Goal: Transaction & Acquisition: Purchase product/service

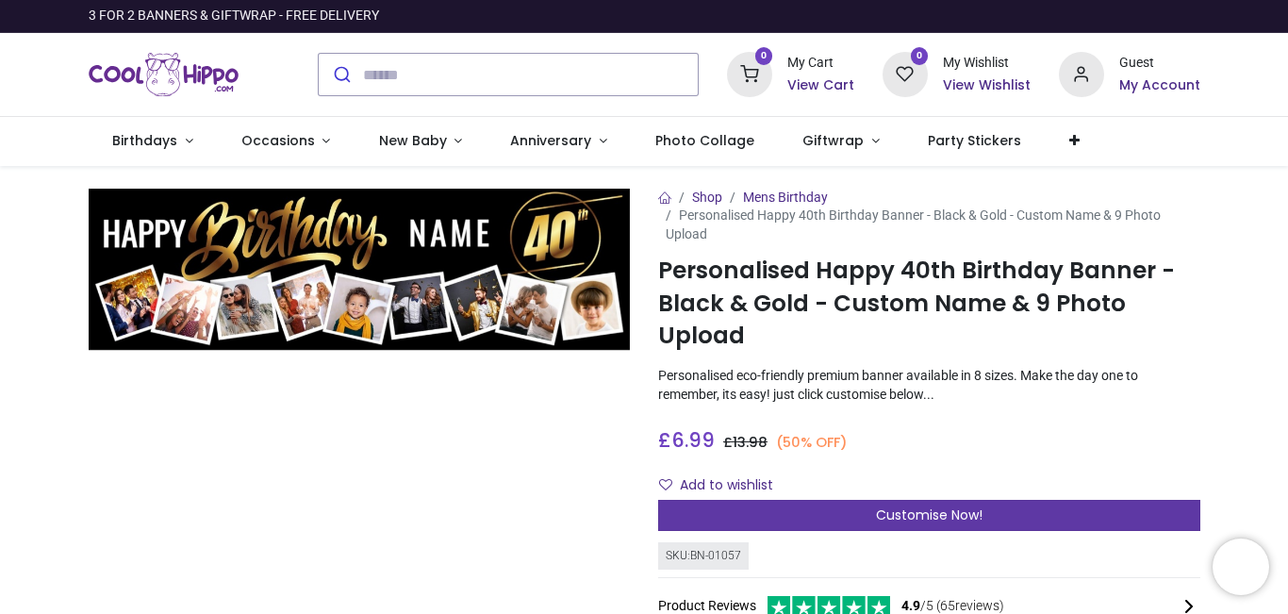
click at [894, 507] on span "Customise Now!" at bounding box center [929, 514] width 107 height 19
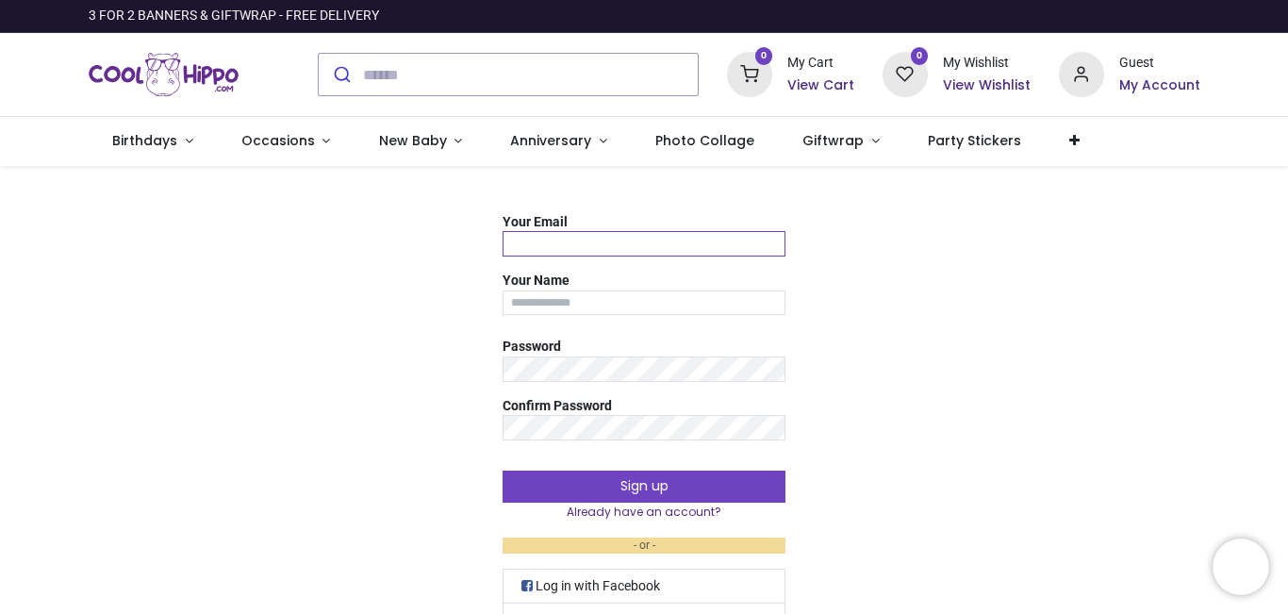
click at [582, 249] on input "Your Email" at bounding box center [644, 243] width 283 height 25
type input "**********"
click at [636, 309] on input "Your Name" at bounding box center [644, 302] width 283 height 25
type input "***"
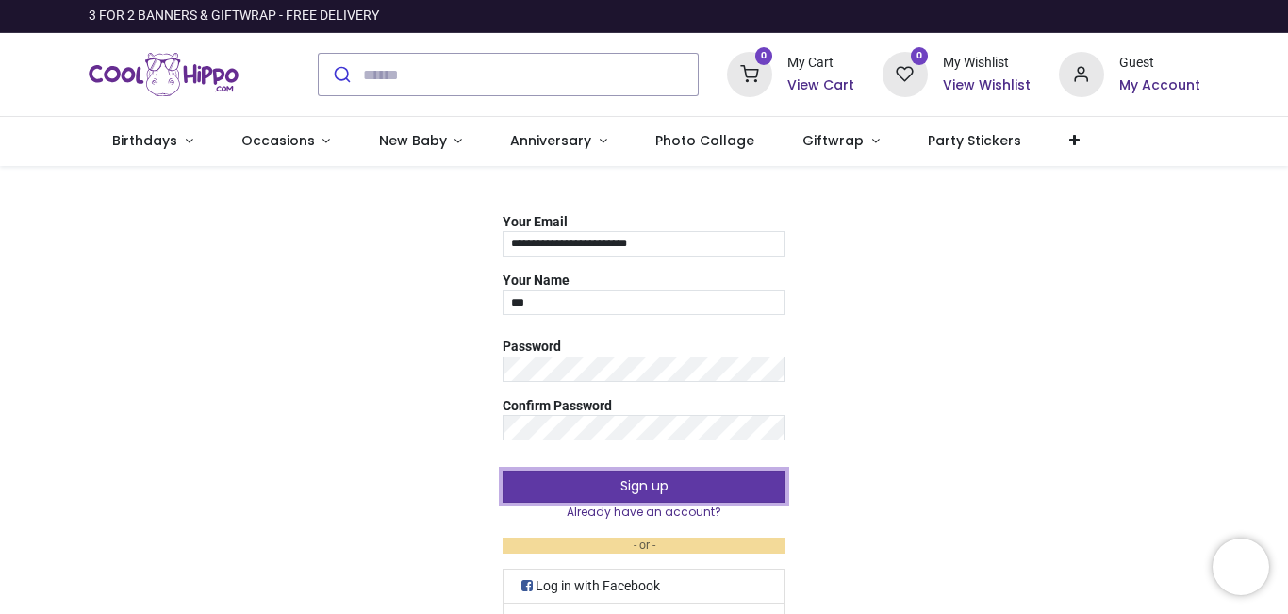
click at [635, 485] on button "Sign up" at bounding box center [644, 487] width 283 height 32
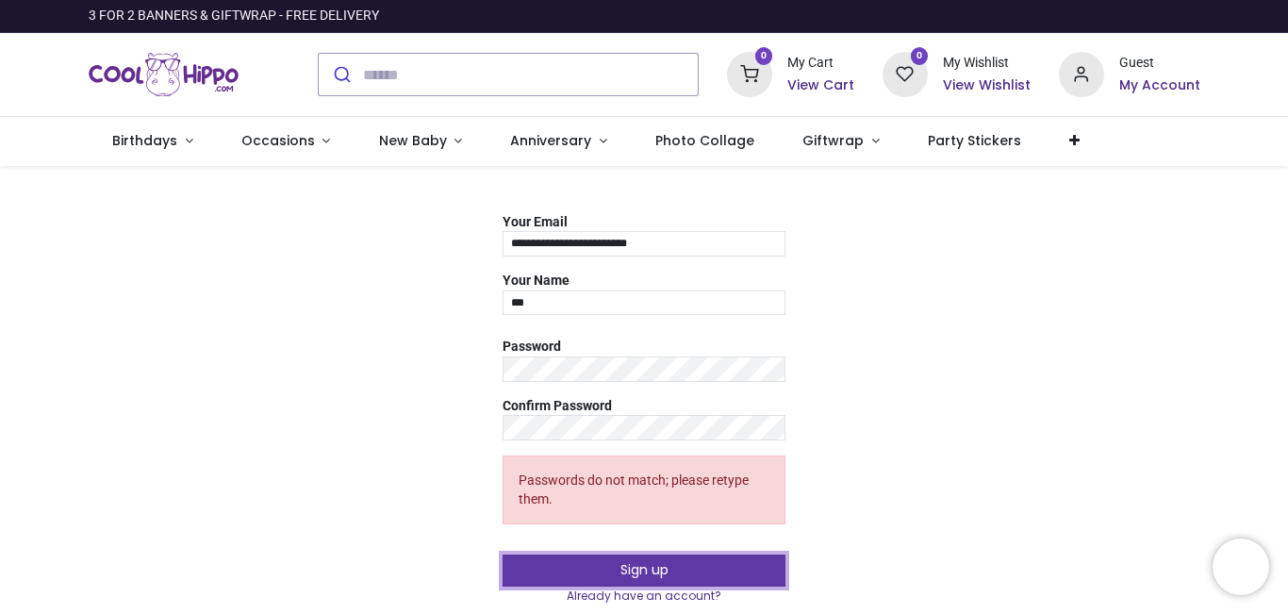
click at [634, 567] on button "Sign up" at bounding box center [644, 571] width 283 height 32
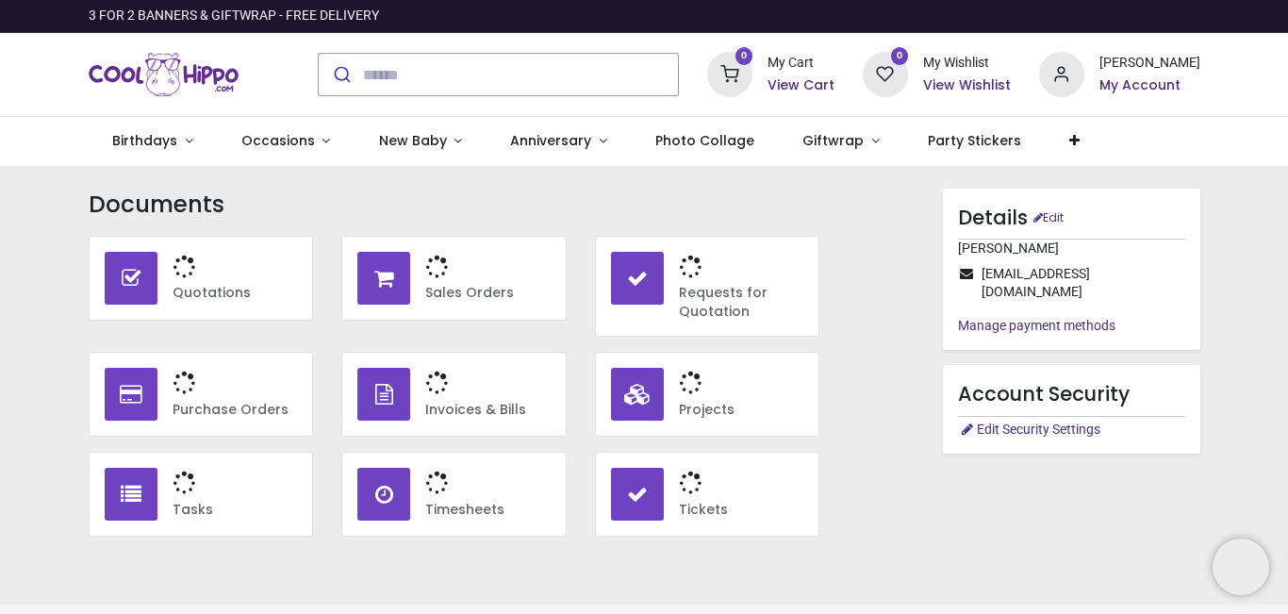
type input "**********"
click at [808, 193] on h3 "Documents" at bounding box center [455, 205] width 732 height 32
click at [869, 180] on div "Documents No Documents to display 0 Quotations 0 Sales Orders 0 0 0 0 0 0 0" at bounding box center [644, 355] width 1140 height 379
click at [190, 144] on link "Birthdays" at bounding box center [153, 141] width 129 height 49
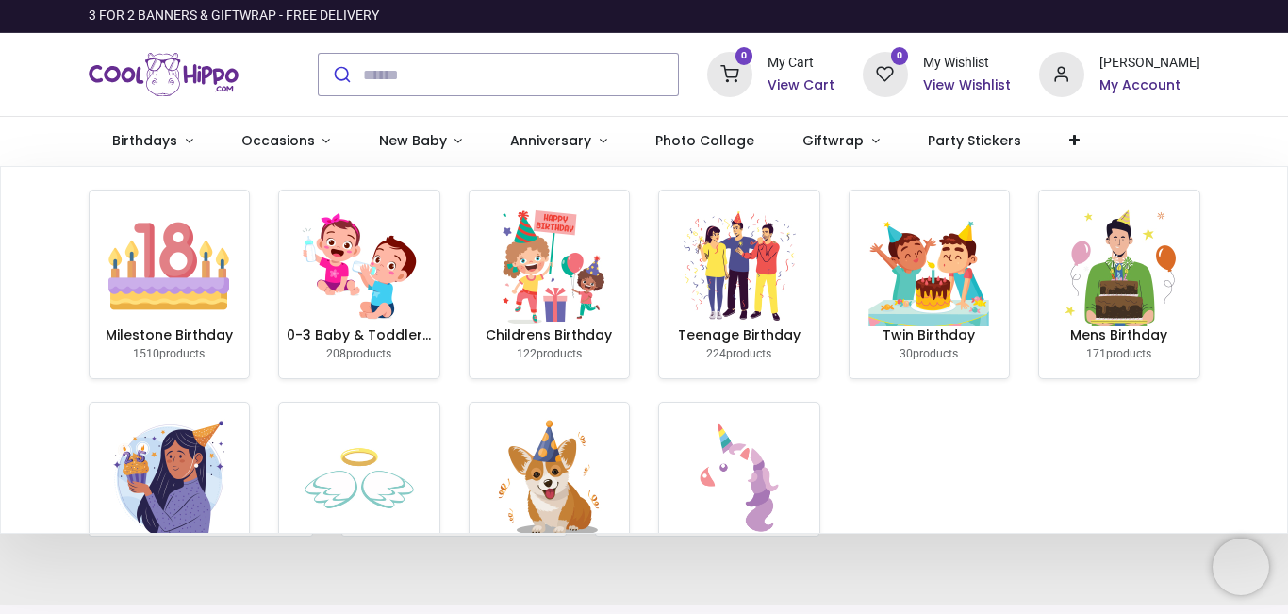
click at [145, 326] on h6 "Milestone Birthday" at bounding box center [169, 335] width 145 height 19
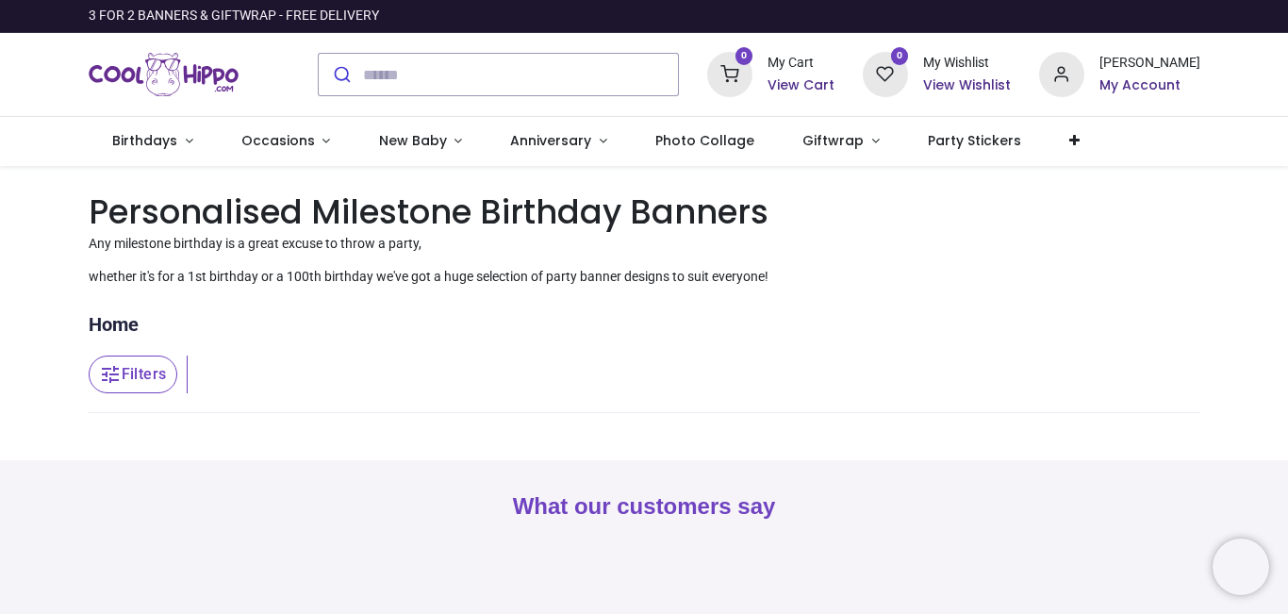
type input "**********"
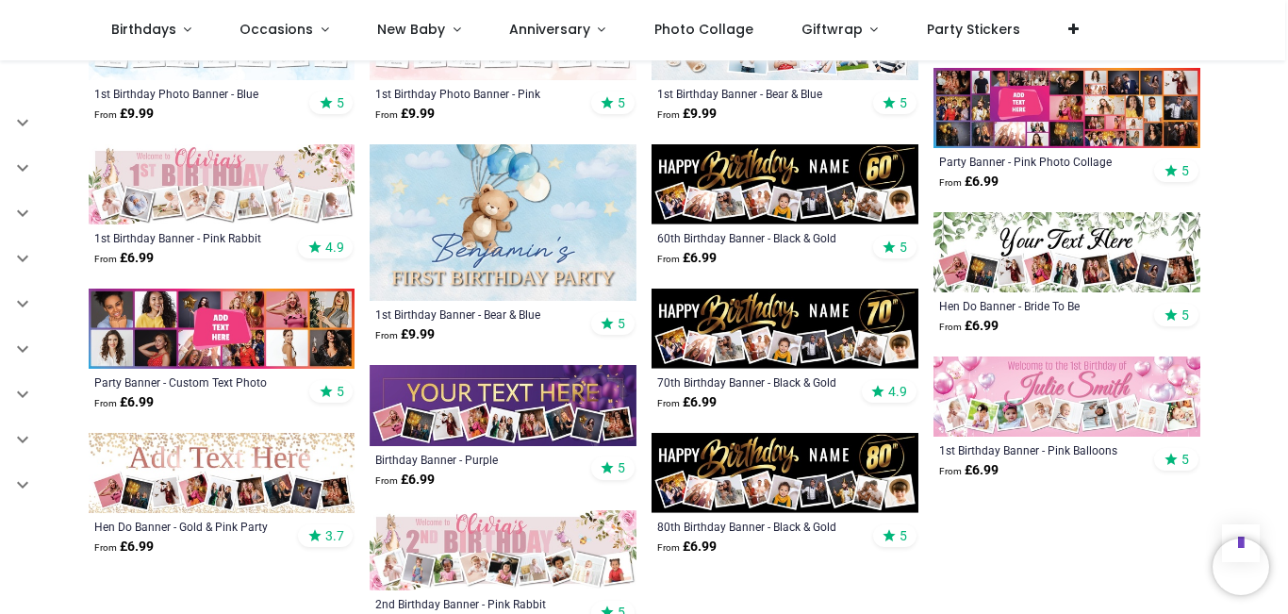
scroll to position [943, 0]
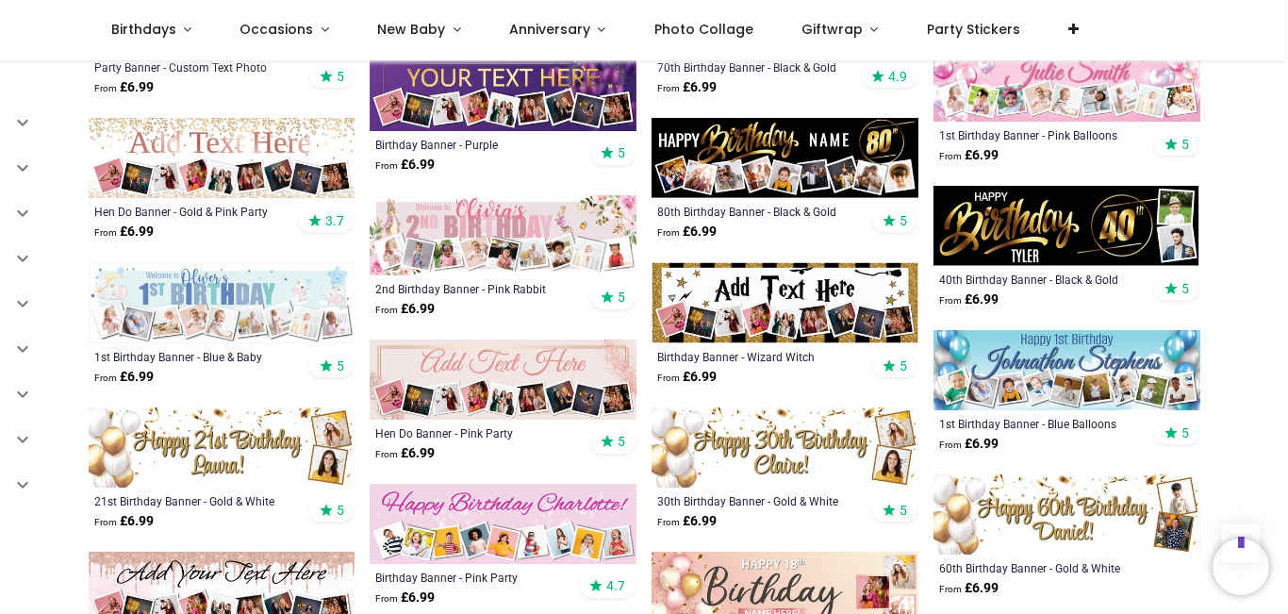
scroll to position [1226, 0]
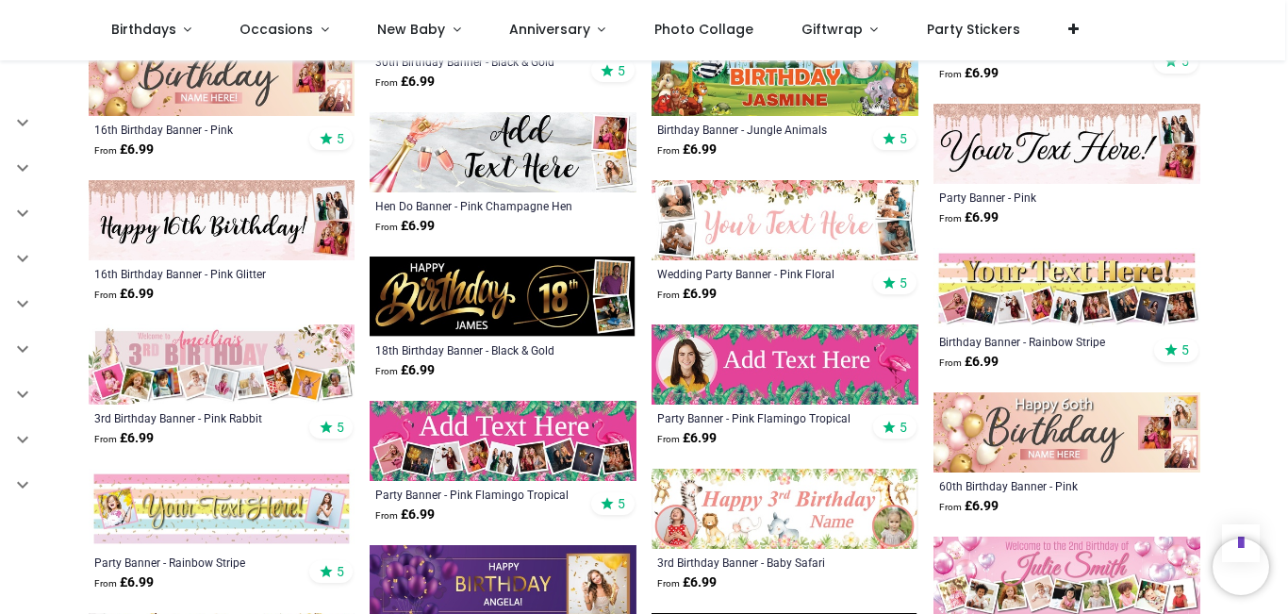
scroll to position [2923, 0]
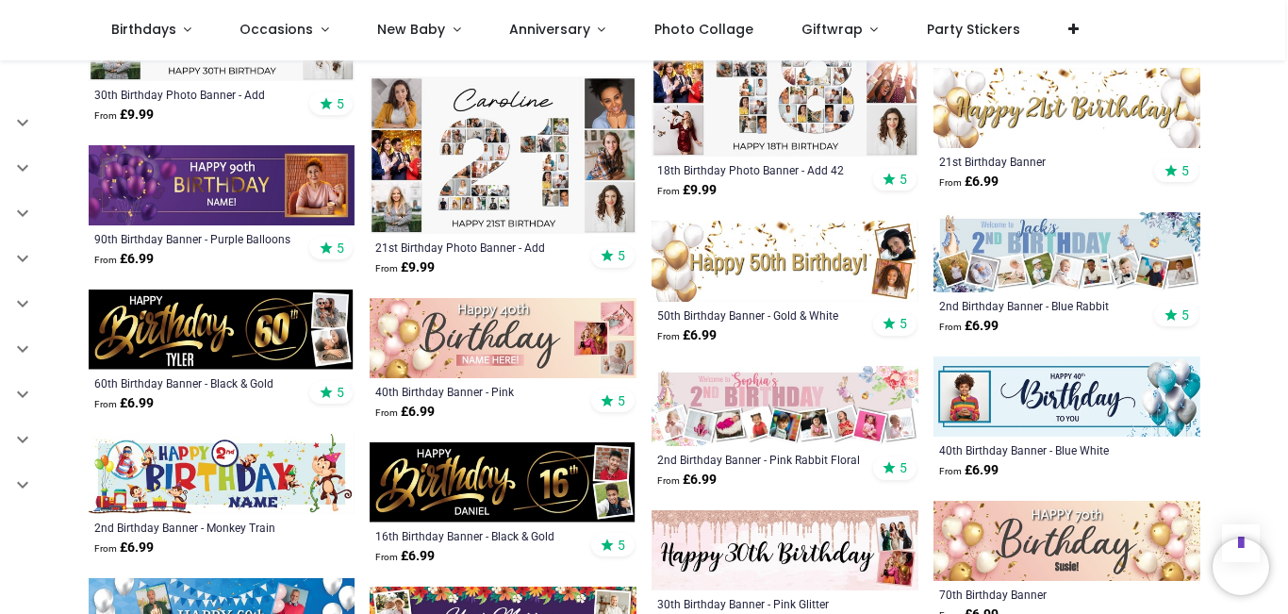
scroll to position [4055, 0]
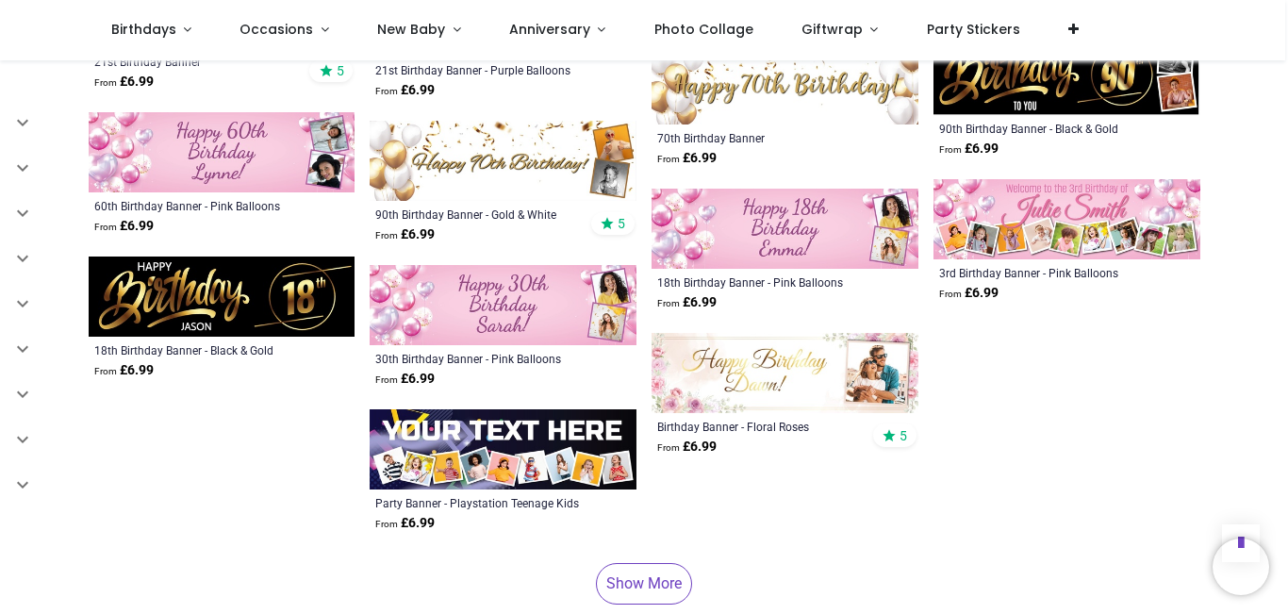
scroll to position [5375, 0]
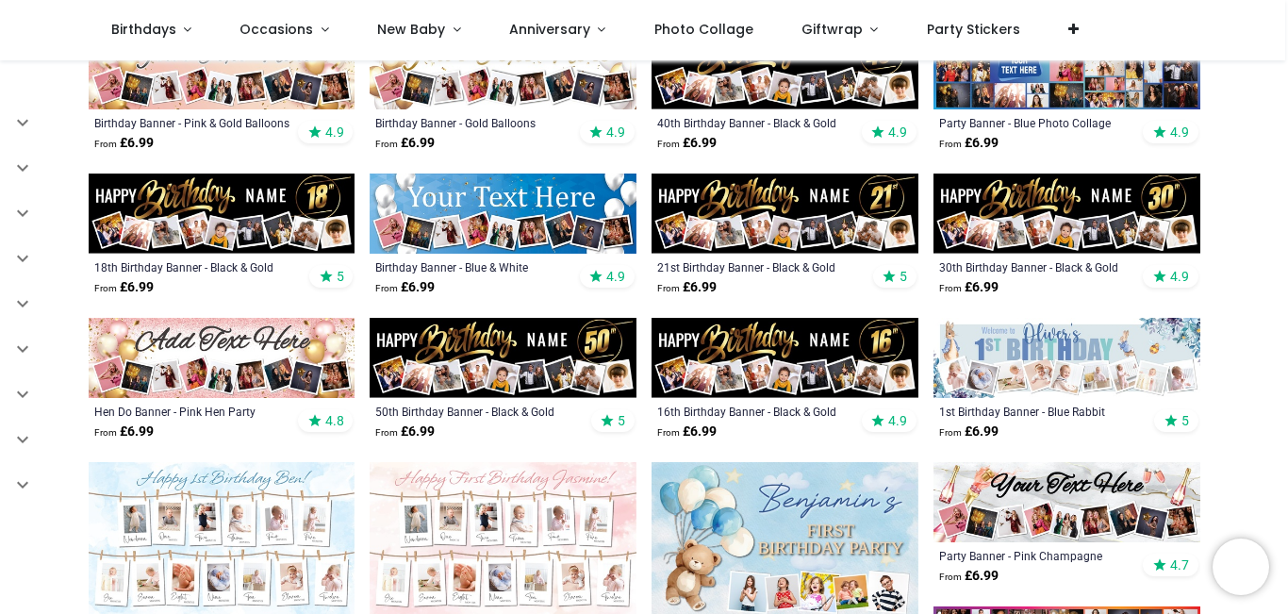
scroll to position [283, 0]
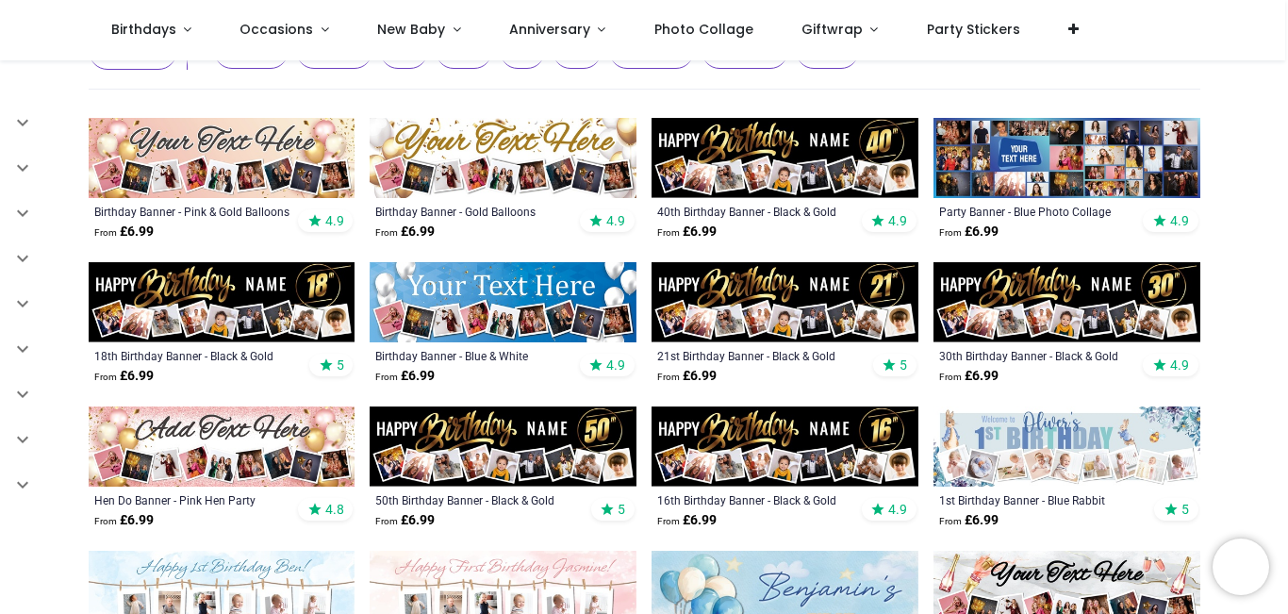
click at [183, 445] on img at bounding box center [222, 446] width 267 height 80
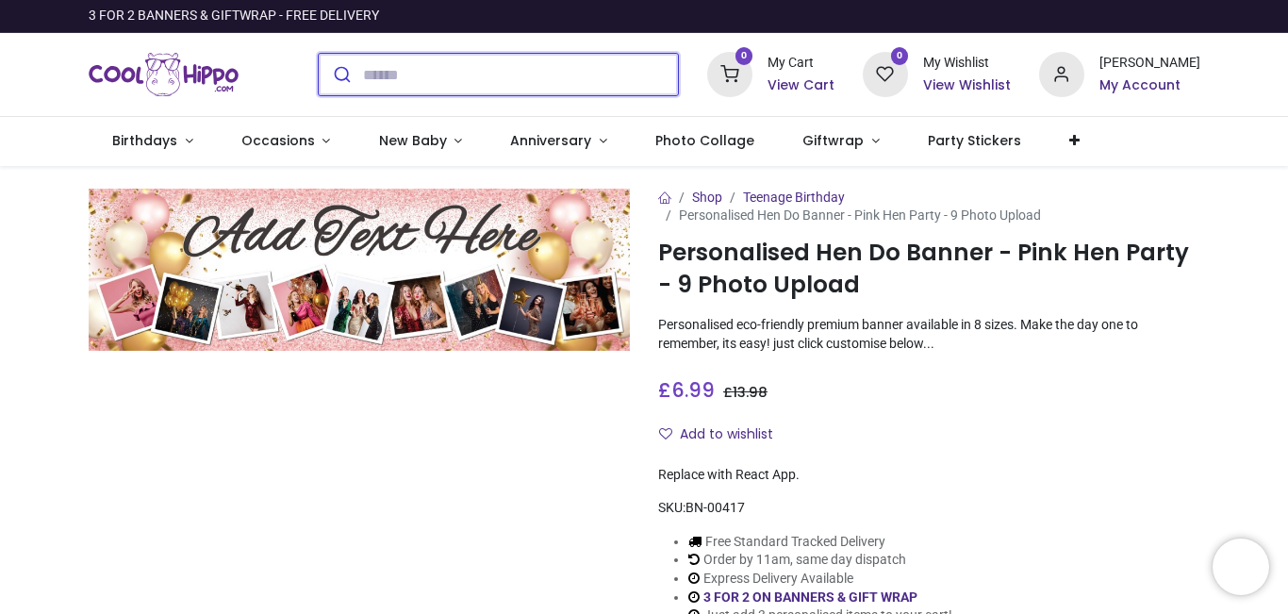
click at [400, 75] on input "search" at bounding box center [520, 74] width 315 height 41
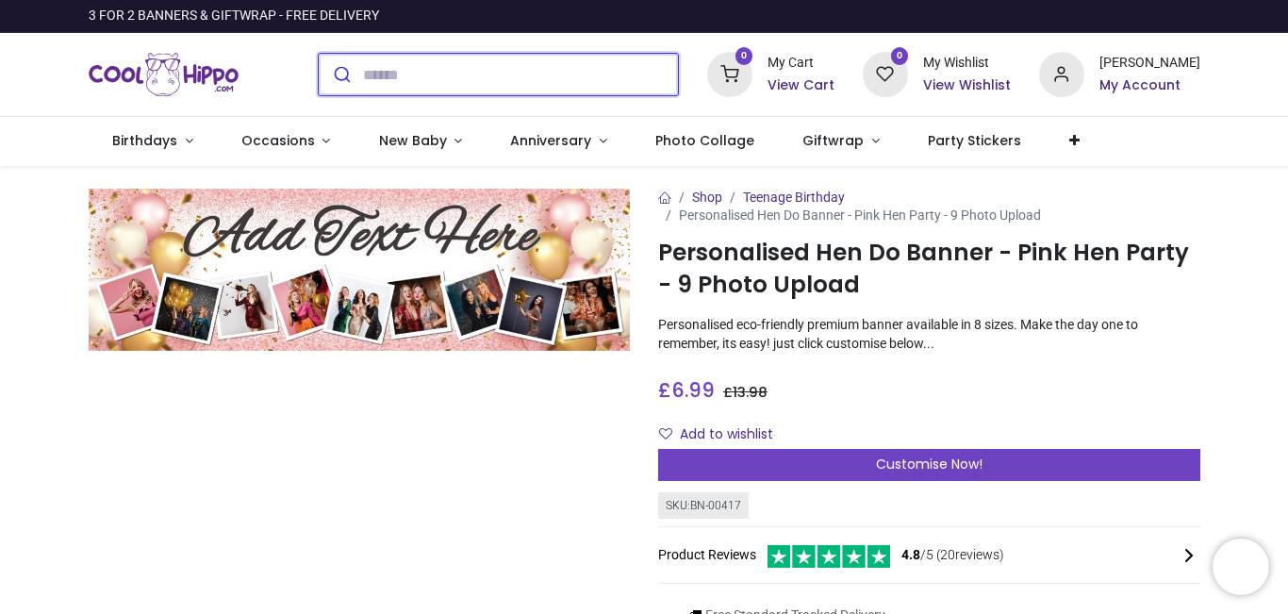
type input "**********"
type input "*"
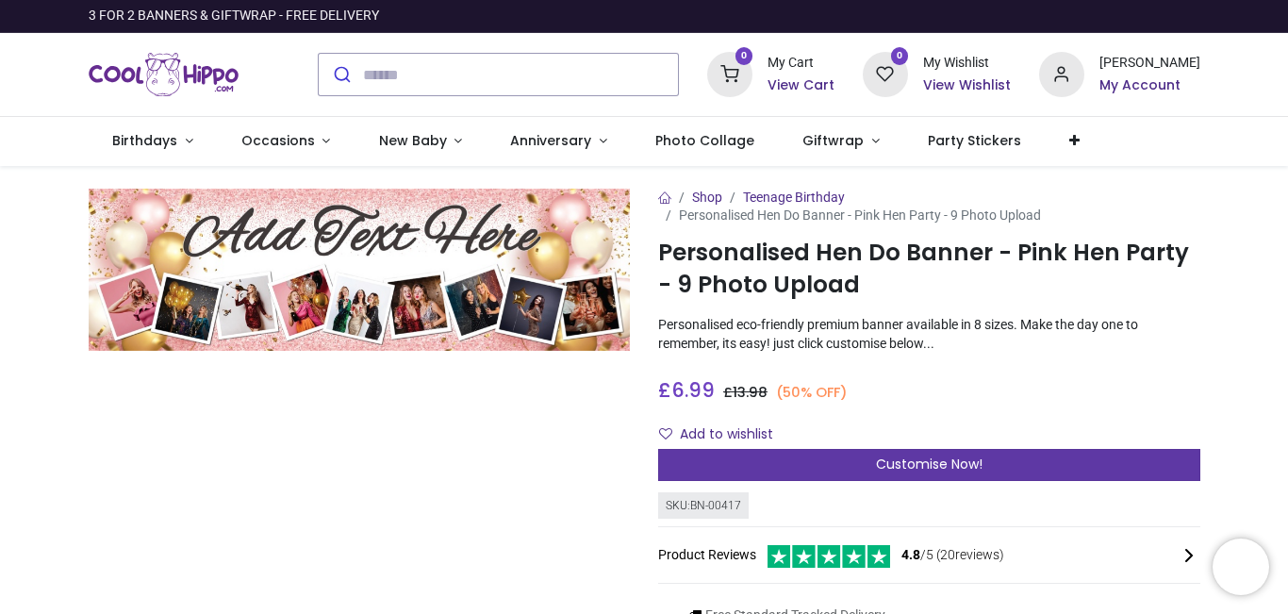
click at [914, 472] on span "Customise Now!" at bounding box center [929, 464] width 107 height 19
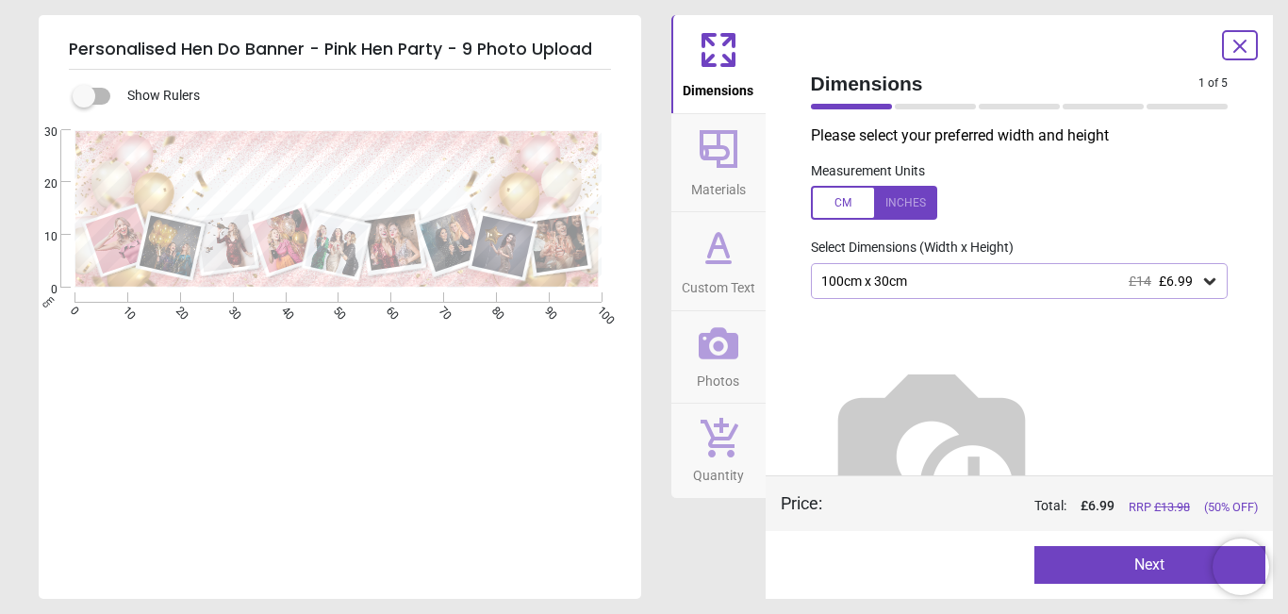
click at [838, 215] on div at bounding box center [874, 203] width 126 height 34
click at [956, 273] on div "39.4" x 11.8" (3ft 3" x 1ft) £14 £6.99" at bounding box center [1010, 281] width 382 height 16
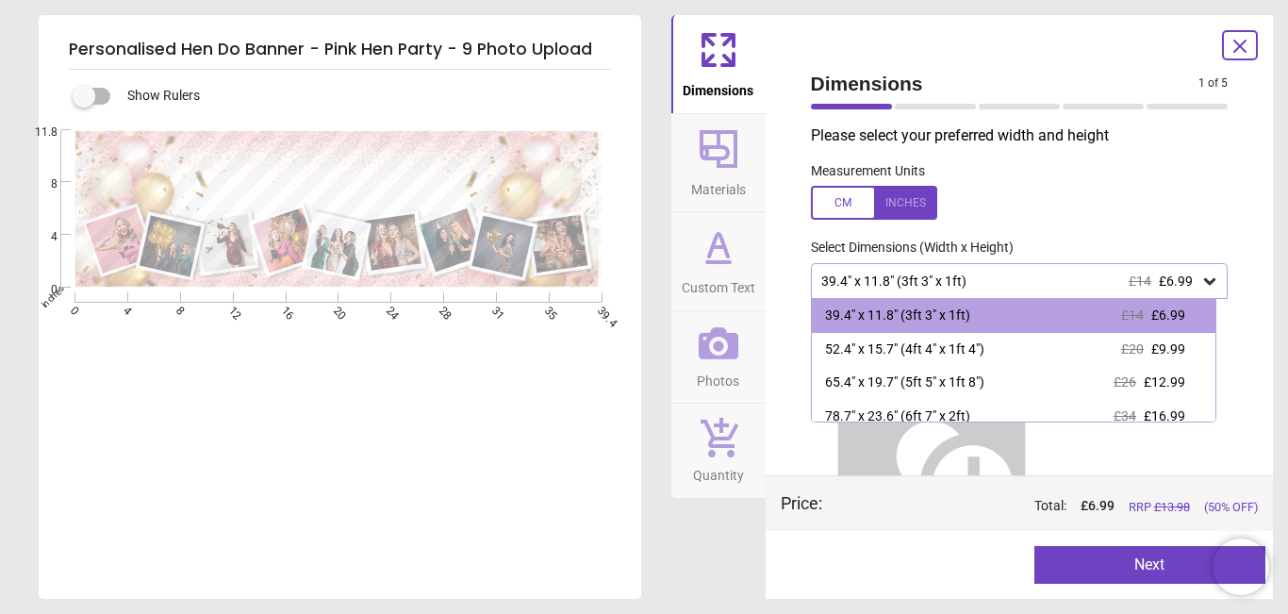
click at [854, 209] on div at bounding box center [874, 203] width 126 height 34
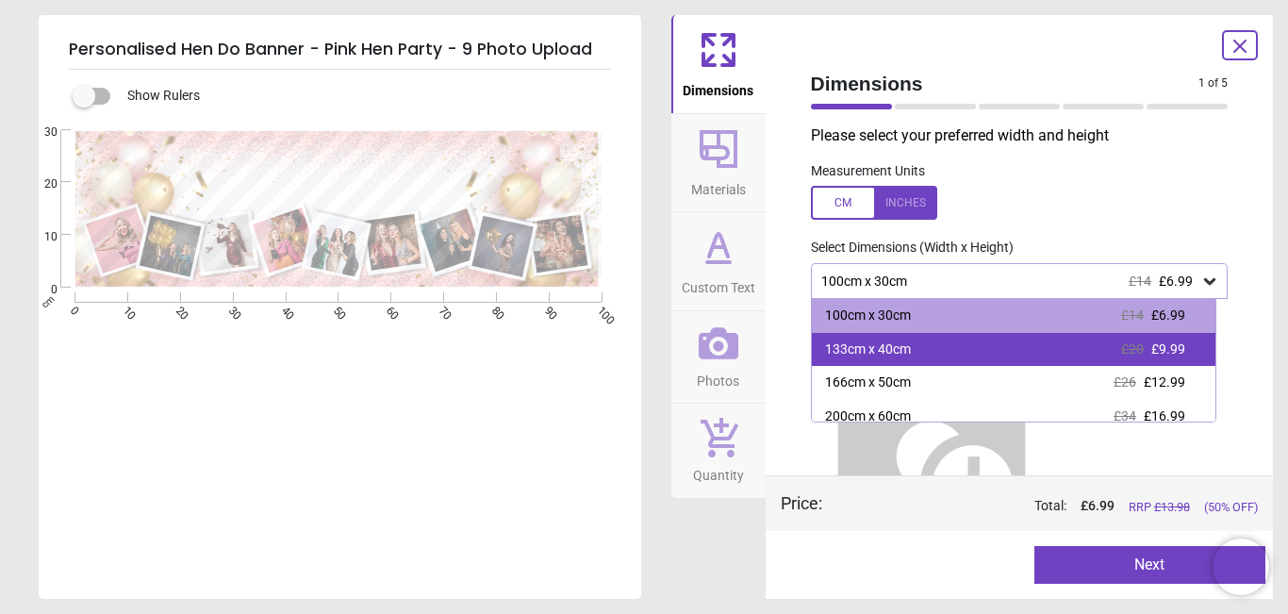
click at [899, 357] on div "133cm x 40cm" at bounding box center [868, 349] width 86 height 19
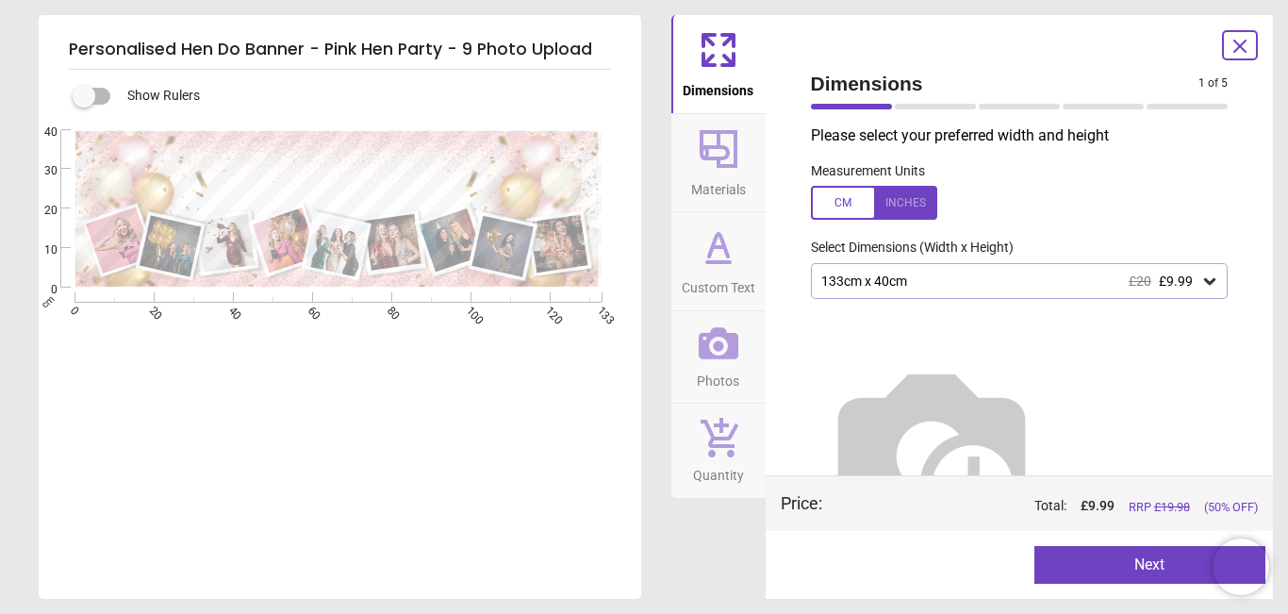
scroll to position [40, 0]
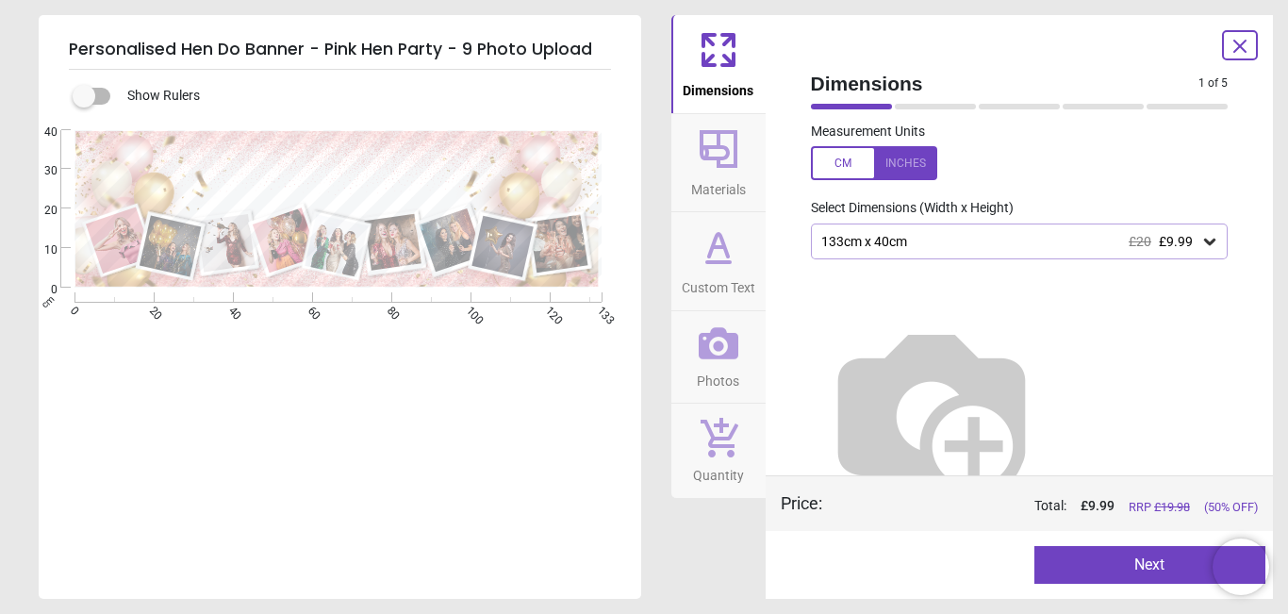
click at [749, 171] on button "Materials" at bounding box center [718, 163] width 94 height 98
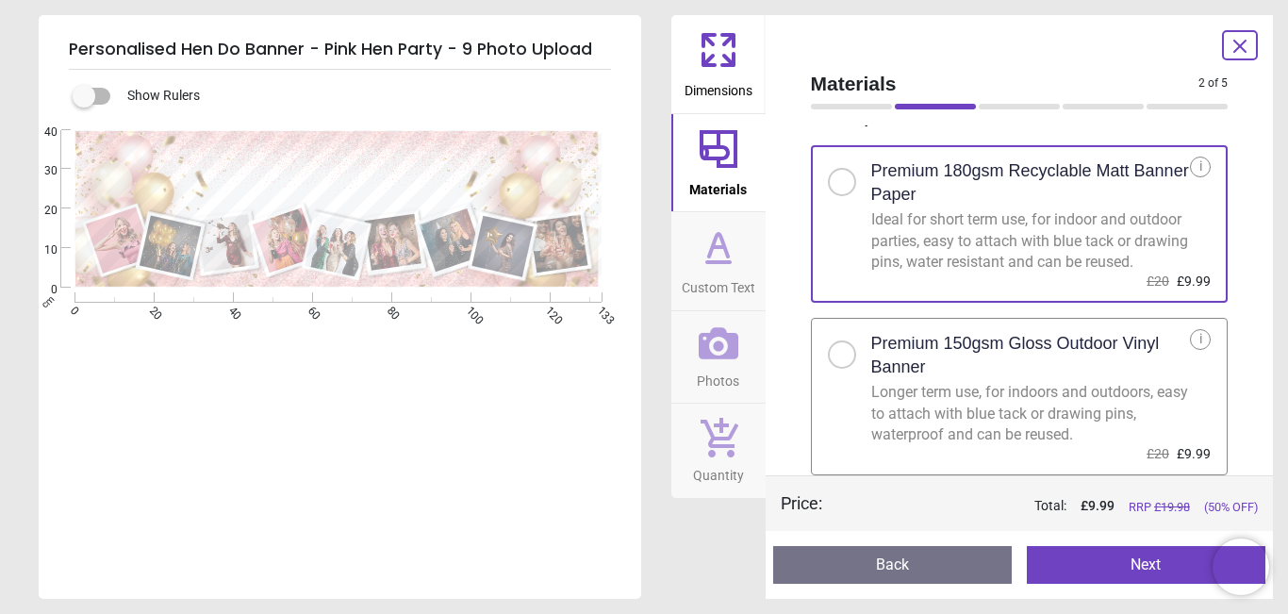
scroll to position [38, 0]
click at [838, 353] on div at bounding box center [841, 354] width 11 height 11
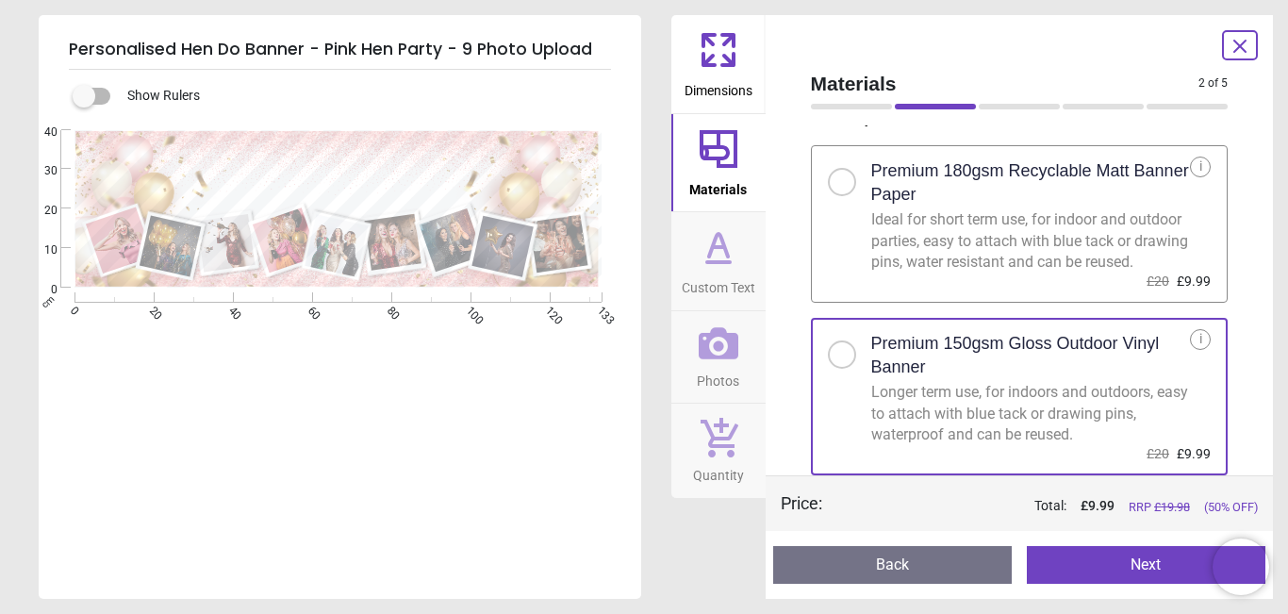
click at [1136, 573] on button "Next" at bounding box center [1146, 565] width 239 height 38
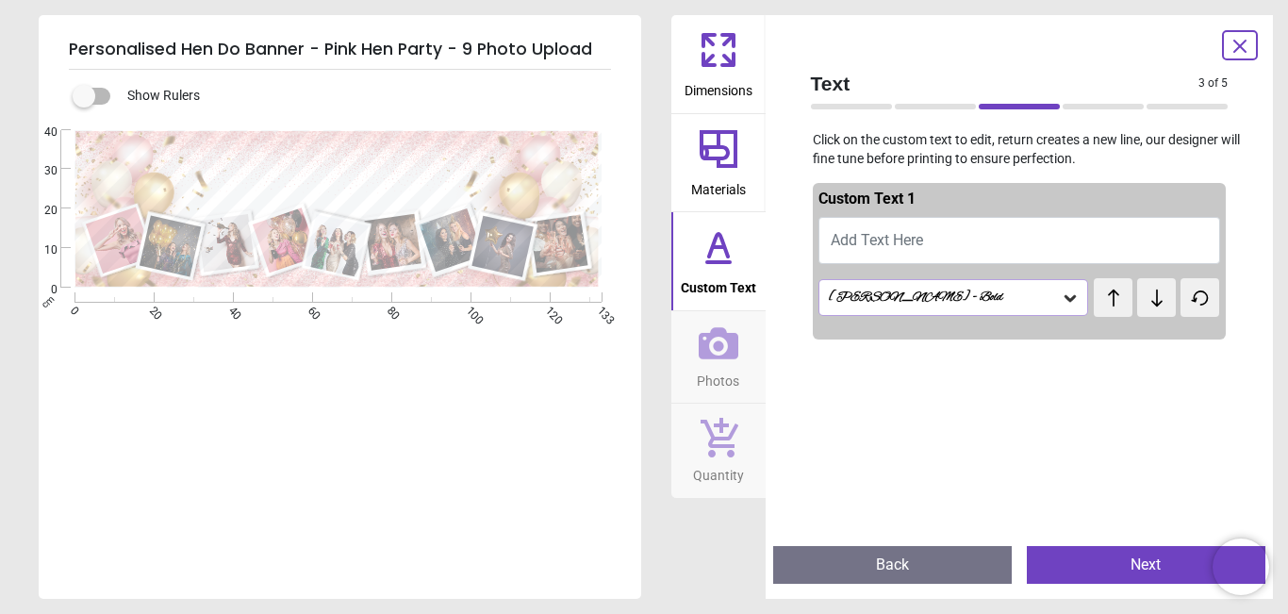
click at [886, 236] on span "Add Text Here" at bounding box center [877, 240] width 92 height 18
click at [867, 243] on span "Add Text Here" at bounding box center [877, 240] width 92 height 18
click at [1038, 239] on button "Happy 40th Birthday Leannes" at bounding box center [1020, 240] width 403 height 47
click at [1026, 237] on button "Happy 40th Birthday Leannes" at bounding box center [1020, 240] width 403 height 47
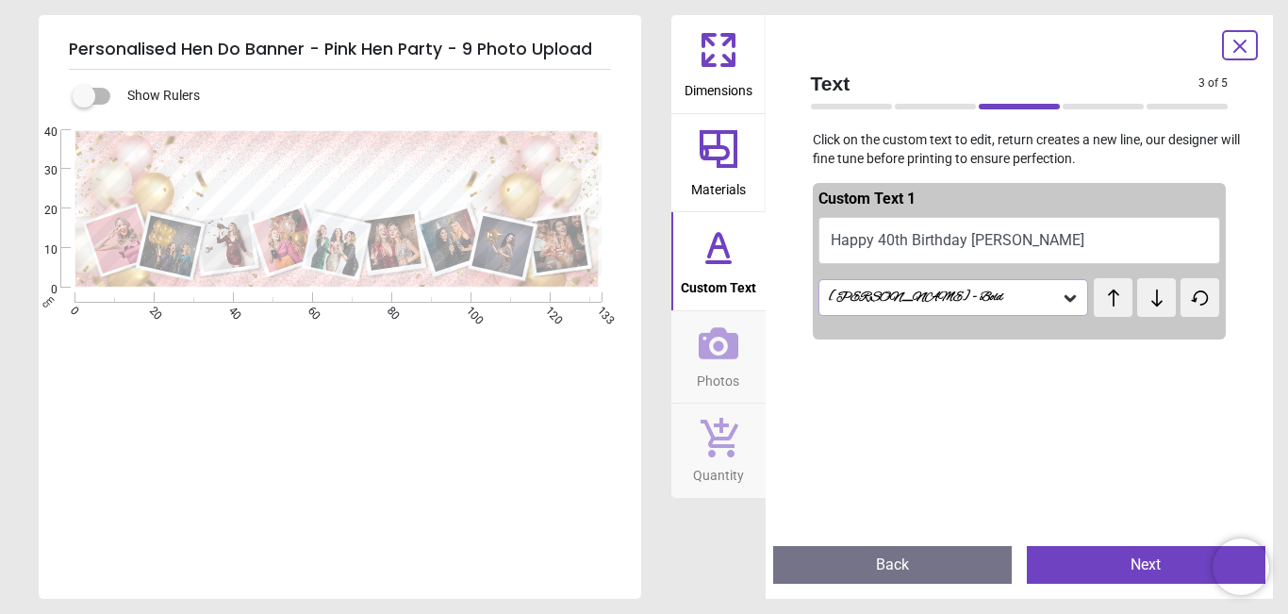
type textarea "**********"
click at [1064, 302] on icon at bounding box center [1070, 298] width 19 height 19
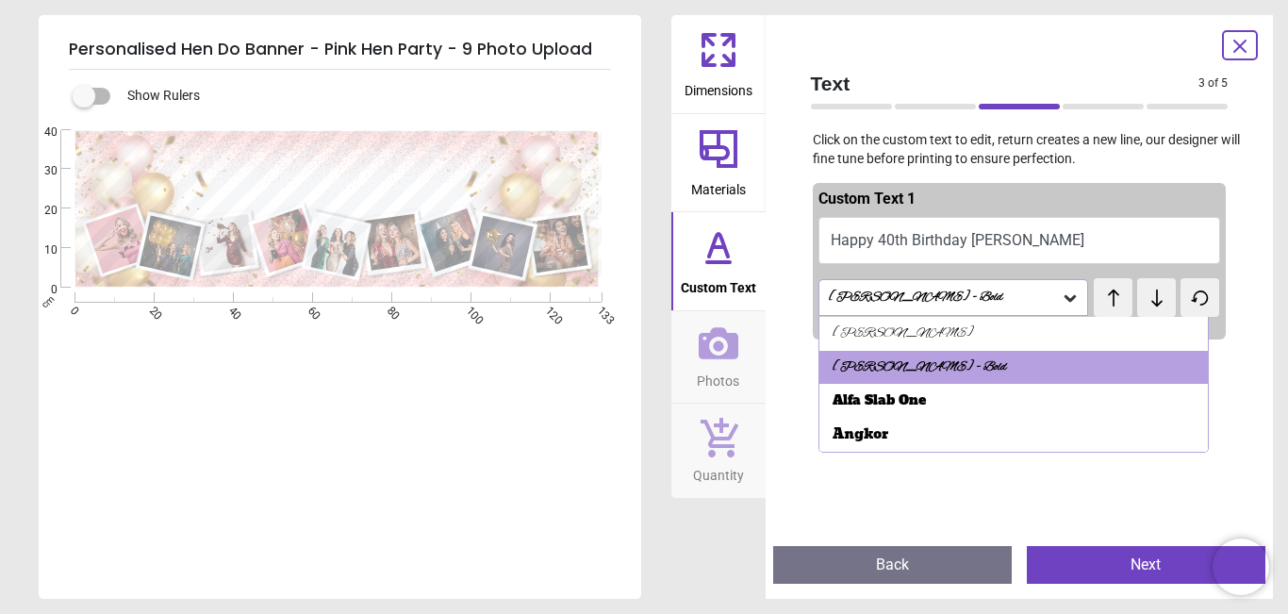
click at [715, 244] on icon at bounding box center [718, 245] width 19 height 23
click at [711, 340] on icon at bounding box center [719, 343] width 40 height 40
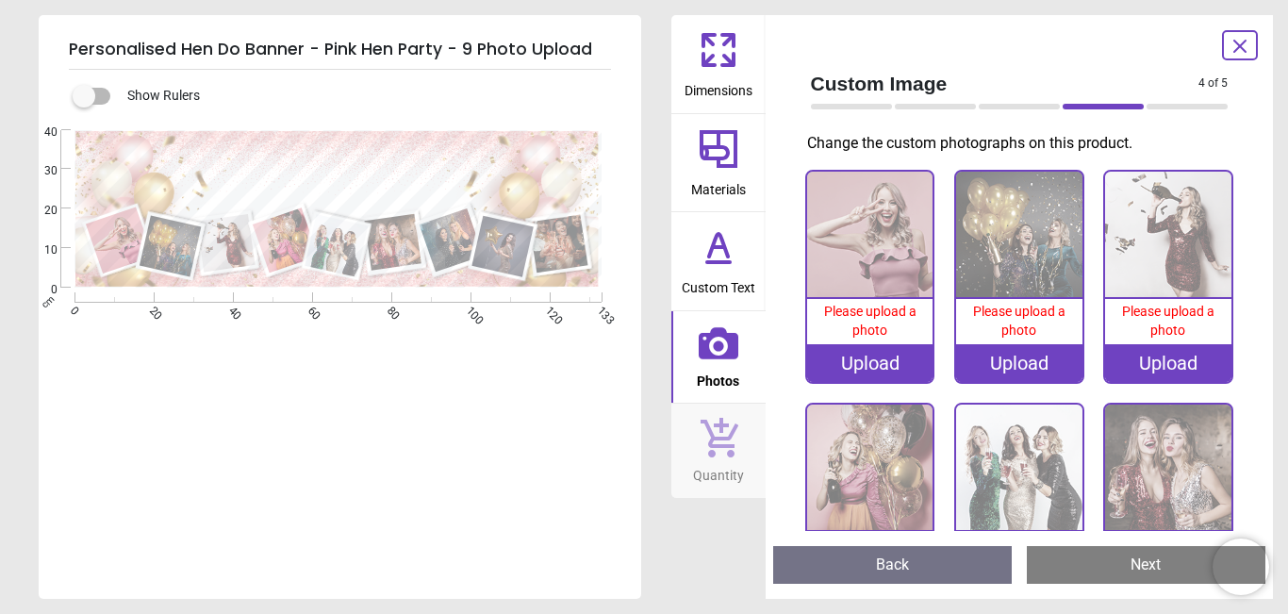
click at [371, 388] on div ".cls-1 { filter: url(#drop-shadow-3); } .cls-1, .cls-2, .cls-3, .cls-4, .cls-5,…" at bounding box center [338, 314] width 599 height 369
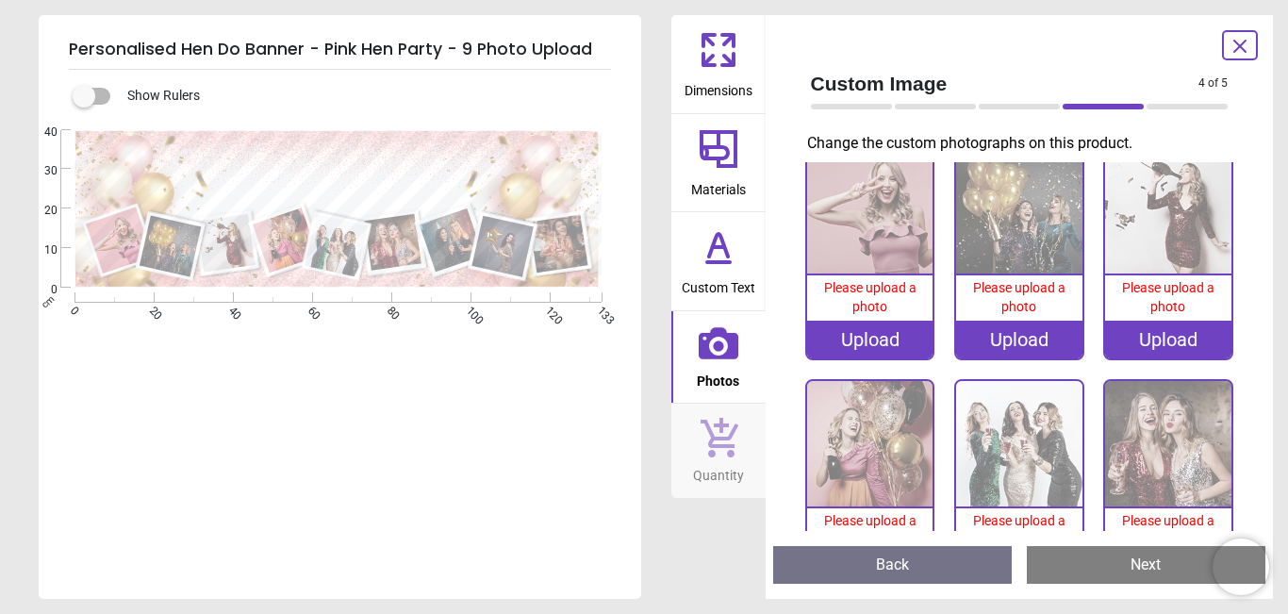
scroll to position [0, 0]
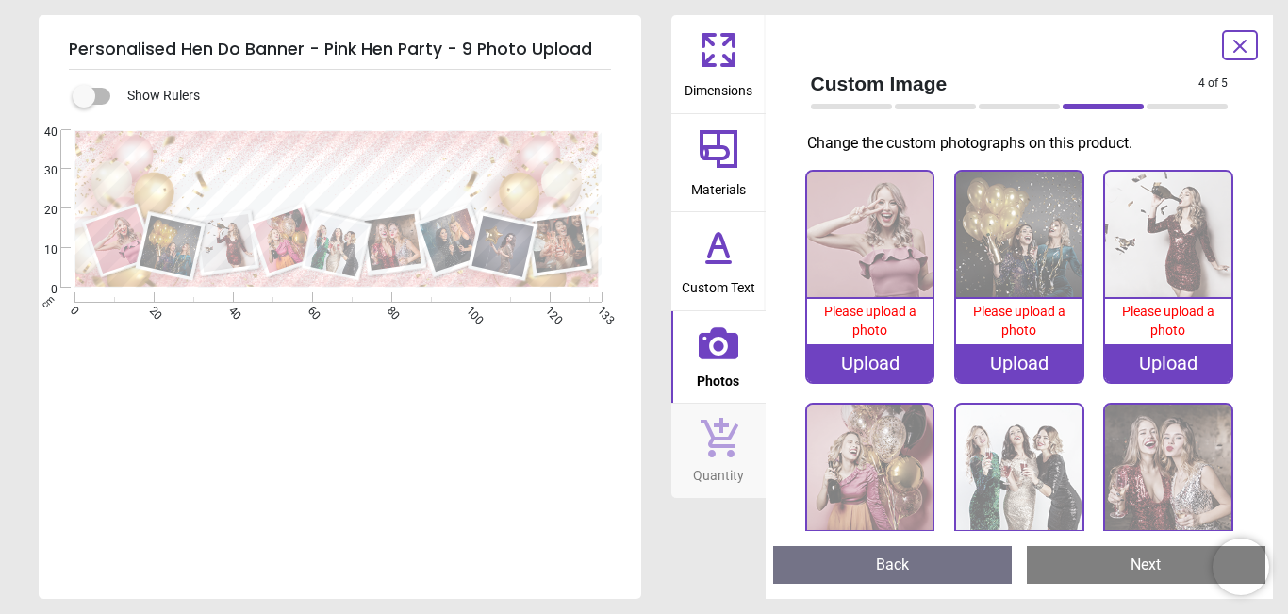
click at [869, 362] on div "Upload" at bounding box center [870, 363] width 126 height 38
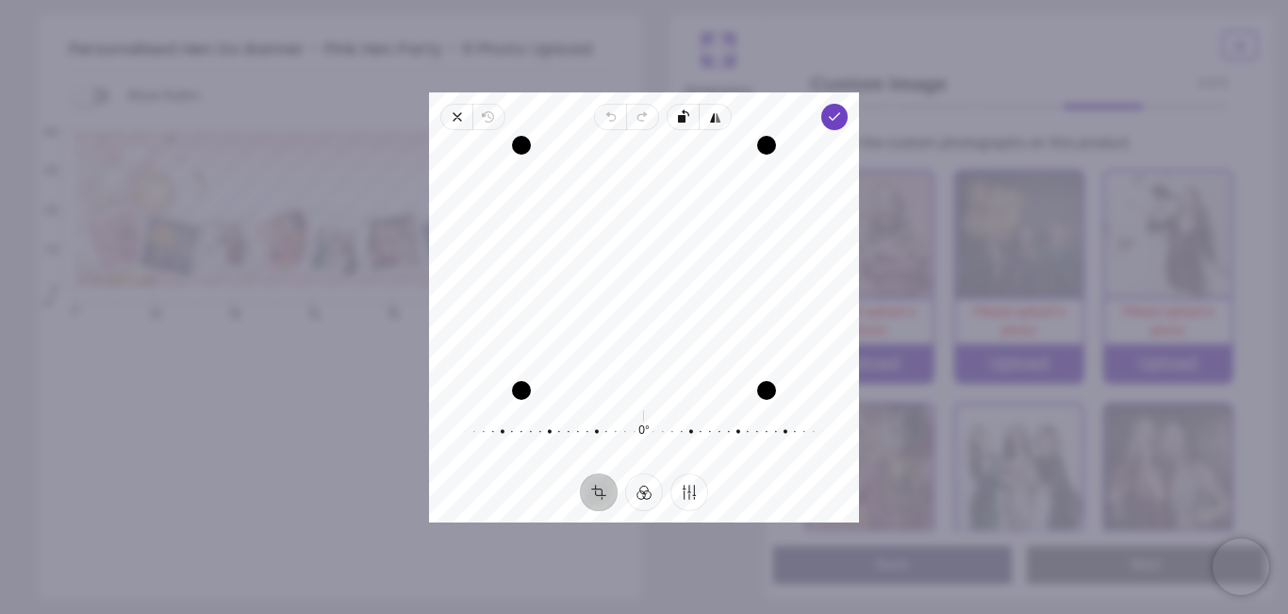
drag, startPoint x: 722, startPoint y: 319, endPoint x: 724, endPoint y: 358, distance: 39.7
click at [724, 358] on div "Recenter" at bounding box center [644, 267] width 400 height 245
click at [648, 445] on div at bounding box center [635, 431] width 362 height 53
click at [646, 437] on div at bounding box center [636, 431] width 362 height 53
click at [805, 367] on div "Recenter" at bounding box center [644, 267] width 400 height 245
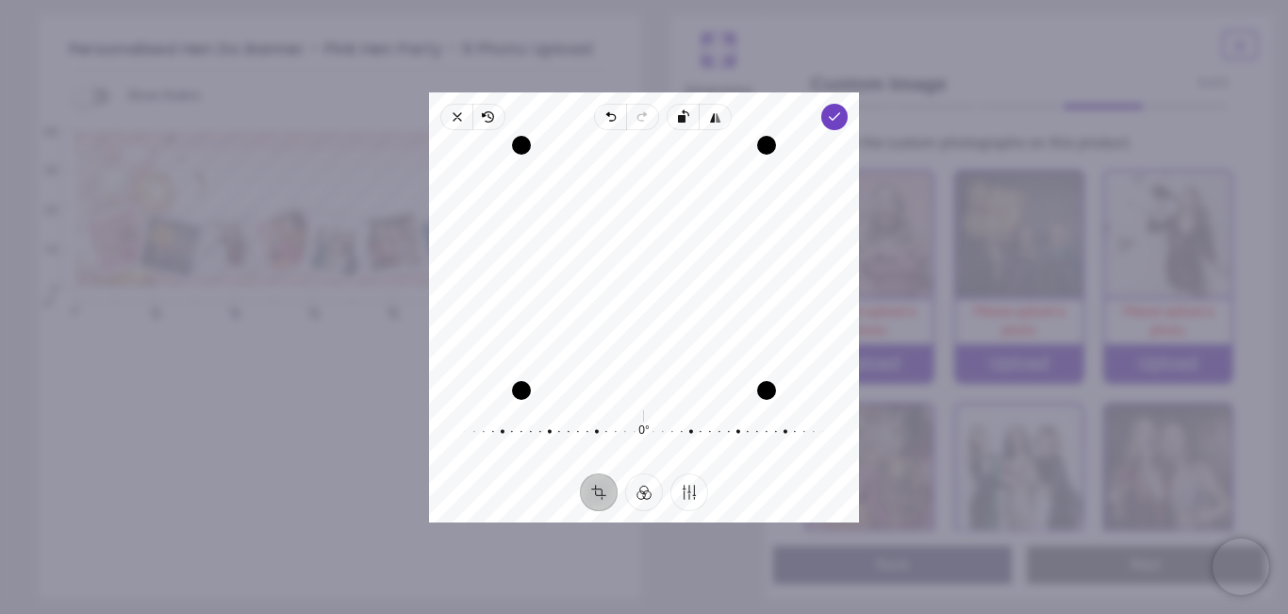
click at [593, 494] on button "Crop" at bounding box center [599, 491] width 38 height 38
drag, startPoint x: 765, startPoint y: 391, endPoint x: 1034, endPoint y: 492, distance: 287.1
click at [1034, 492] on div "× Trustpilot Product Reviews 4.8 /5 ( 20 reviews) Sarah Cook Amazing , good qua…" at bounding box center [929, 485] width 542 height 136
click at [638, 493] on button "Filter" at bounding box center [644, 491] width 38 height 38
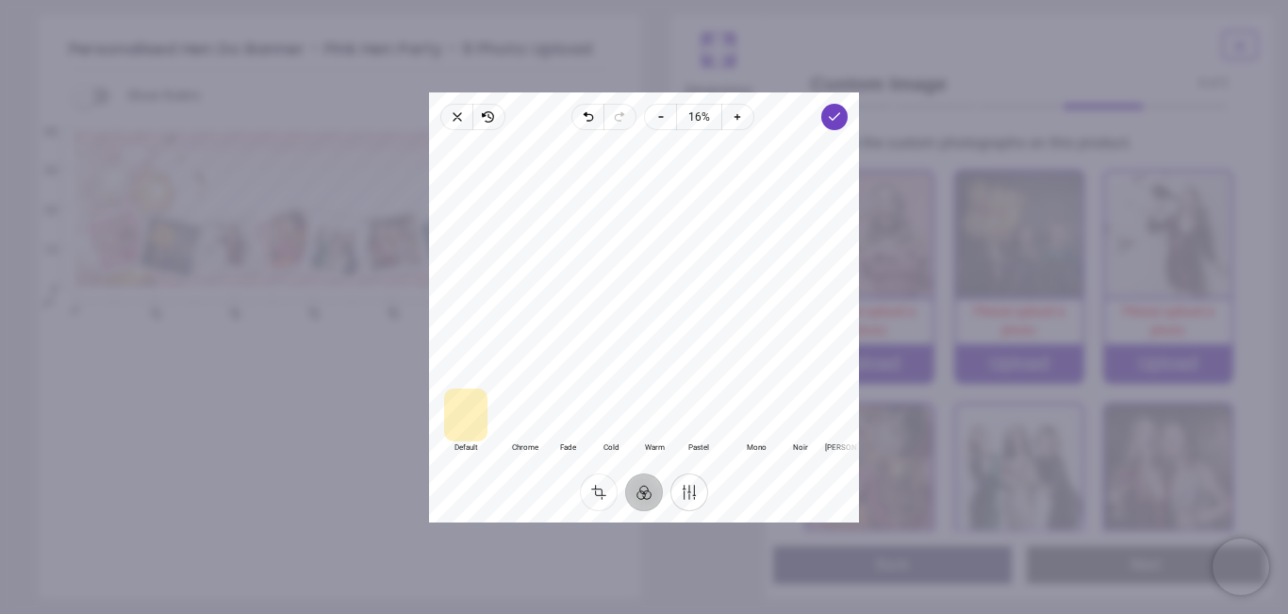
click at [691, 494] on button "Finetune" at bounding box center [689, 491] width 38 height 38
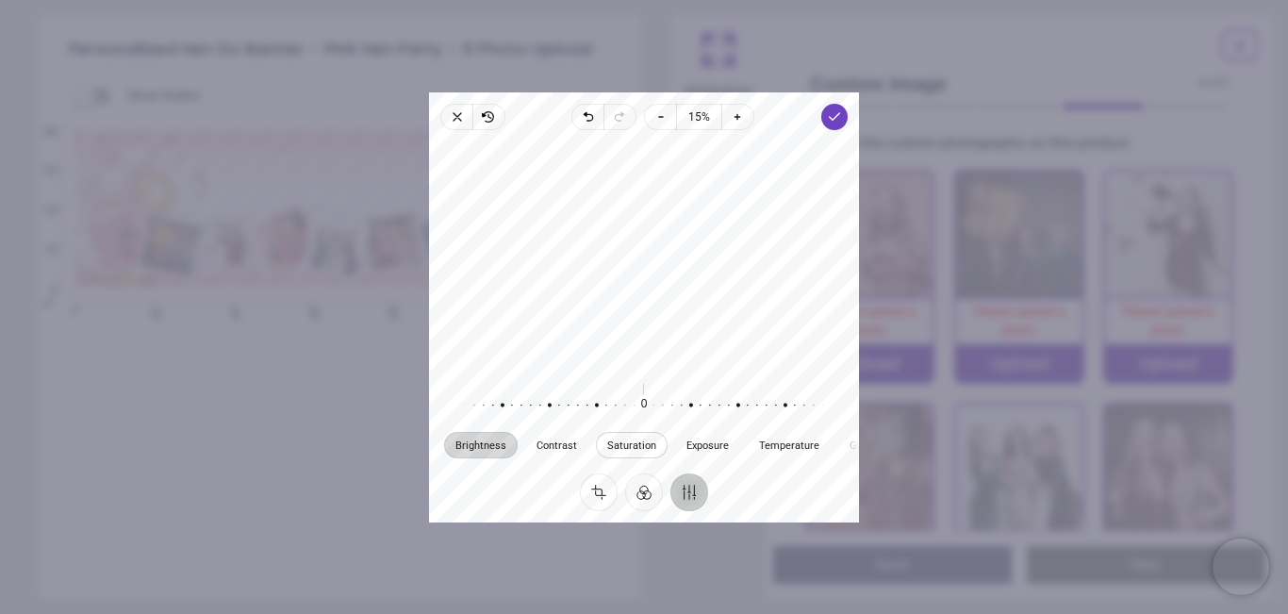
click at [634, 450] on span "Saturation" at bounding box center [631, 444] width 49 height 10
click at [566, 443] on span "Contrast" at bounding box center [557, 444] width 41 height 10
click at [484, 440] on span "Brightness" at bounding box center [480, 444] width 51 height 10
click at [590, 487] on button "Crop" at bounding box center [599, 491] width 38 height 38
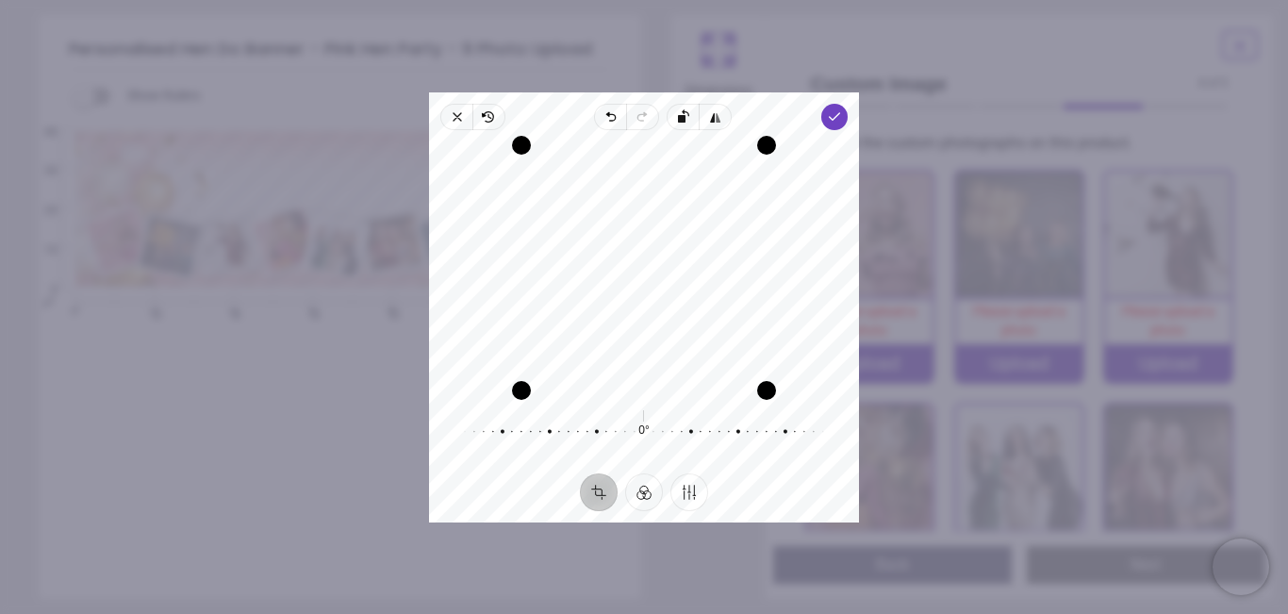
click at [609, 289] on div "Recenter" at bounding box center [644, 267] width 400 height 245
drag, startPoint x: 618, startPoint y: 262, endPoint x: 644, endPoint y: 277, distance: 30.4
click at [645, 277] on div "Recenter" at bounding box center [644, 267] width 400 height 245
click at [808, 271] on div "Recenter" at bounding box center [644, 267] width 400 height 245
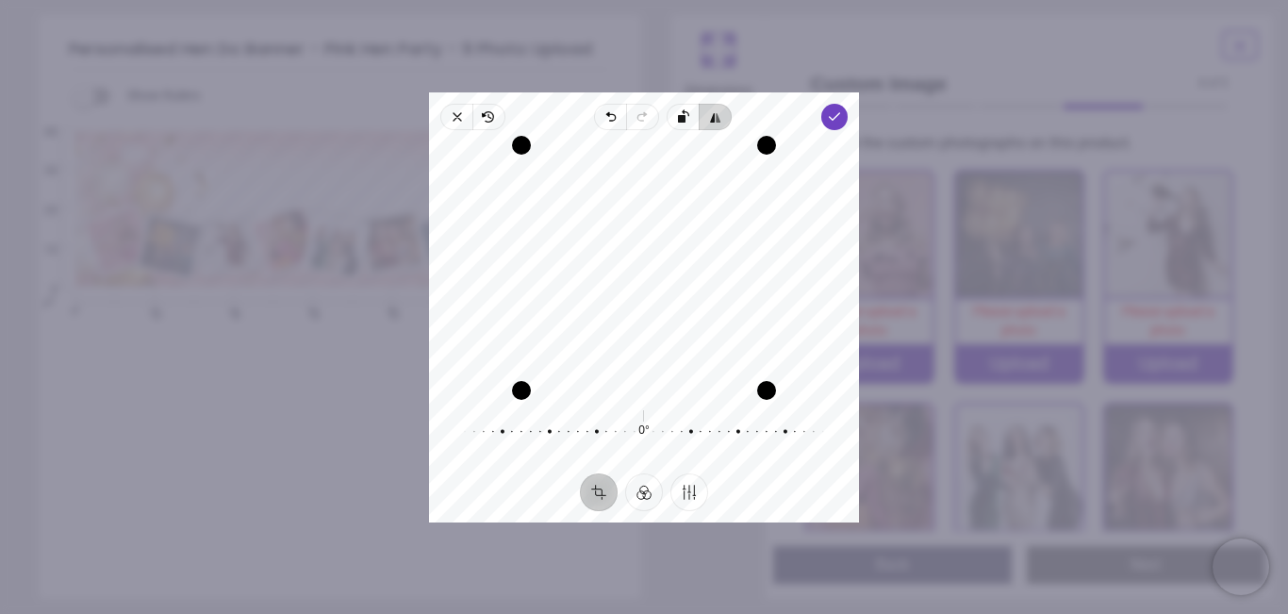
click at [711, 111] on icon "button" at bounding box center [715, 116] width 15 height 15
click at [612, 117] on icon "button" at bounding box center [613, 117] width 6 height 7
click at [464, 112] on icon "button" at bounding box center [457, 116] width 15 height 15
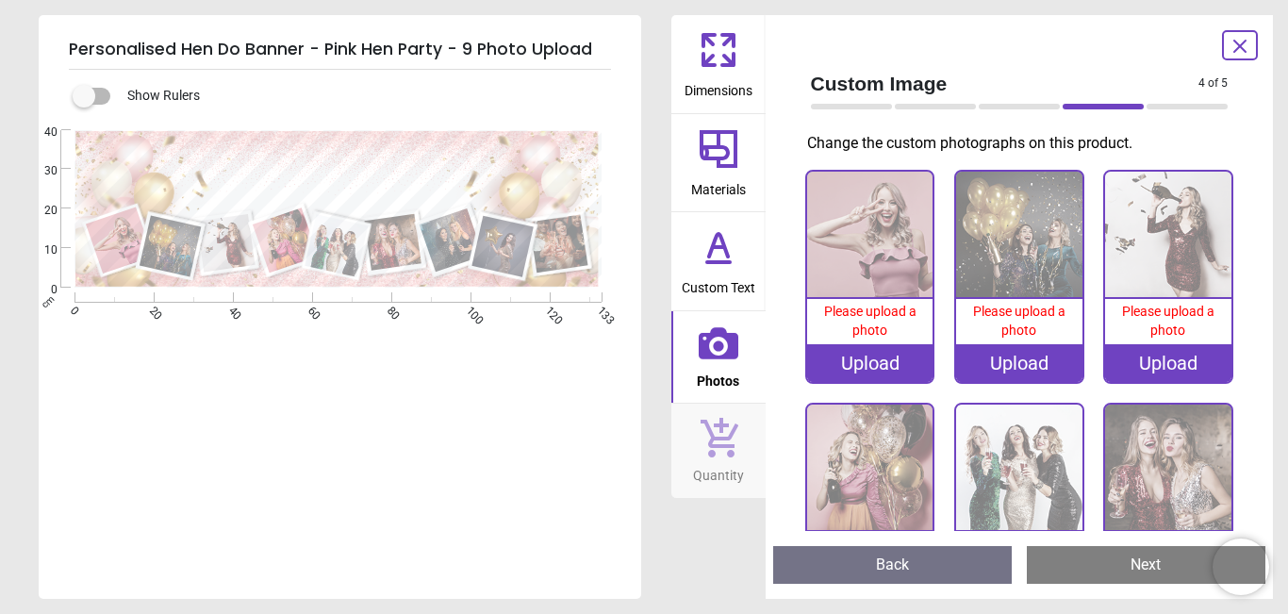
click at [868, 370] on div "Upload" at bounding box center [870, 363] width 126 height 38
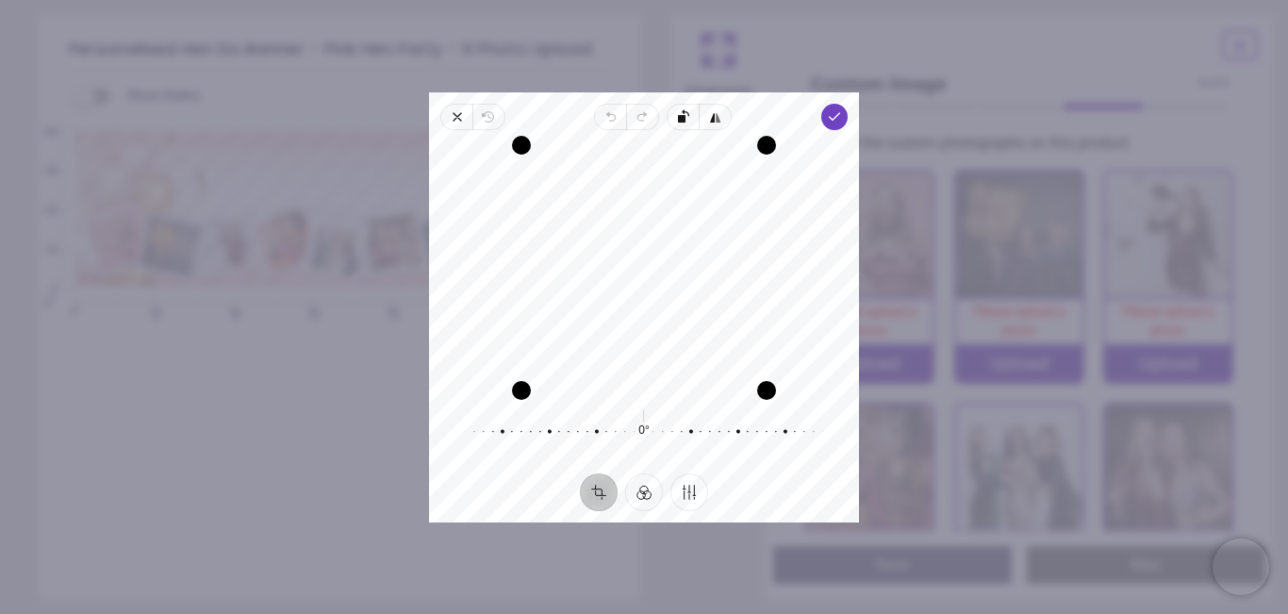
drag, startPoint x: 680, startPoint y: 329, endPoint x: 677, endPoint y: 370, distance: 40.6
click at [677, 370] on div "Recenter" at bounding box center [644, 267] width 400 height 245
click at [818, 246] on div "Recenter" at bounding box center [644, 267] width 400 height 245
click at [693, 495] on button "Finetune" at bounding box center [689, 491] width 38 height 38
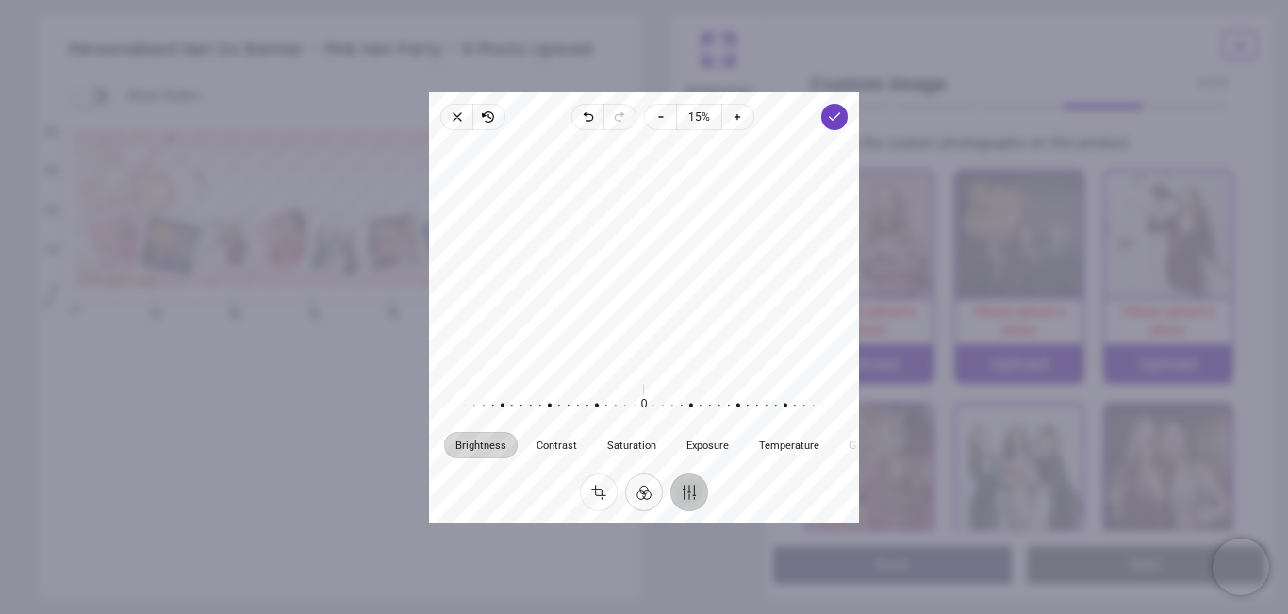
click at [639, 492] on button "Filter" at bounding box center [644, 491] width 38 height 38
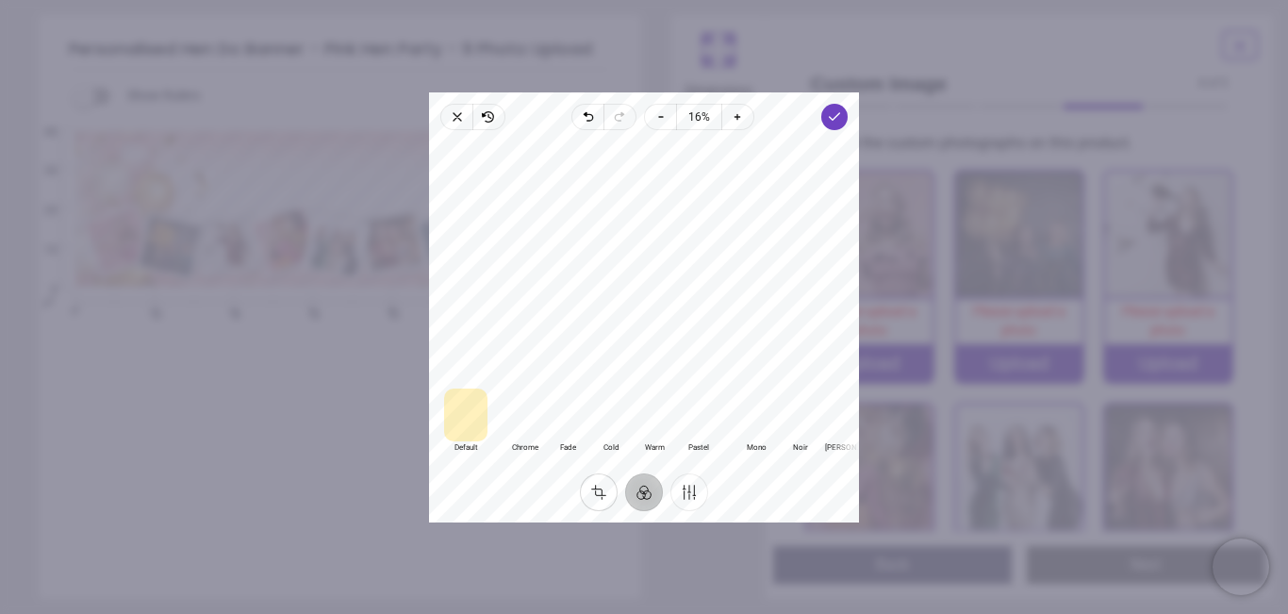
click at [580, 489] on button "Crop" at bounding box center [599, 491] width 38 height 38
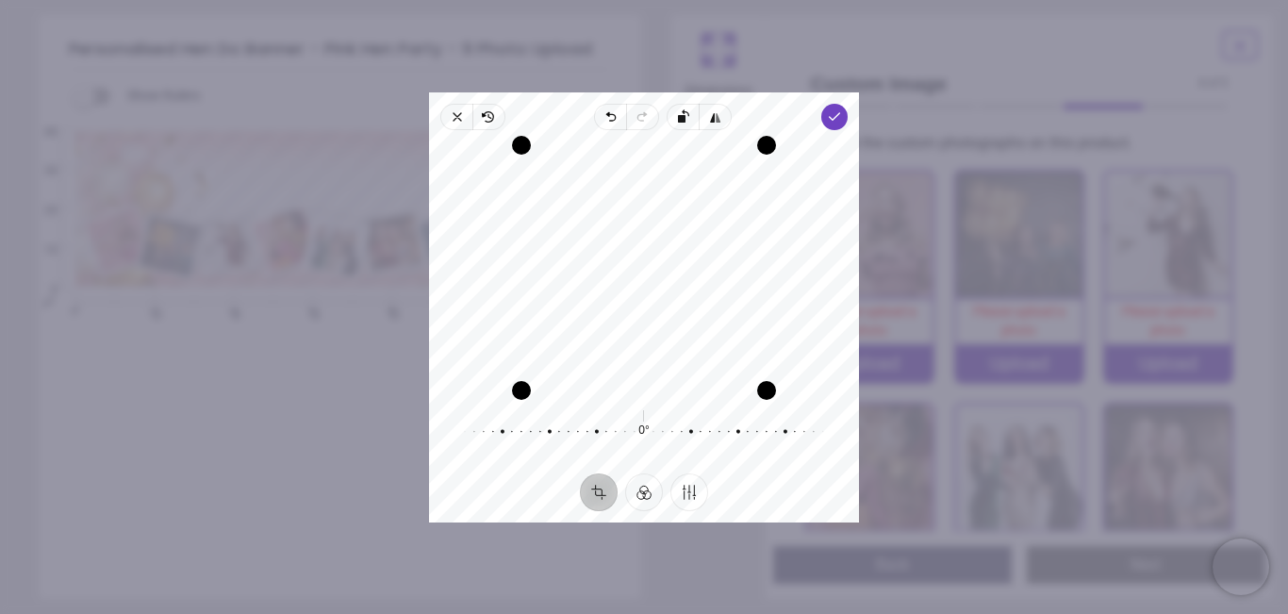
click at [475, 175] on div "Recenter" at bounding box center [644, 267] width 400 height 245
click at [835, 116] on polyline "button" at bounding box center [835, 116] width 10 height 7
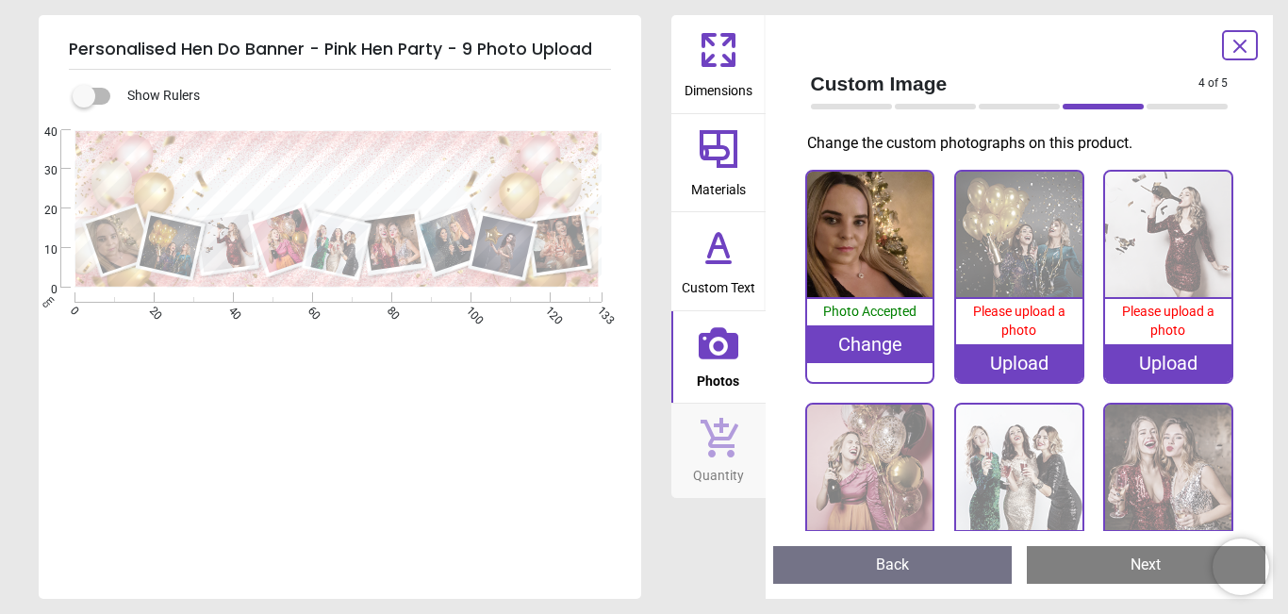
click at [1020, 363] on div "Upload" at bounding box center [1019, 363] width 126 height 38
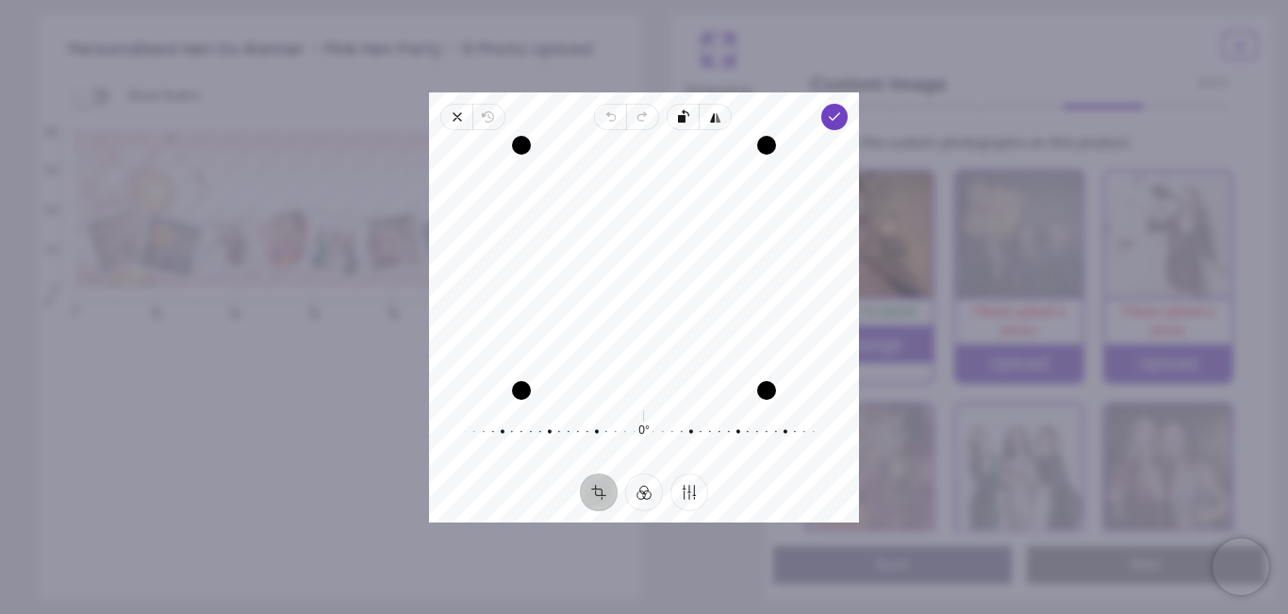
drag, startPoint x: 696, startPoint y: 305, endPoint x: 686, endPoint y: 335, distance: 31.9
click at [686, 335] on div "Recenter" at bounding box center [644, 267] width 400 height 245
click at [708, 292] on div "Recenter" at bounding box center [644, 267] width 400 height 245
click at [819, 295] on div "Recenter" at bounding box center [644, 267] width 400 height 245
click at [834, 117] on polyline "button" at bounding box center [835, 116] width 10 height 7
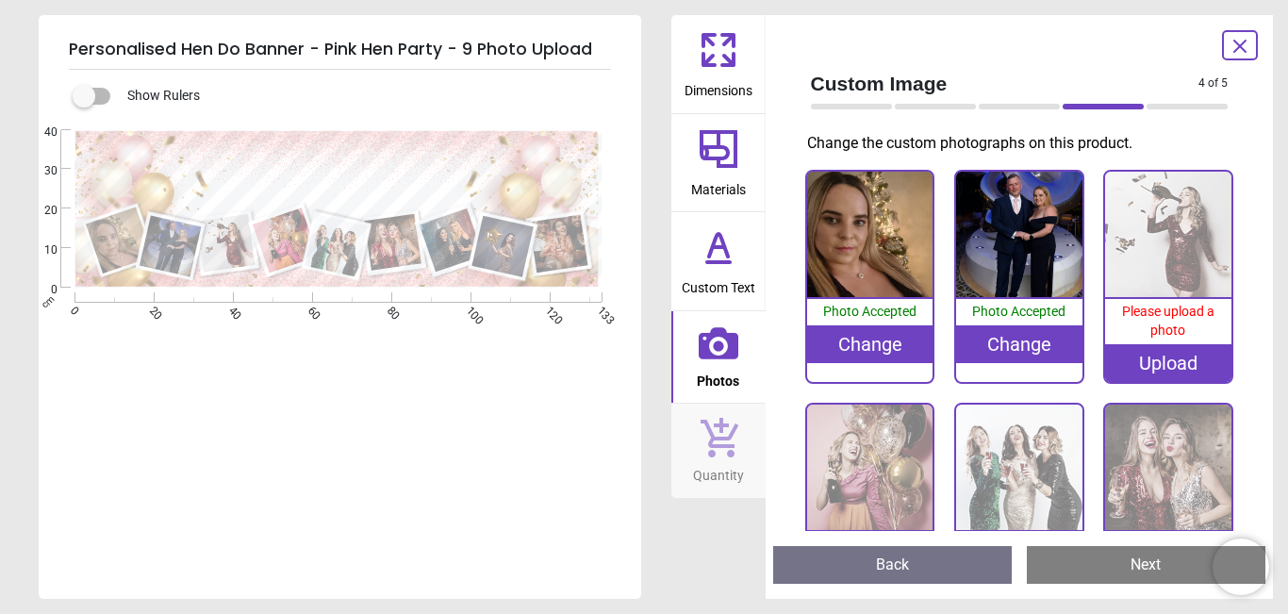
click at [1172, 366] on div "Upload" at bounding box center [1168, 363] width 126 height 38
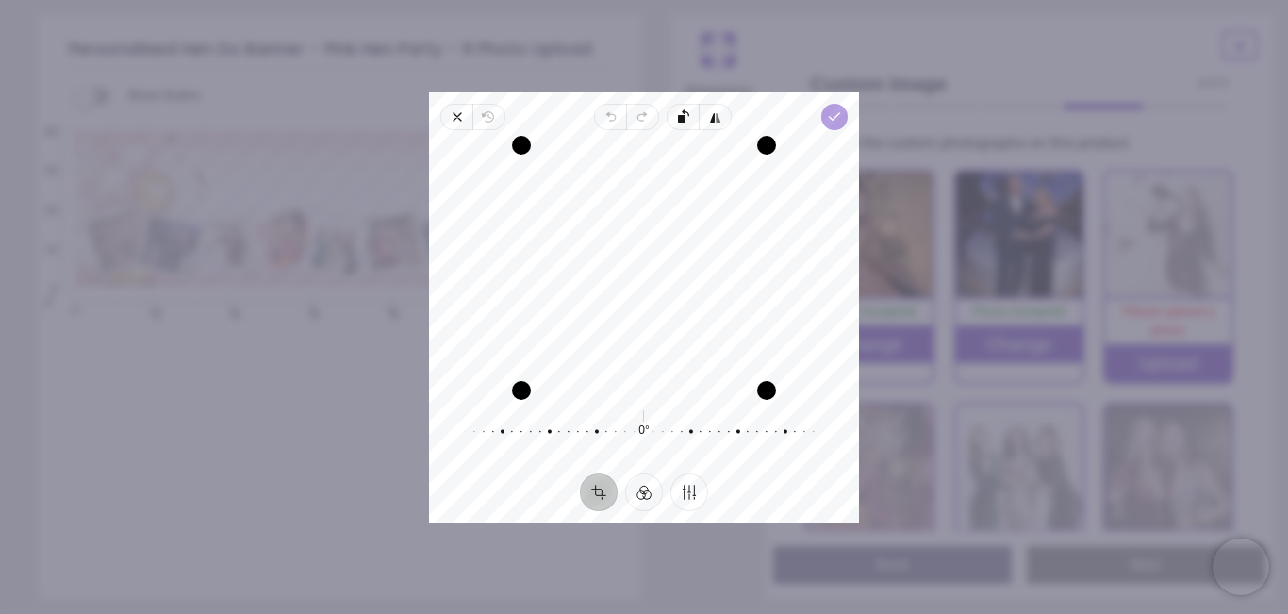
click at [836, 118] on icon "button" at bounding box center [834, 116] width 15 height 15
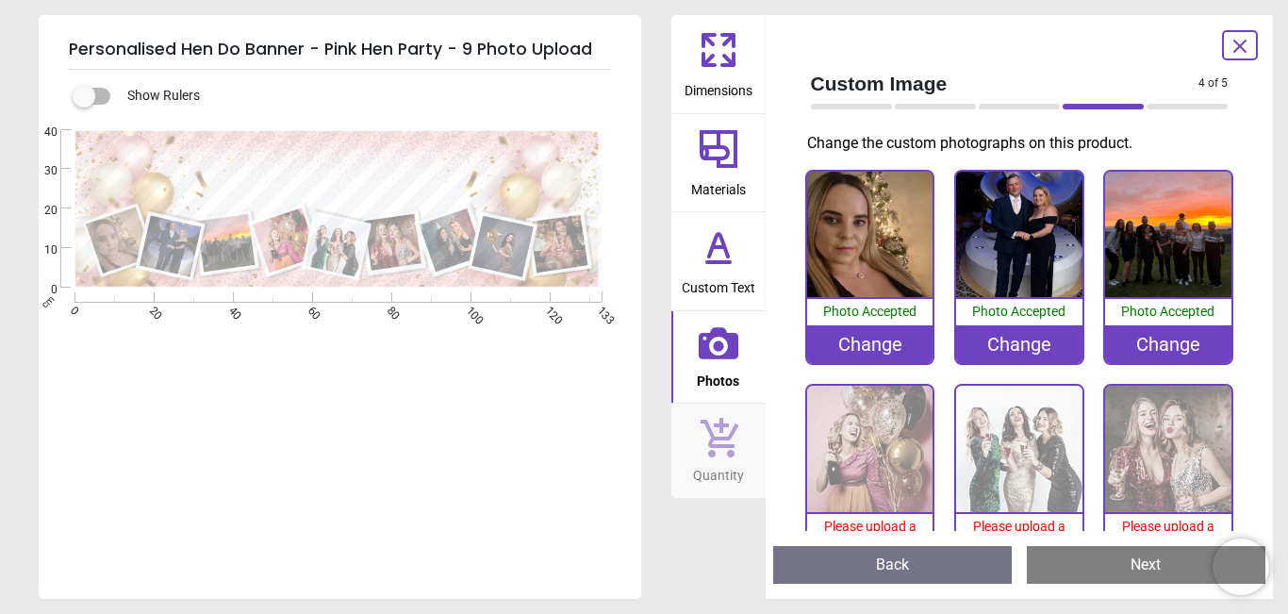
scroll to position [3, 0]
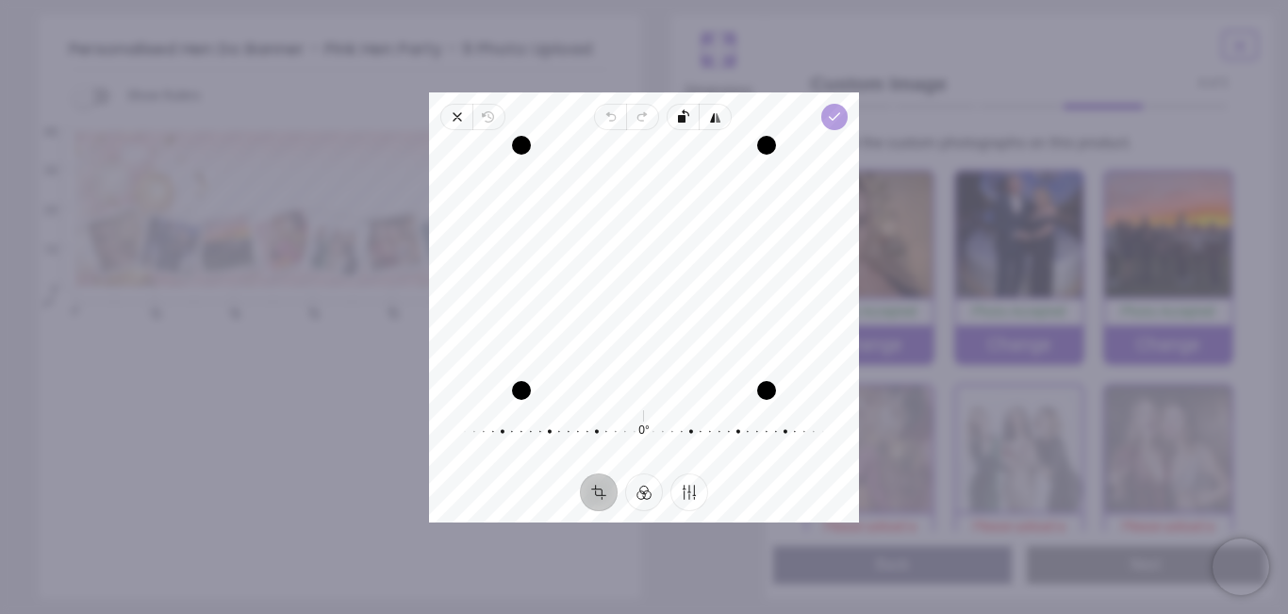
click at [840, 124] on icon "button" at bounding box center [834, 116] width 15 height 15
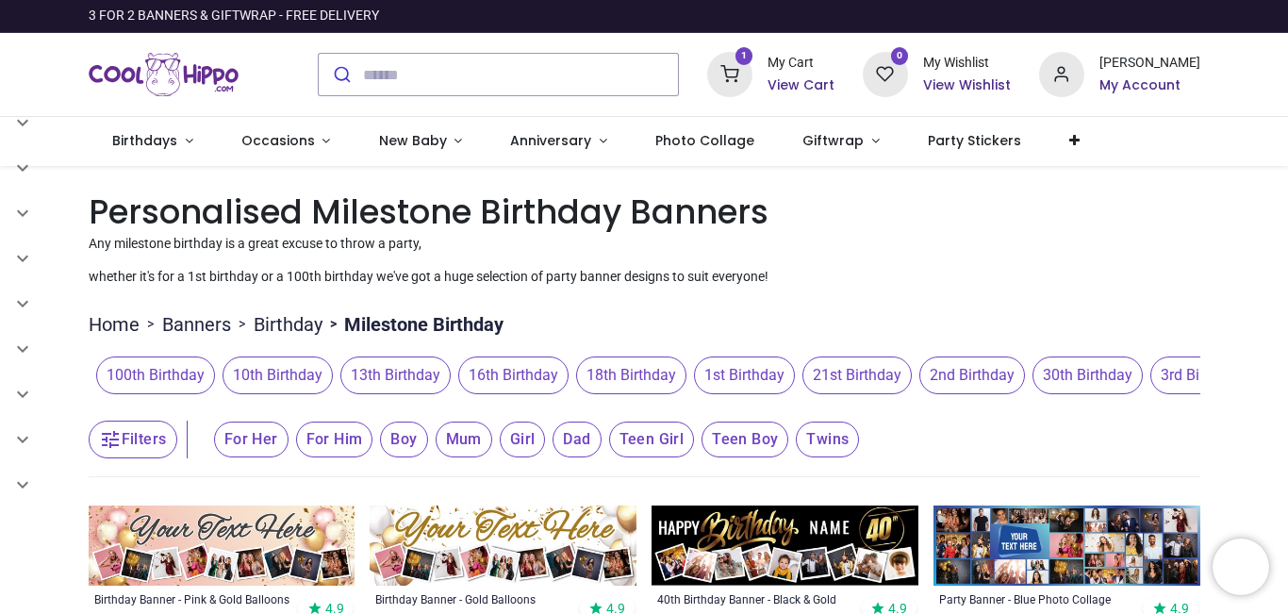
type input "**********"
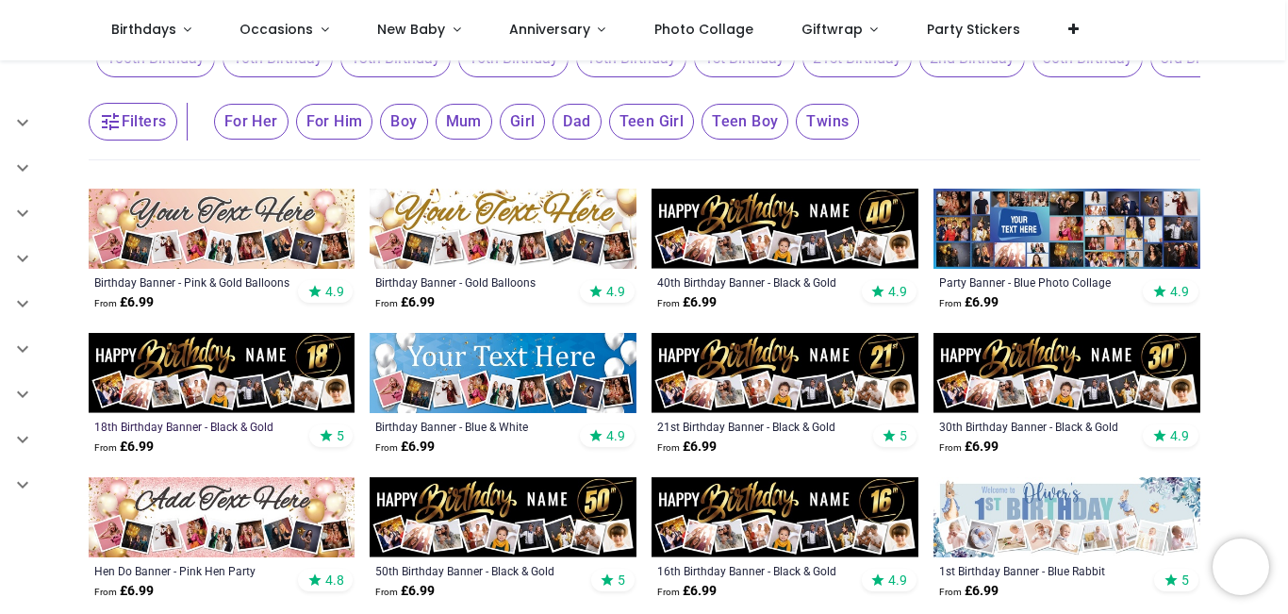
scroll to position [283, 0]
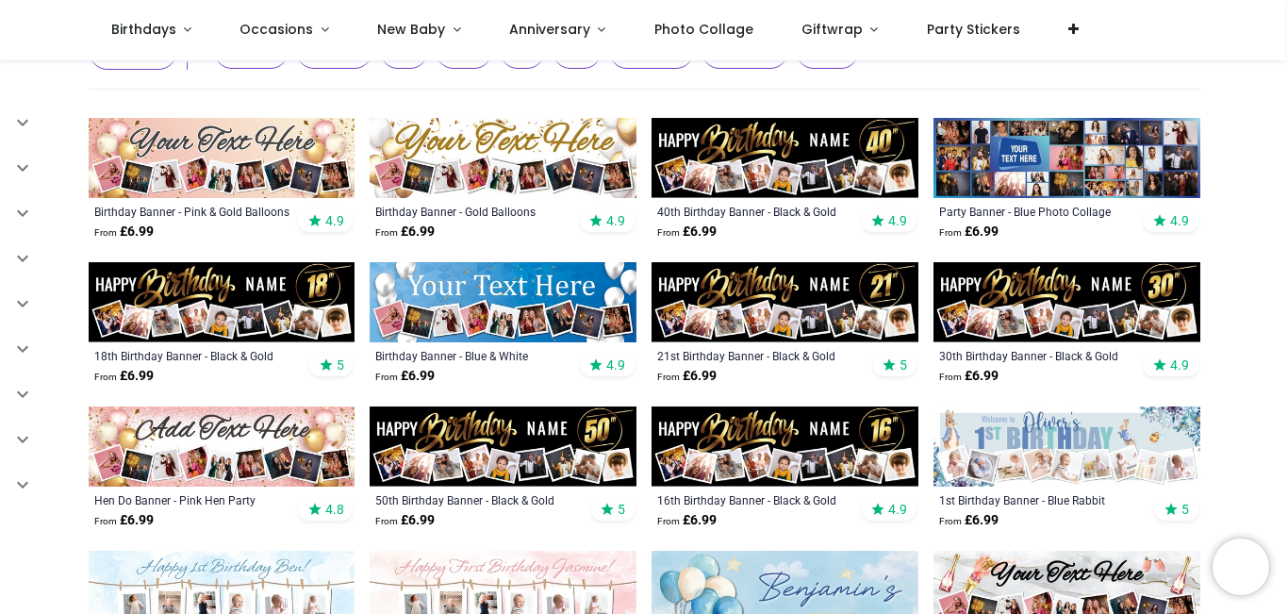
click at [1025, 155] on img at bounding box center [1067, 158] width 267 height 80
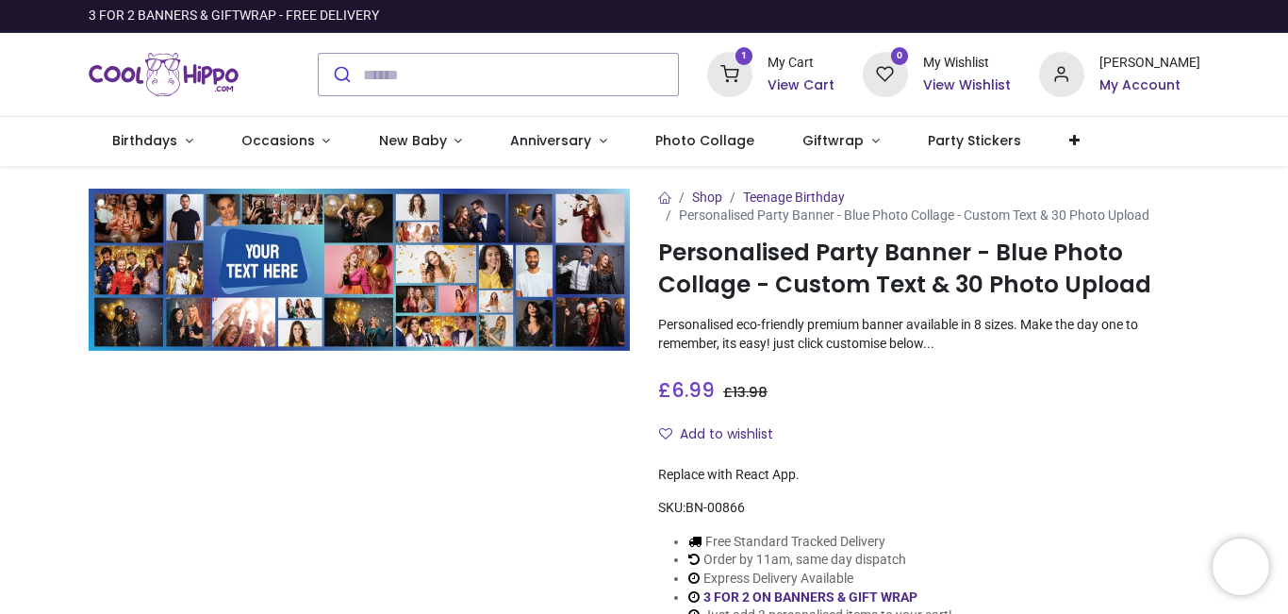
type input "**********"
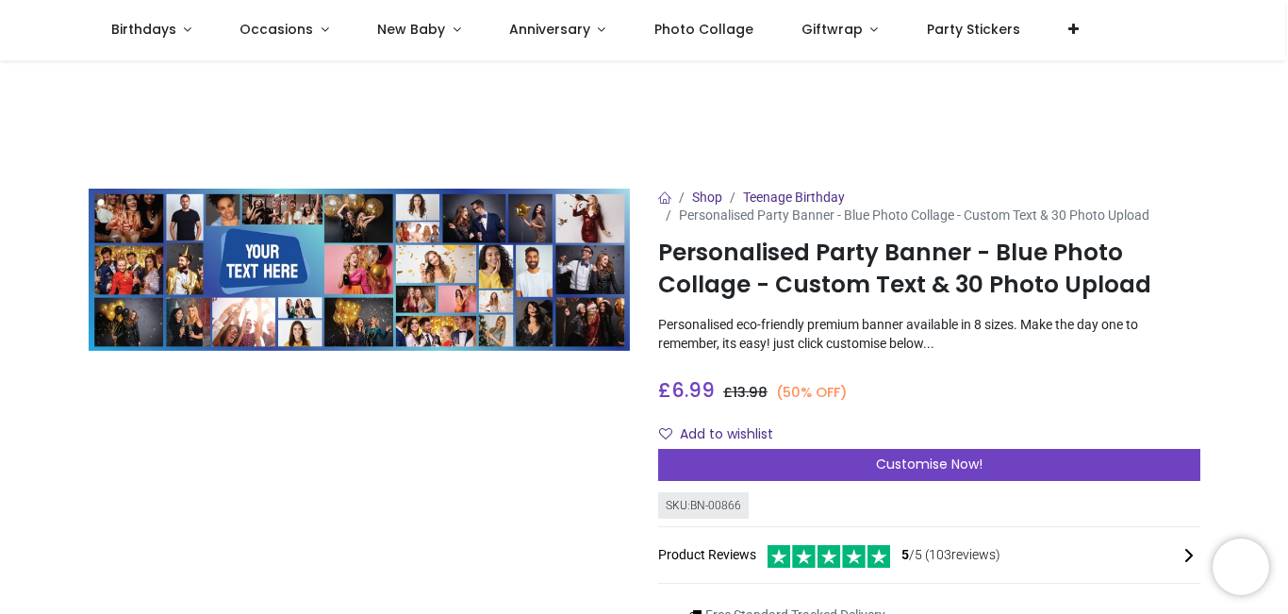
scroll to position [94, 0]
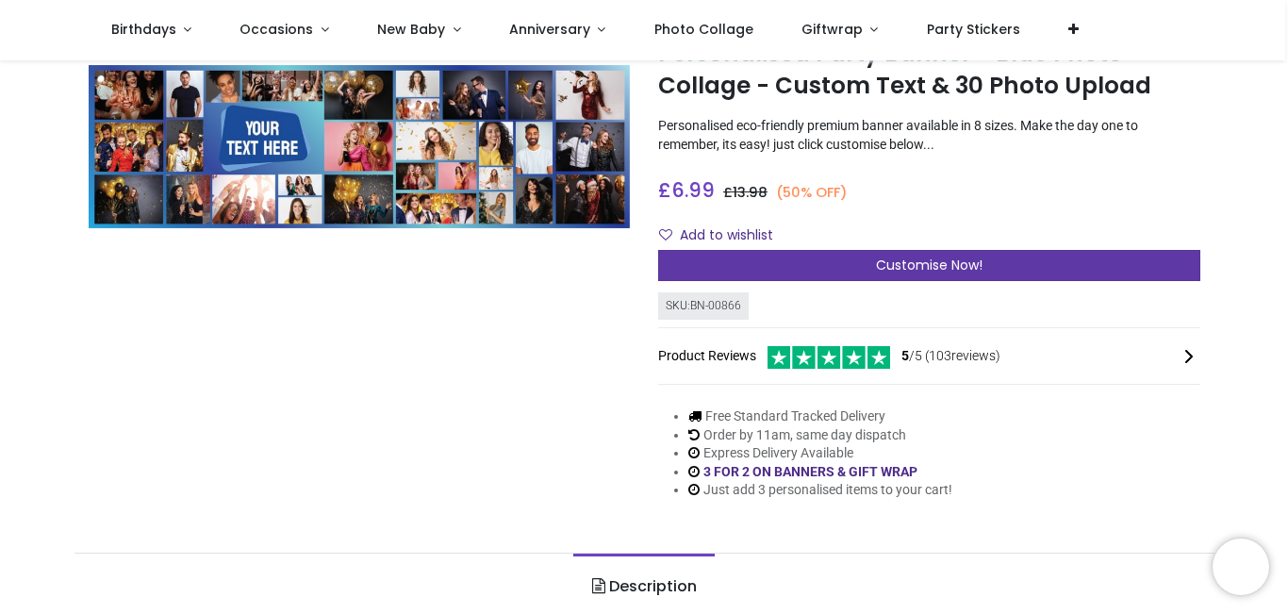
click at [911, 267] on span "Customise Now!" at bounding box center [929, 265] width 107 height 19
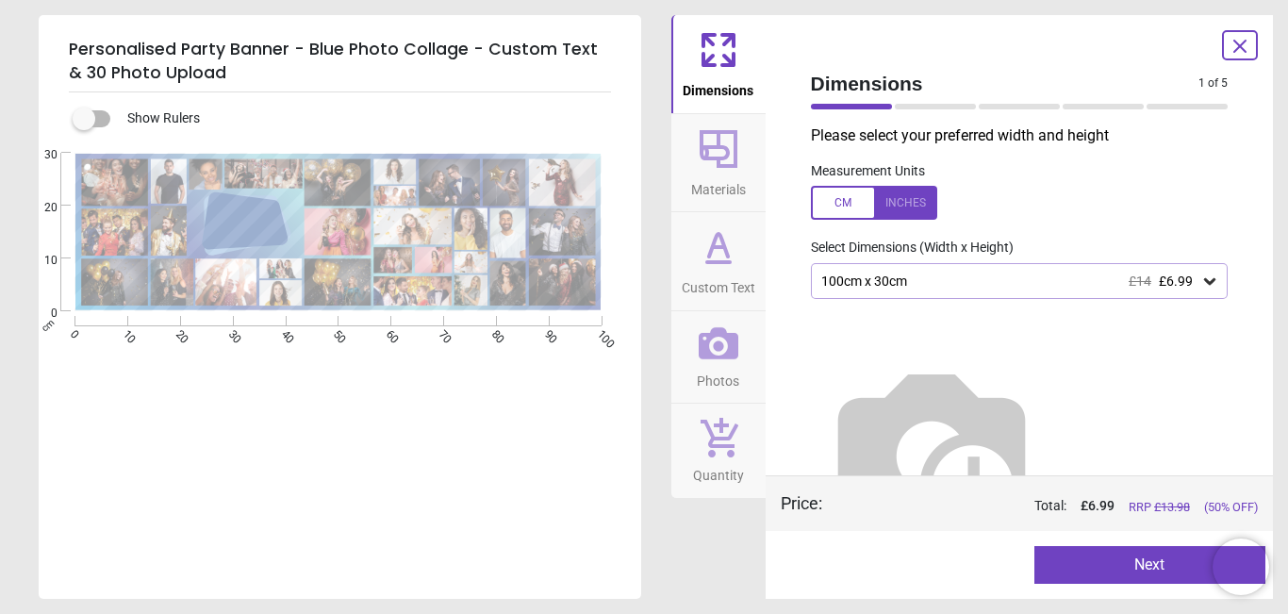
click at [939, 282] on div "100cm x 30cm £14 £6.99" at bounding box center [1010, 281] width 382 height 16
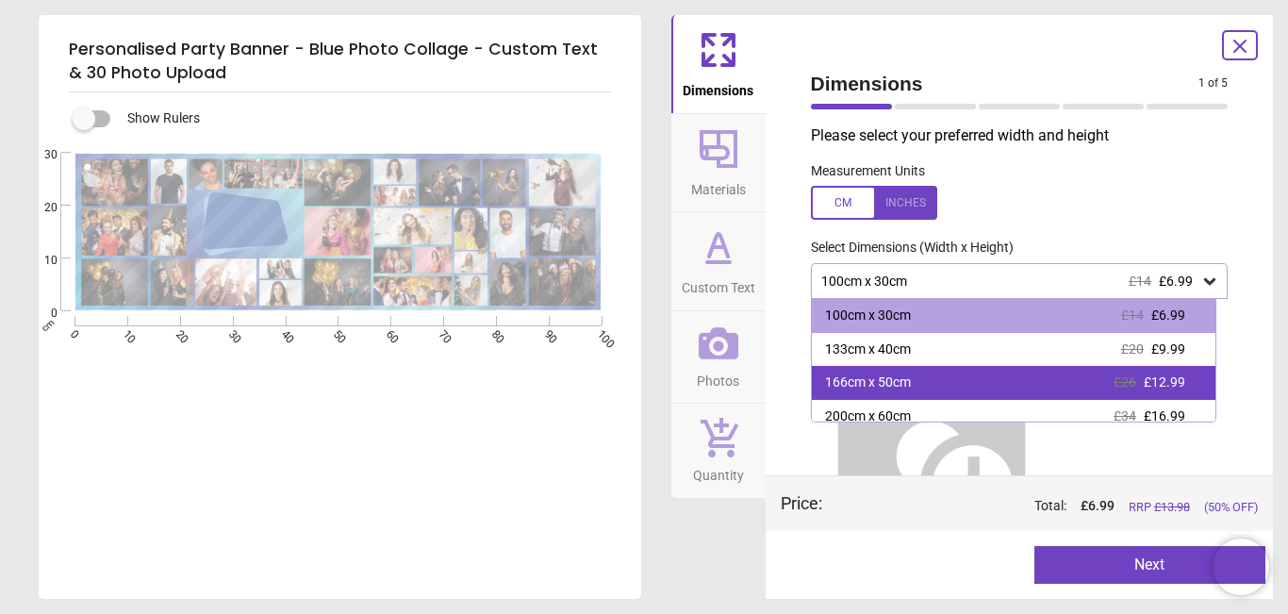
click at [878, 373] on div "166cm x 50cm £26 £12.99" at bounding box center [1014, 383] width 405 height 34
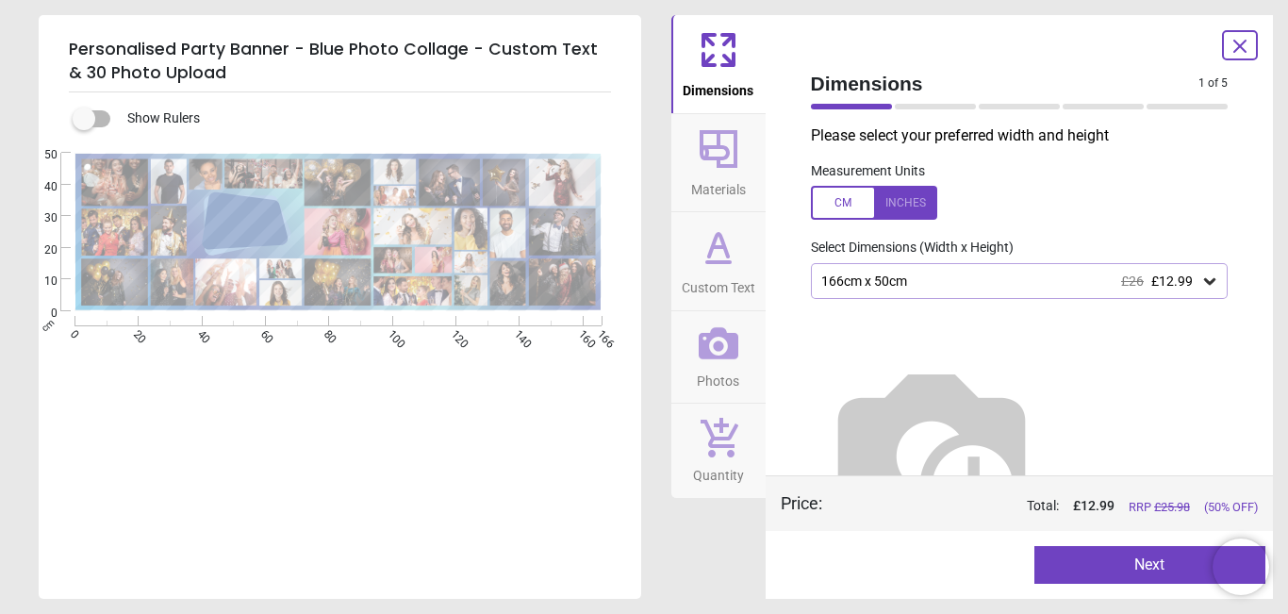
click at [1138, 571] on button "Next" at bounding box center [1150, 565] width 231 height 38
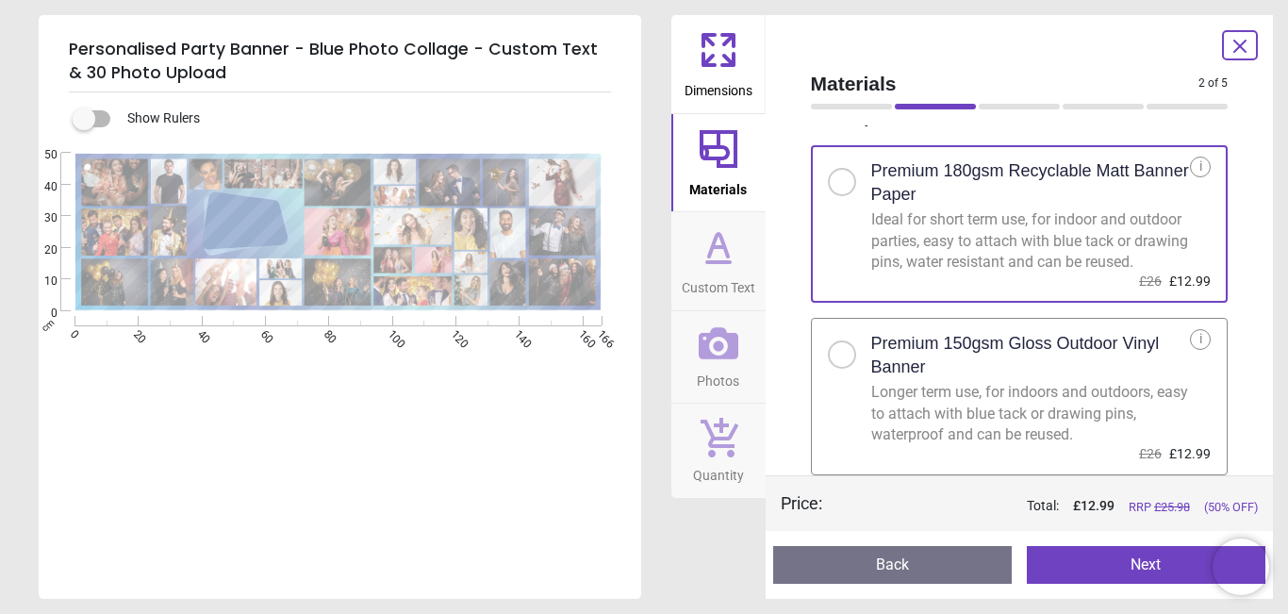
scroll to position [38, 0]
click at [843, 356] on div at bounding box center [841, 354] width 11 height 11
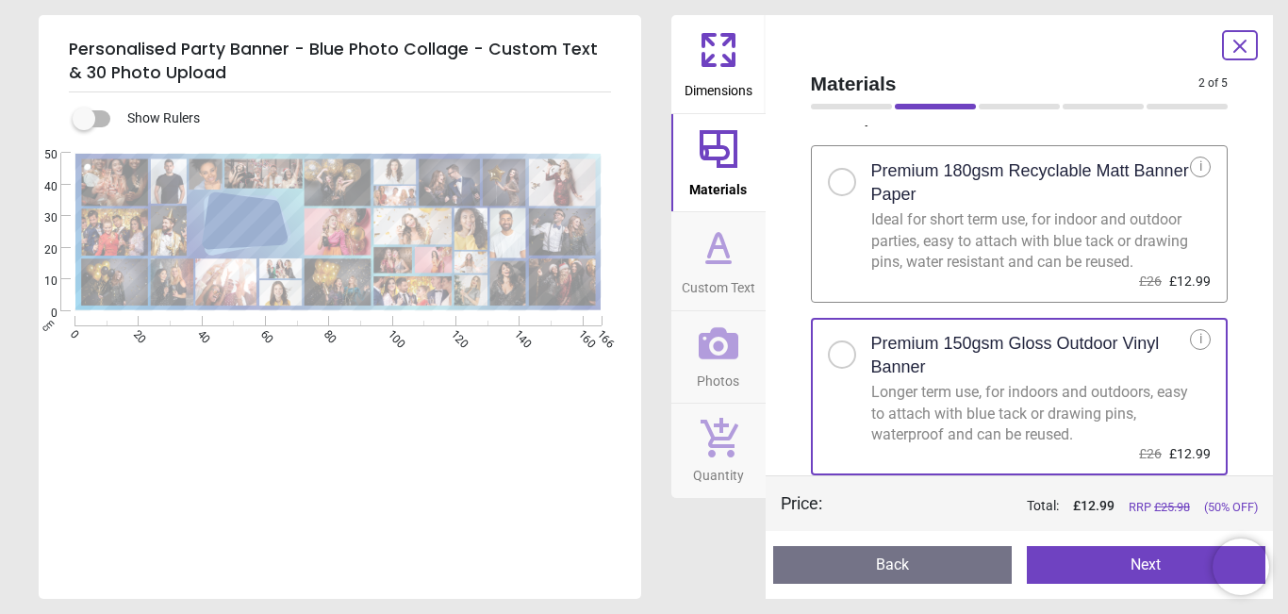
click at [1132, 570] on button "Next" at bounding box center [1146, 565] width 239 height 38
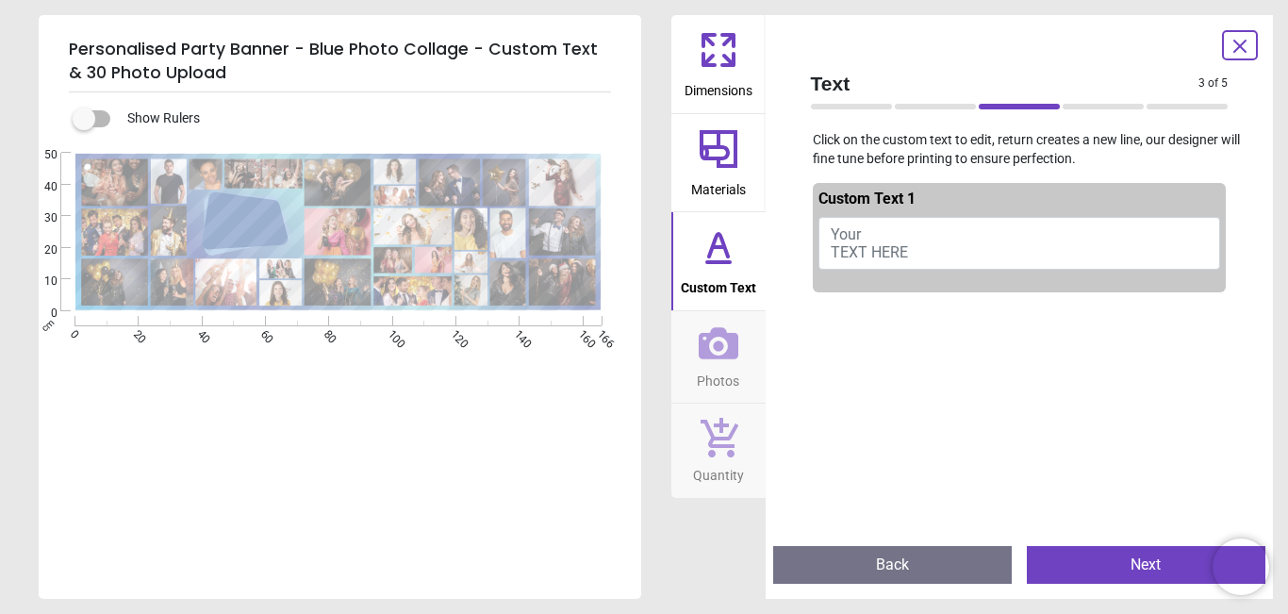
click at [861, 249] on span "Your TEXT HERE" at bounding box center [869, 243] width 77 height 36
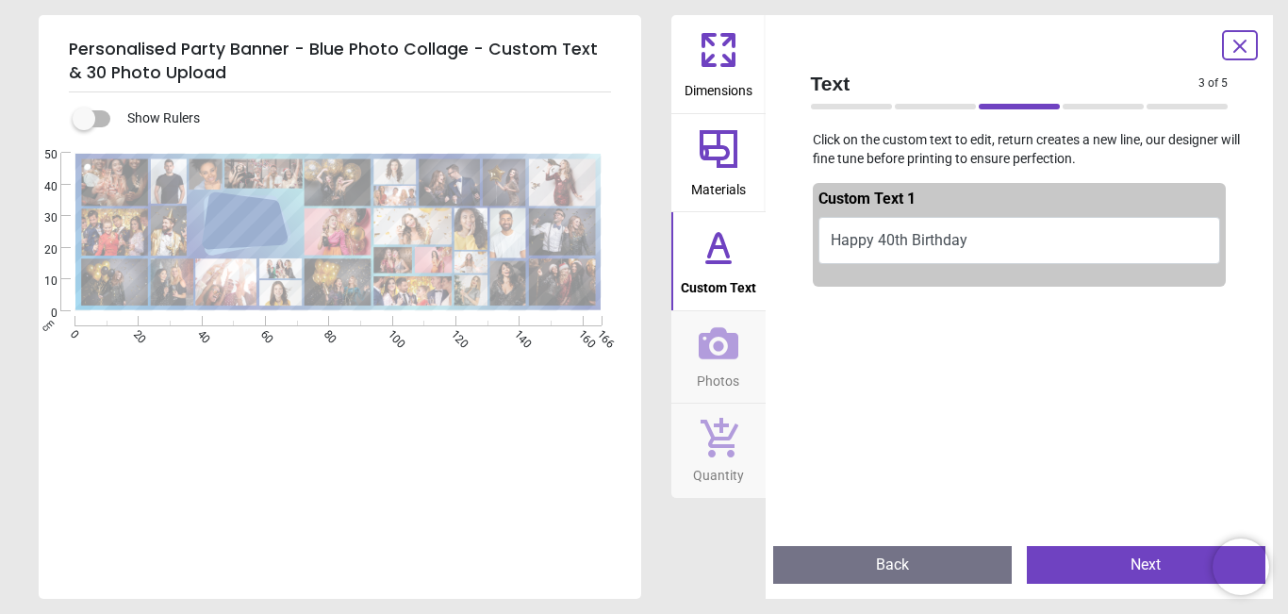
scroll to position [3, 0]
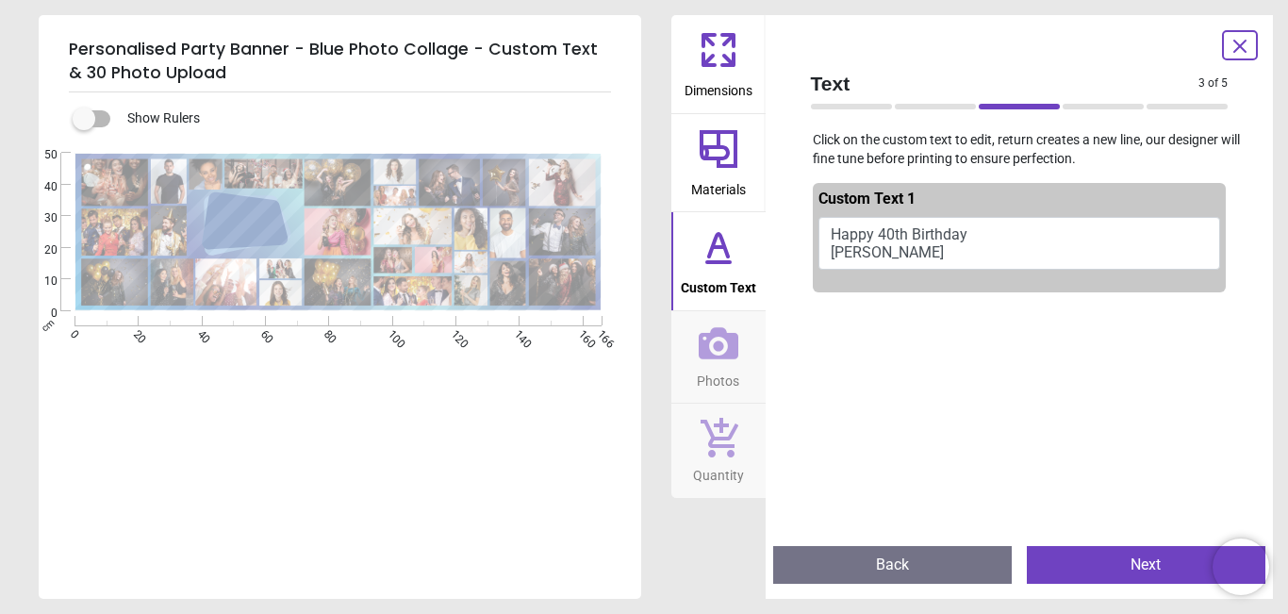
type textarea "**********"
drag, startPoint x: 767, startPoint y: 389, endPoint x: 756, endPoint y: 387, distance: 10.5
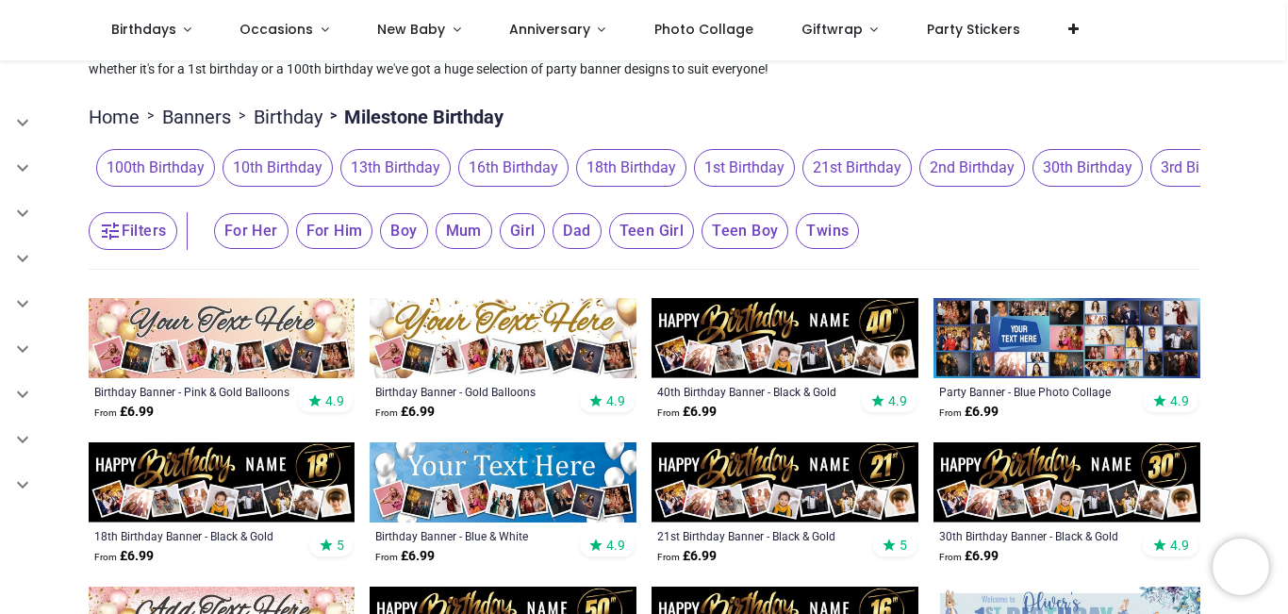
scroll to position [283, 0]
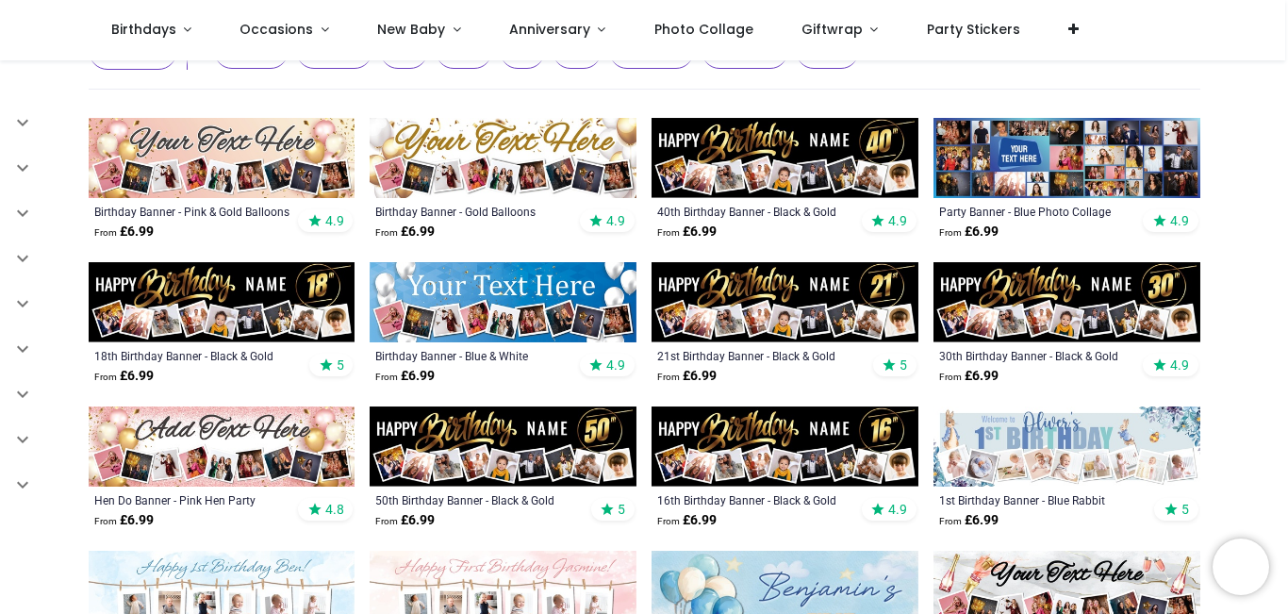
click at [1071, 158] on img at bounding box center [1067, 158] width 267 height 80
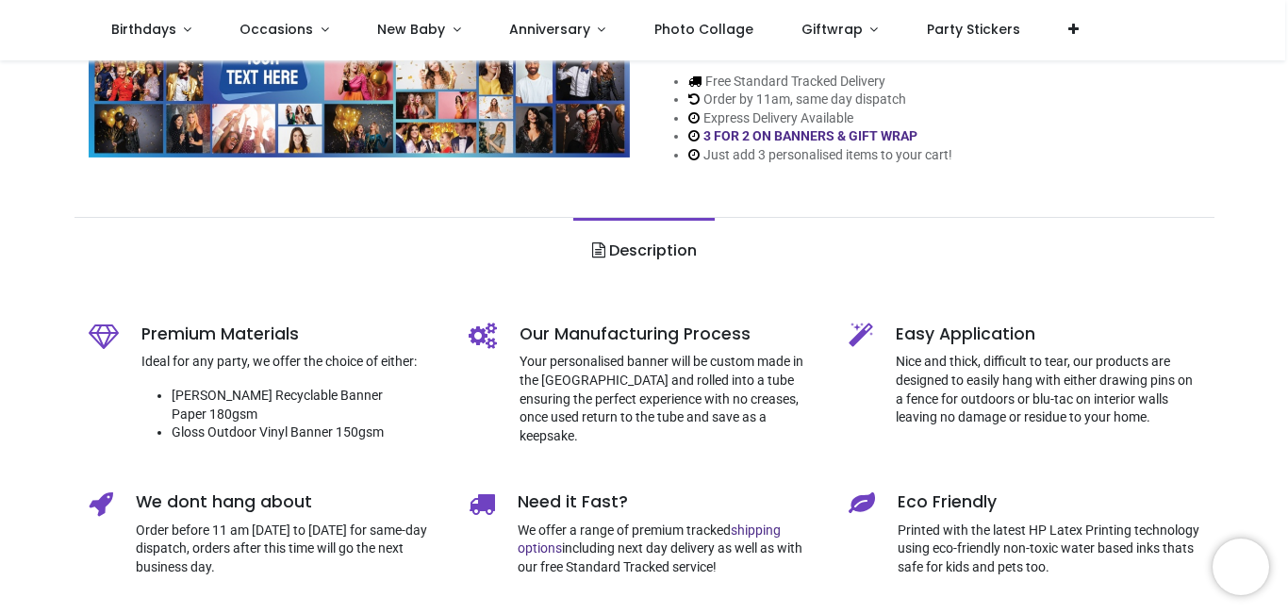
type input "**********"
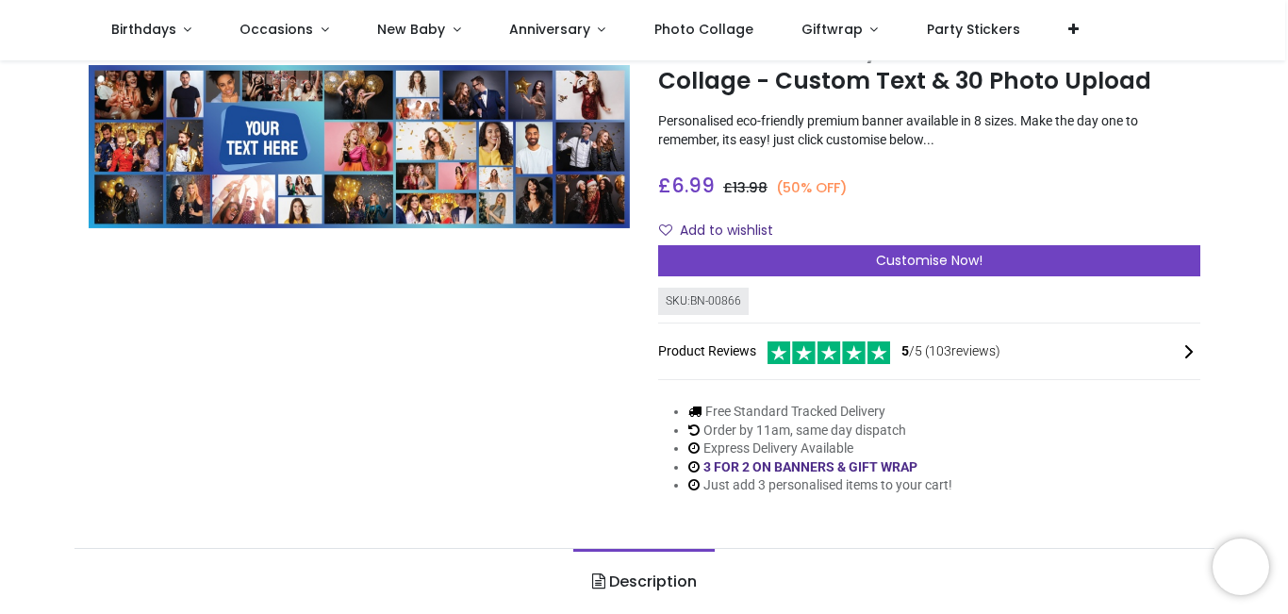
scroll to position [94, 0]
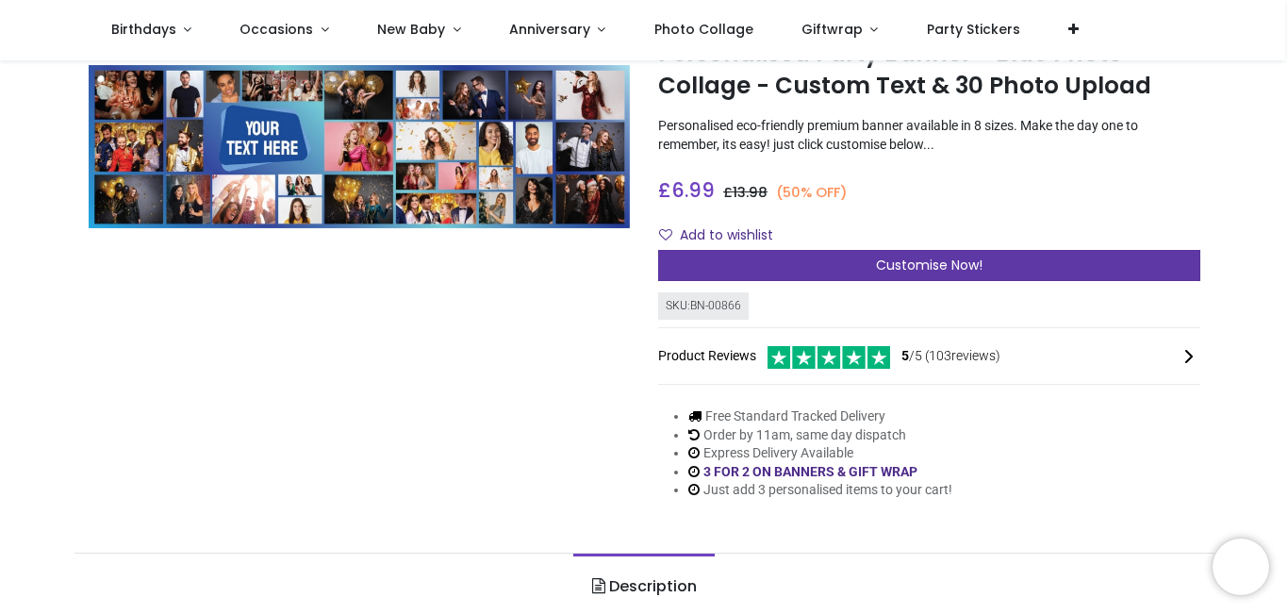
click at [902, 265] on span "Customise Now!" at bounding box center [929, 265] width 107 height 19
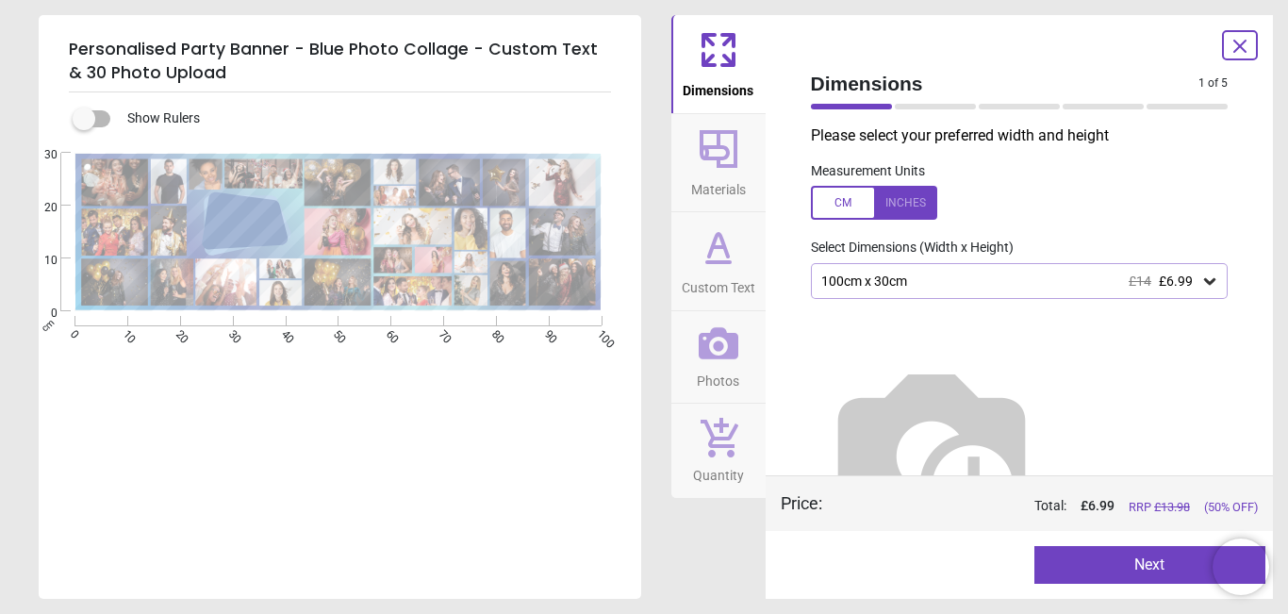
click at [991, 283] on div "100cm x 30cm £14 £6.99" at bounding box center [1010, 281] width 382 height 16
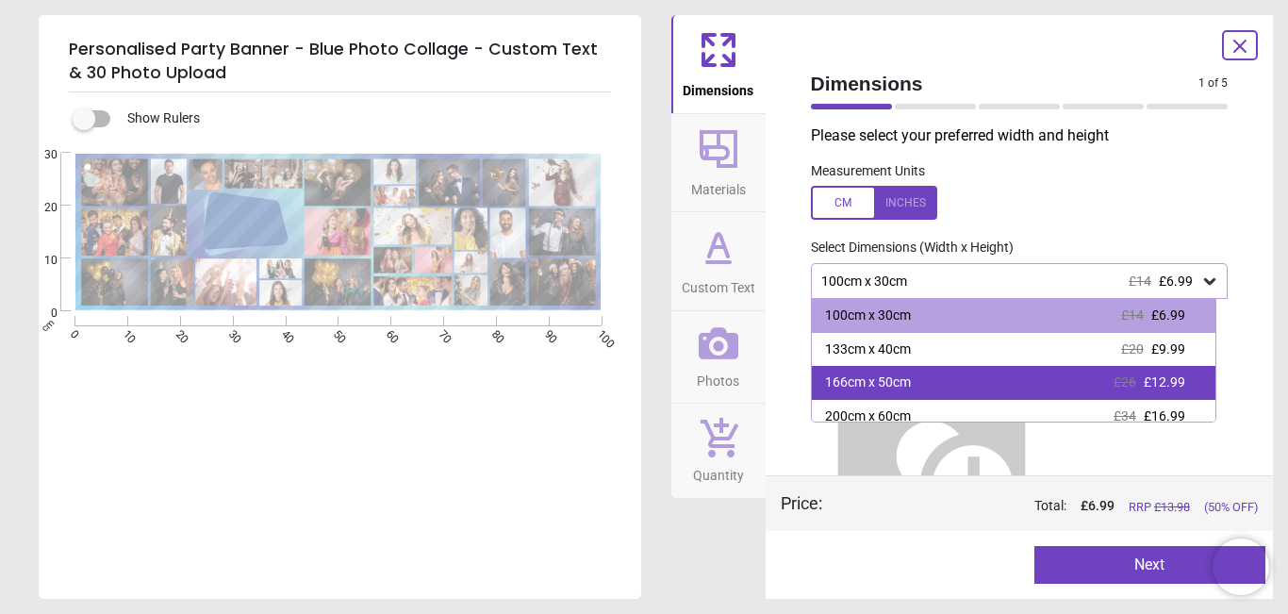
click at [902, 383] on div "166cm x 50cm" at bounding box center [868, 382] width 86 height 19
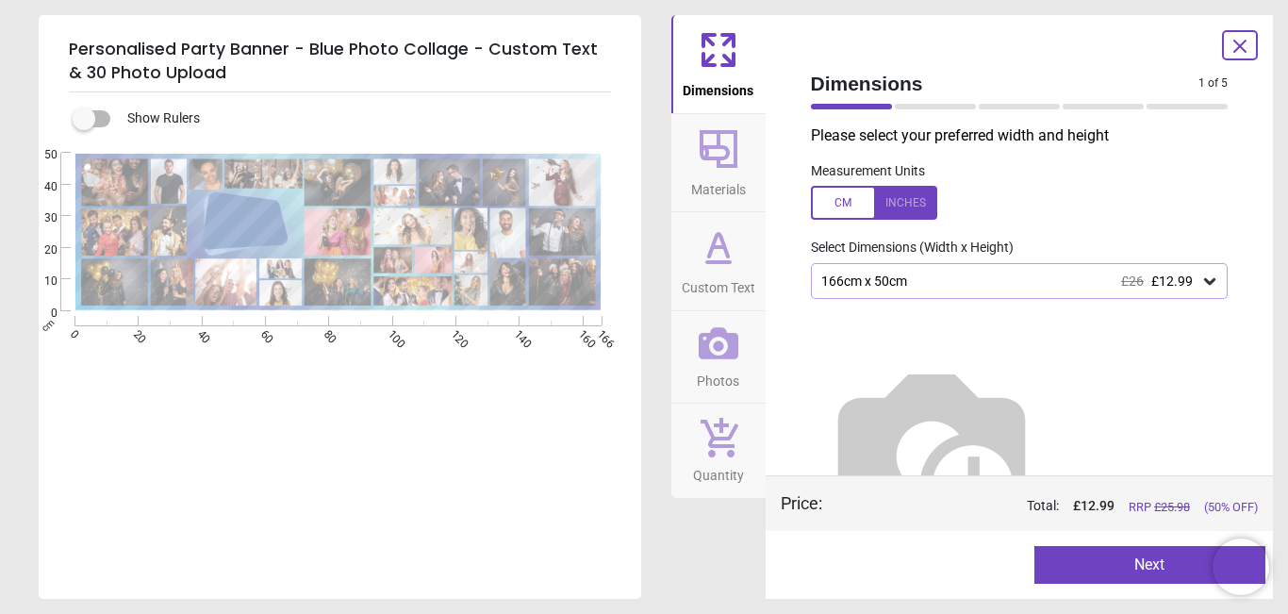
click at [1140, 565] on button "Next" at bounding box center [1150, 565] width 231 height 38
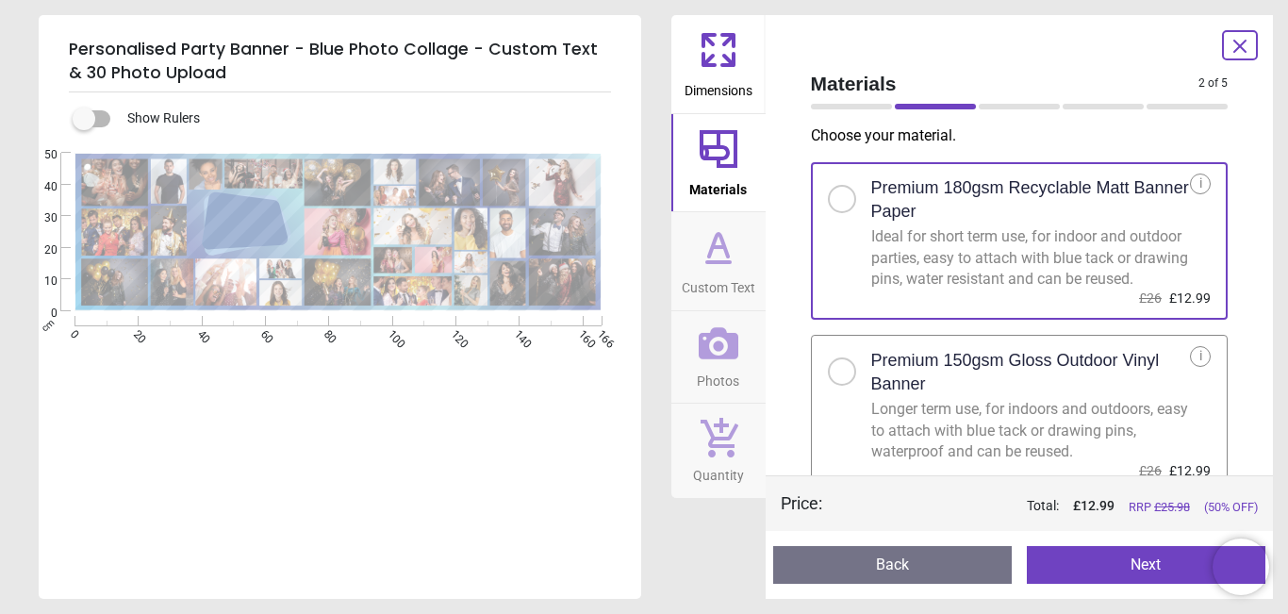
click at [850, 386] on div at bounding box center [842, 371] width 28 height 28
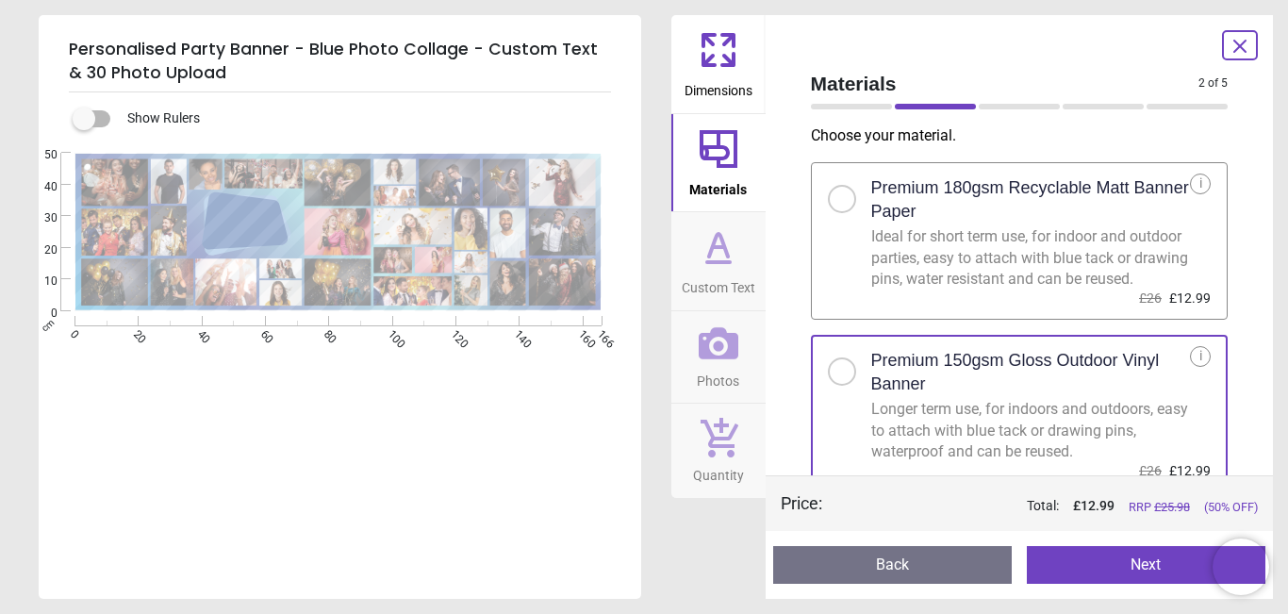
click at [1136, 579] on button "Next" at bounding box center [1146, 565] width 239 height 38
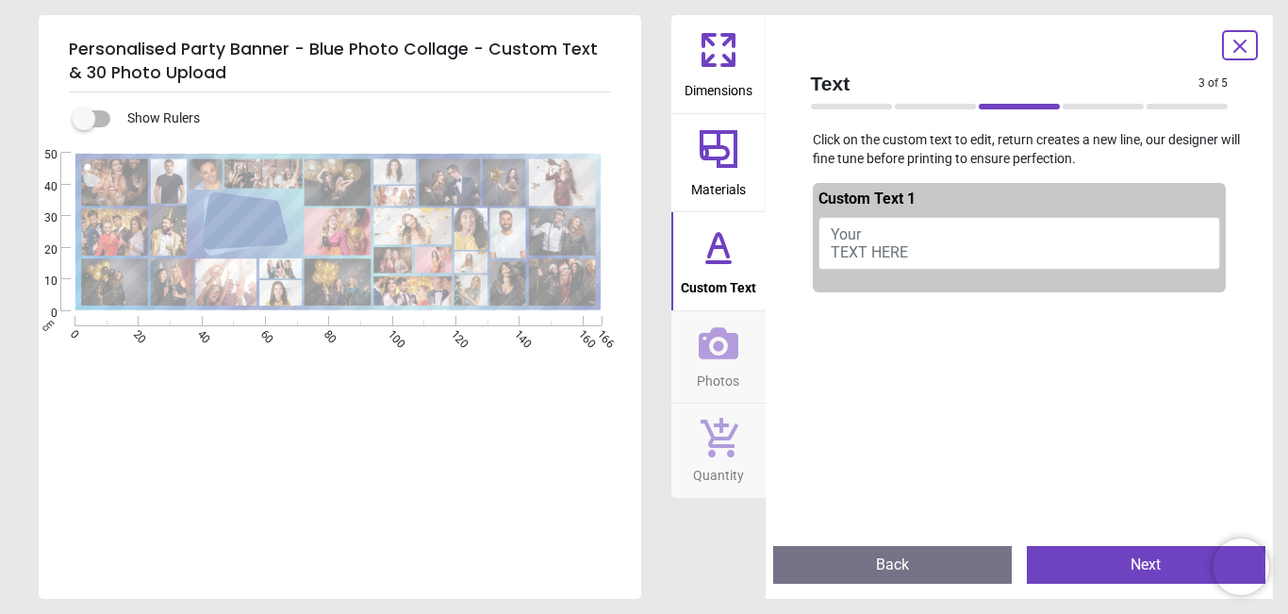
click at [898, 247] on span "Your TEXT HERE" at bounding box center [869, 243] width 77 height 36
type textarea "**********"
click at [1129, 564] on button "Next" at bounding box center [1146, 565] width 239 height 38
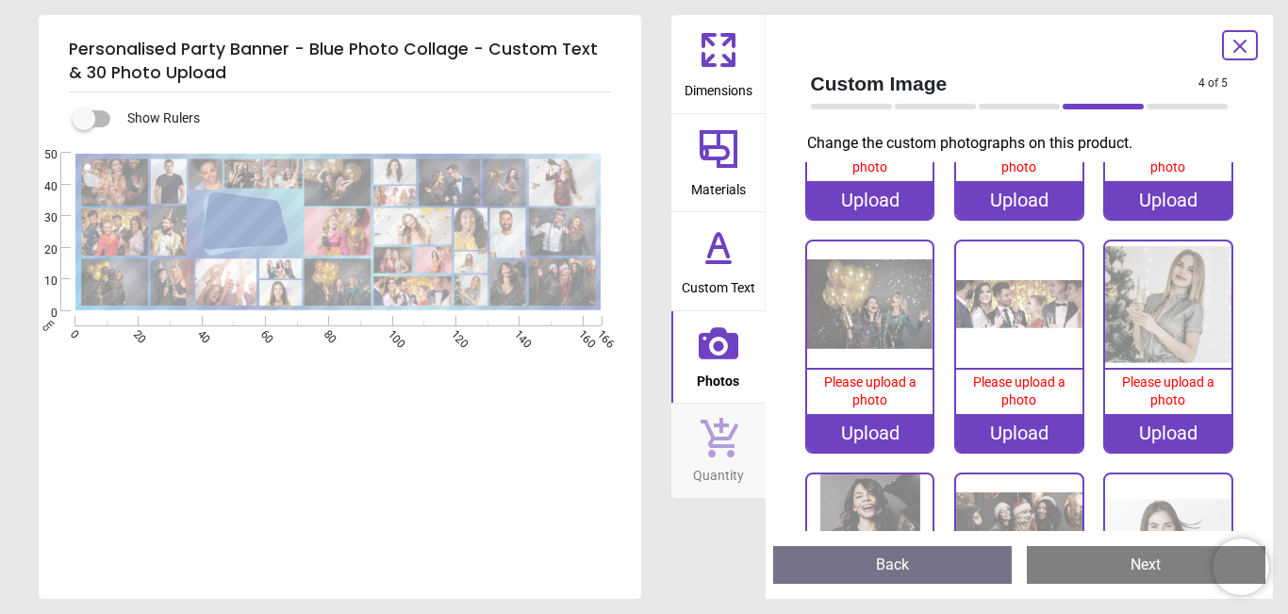
scroll to position [1939, 0]
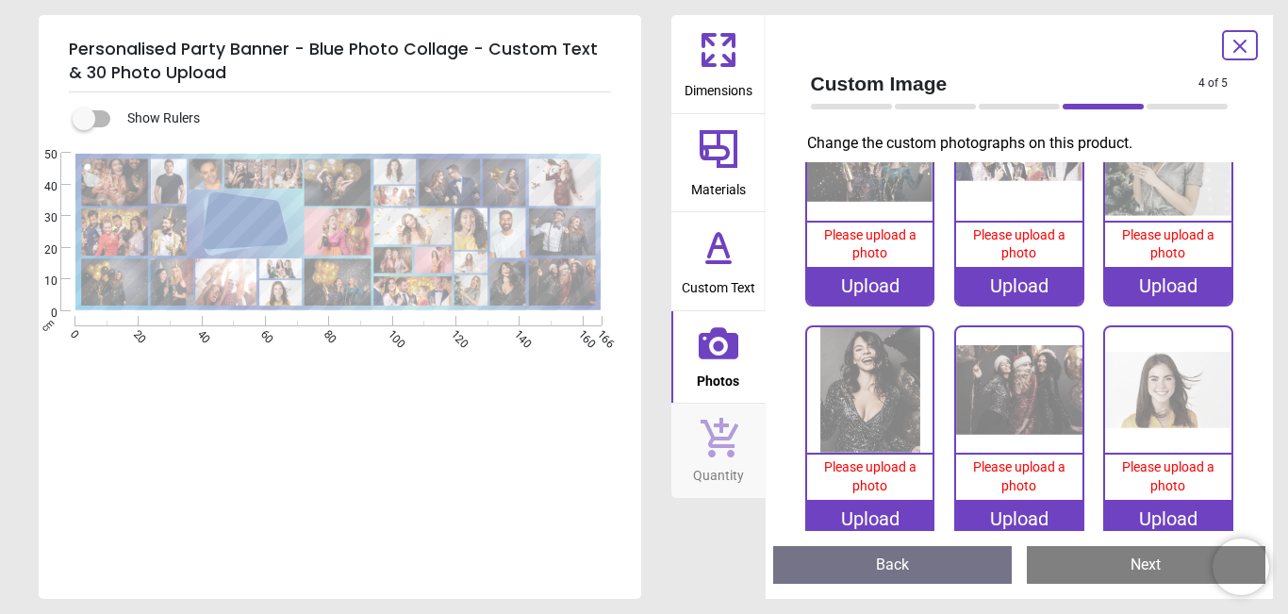
click at [231, 221] on div ".cls-1 { fill: #1c4c99; } .cls-2 { fill: #72a3d7; } .cls-3 { fill: url(#linear-…" at bounding box center [338, 232] width 599 height 158
click at [675, 537] on div "Dimensions Materials Custom Text Photos Quantity" at bounding box center [718, 307] width 94 height 584
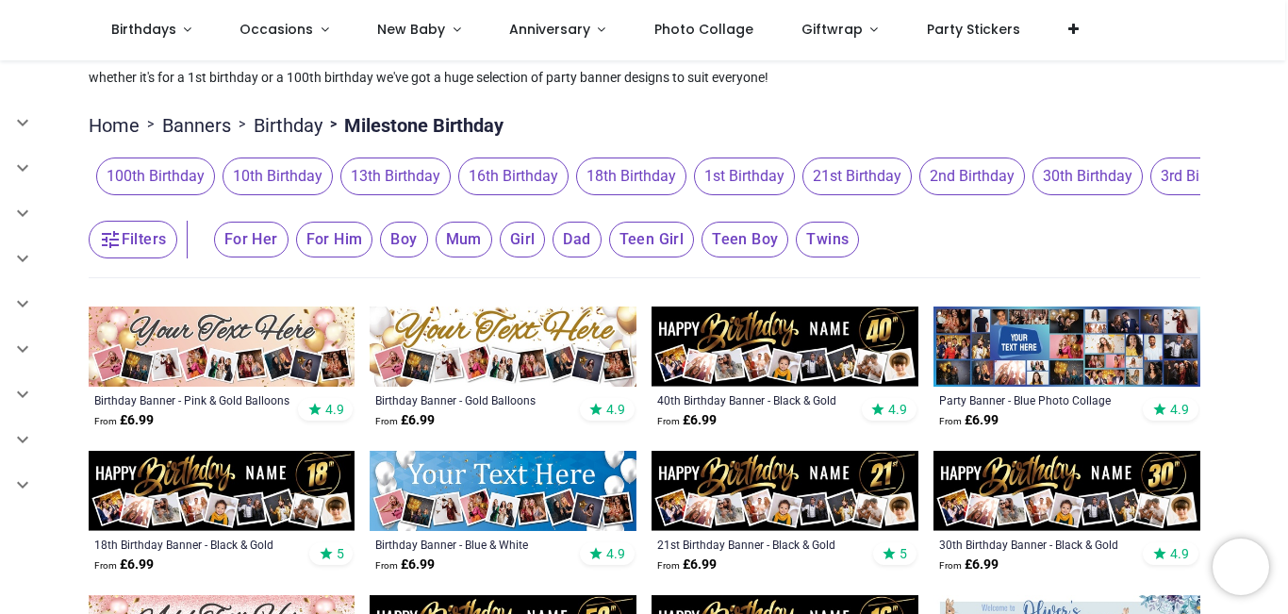
scroll to position [189, 0]
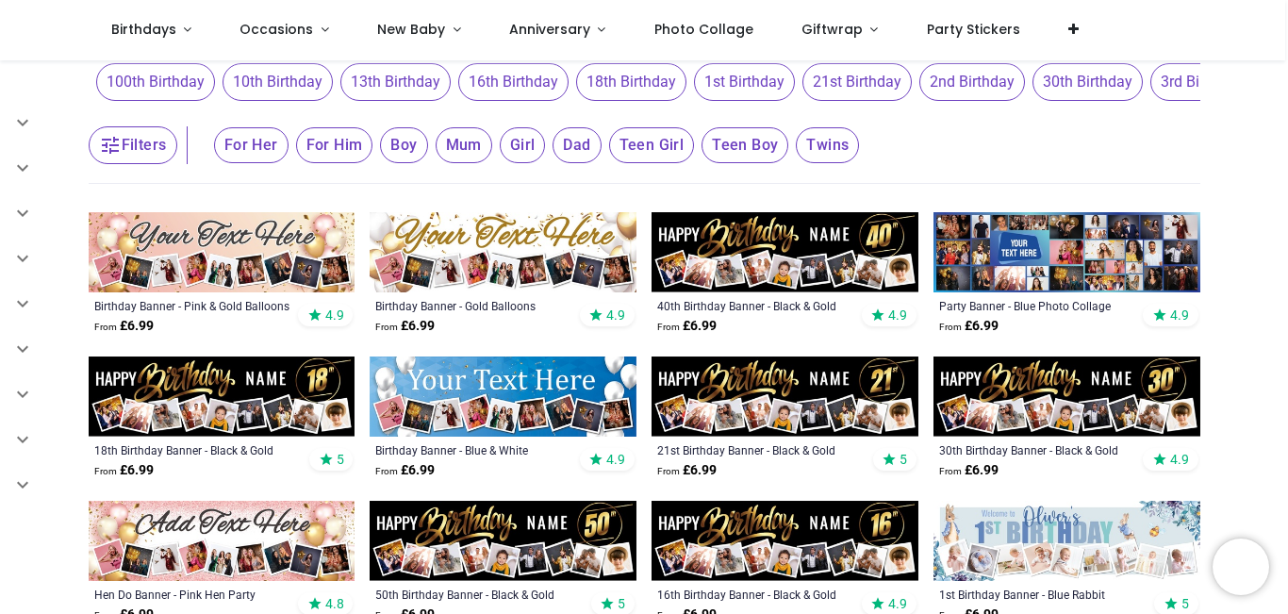
click at [768, 238] on img at bounding box center [785, 252] width 267 height 80
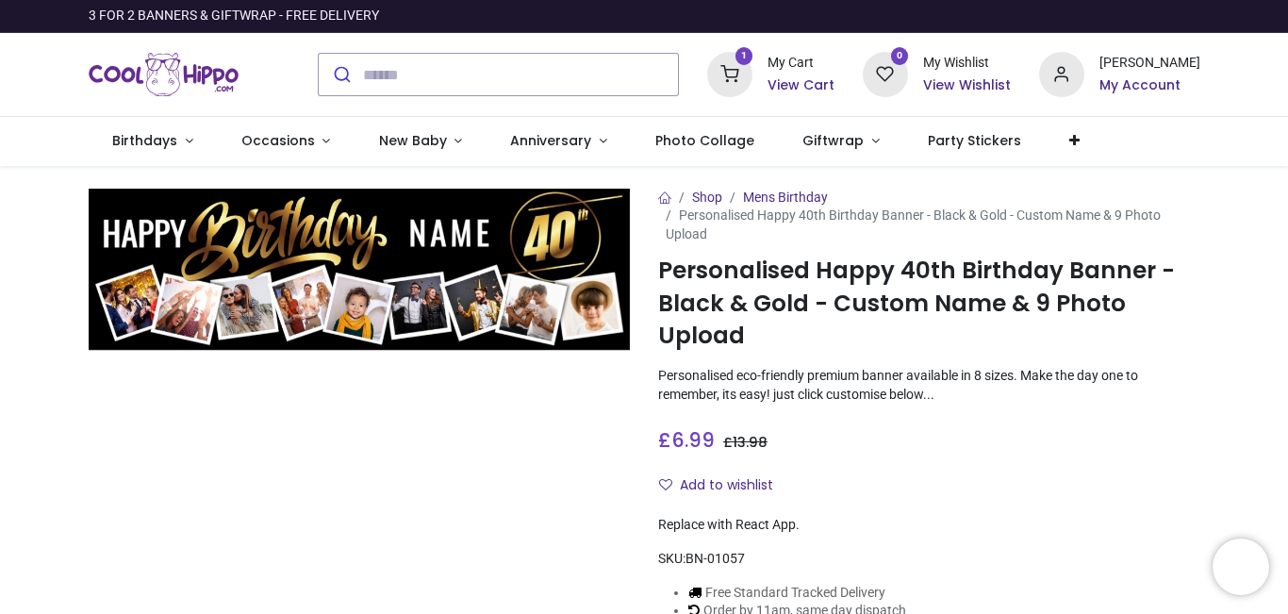
type input "**********"
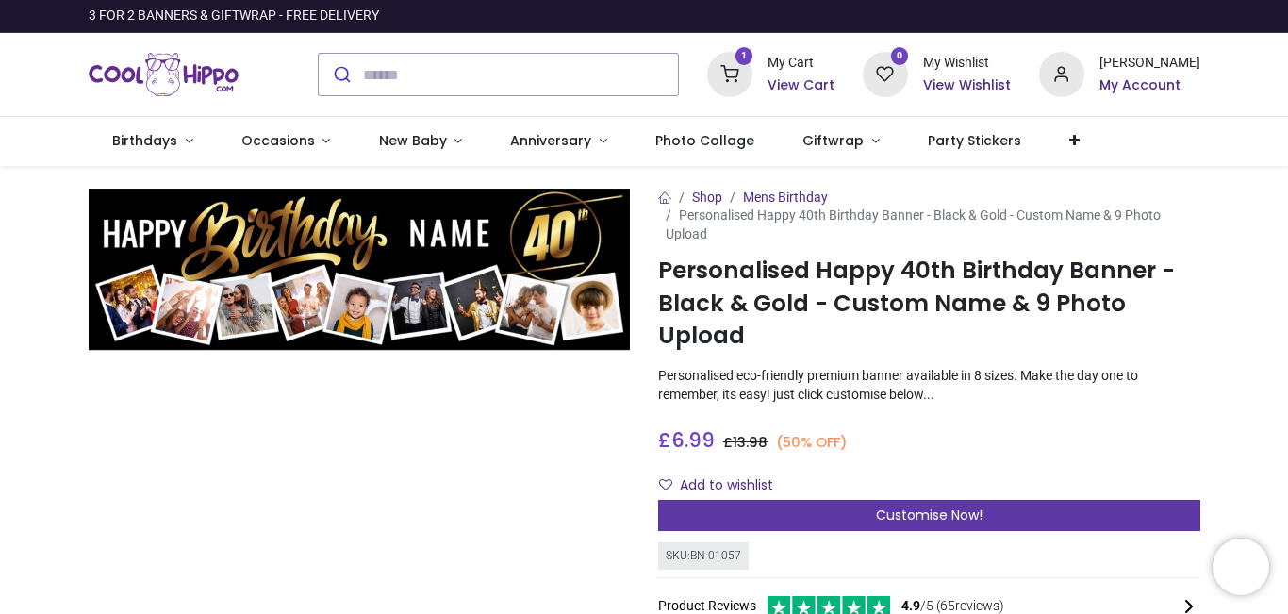
click at [925, 512] on span "Customise Now!" at bounding box center [929, 514] width 107 height 19
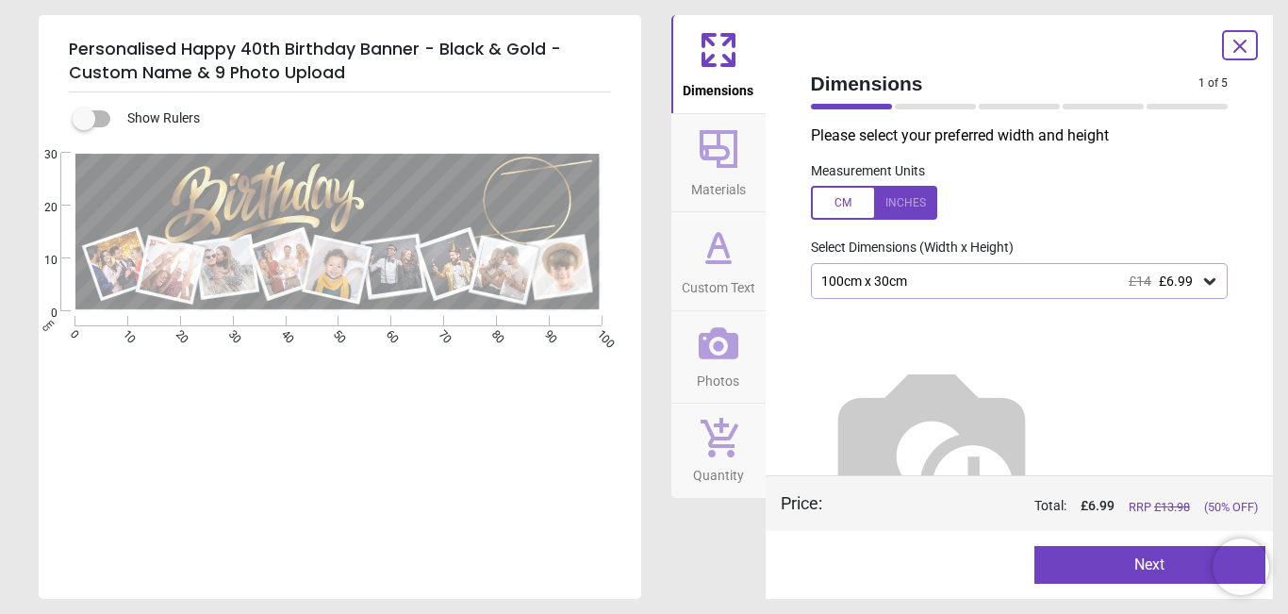
click at [894, 279] on div "100cm x 30cm £14 £6.99" at bounding box center [1010, 281] width 382 height 16
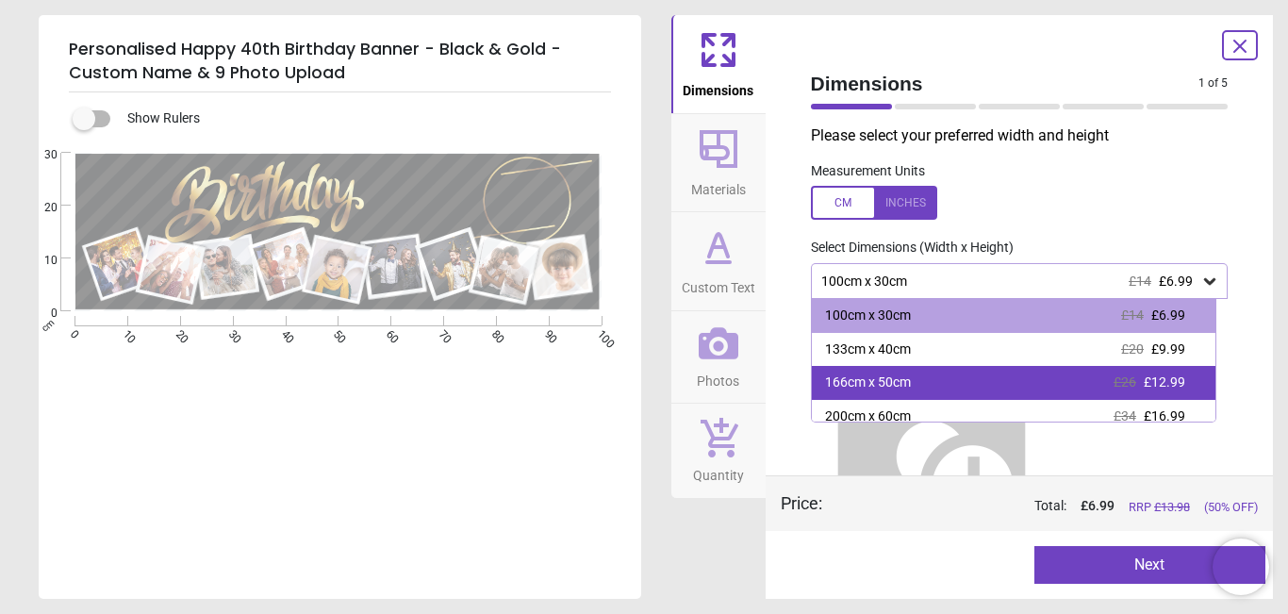
click at [898, 389] on div "166cm x 50cm" at bounding box center [868, 382] width 86 height 19
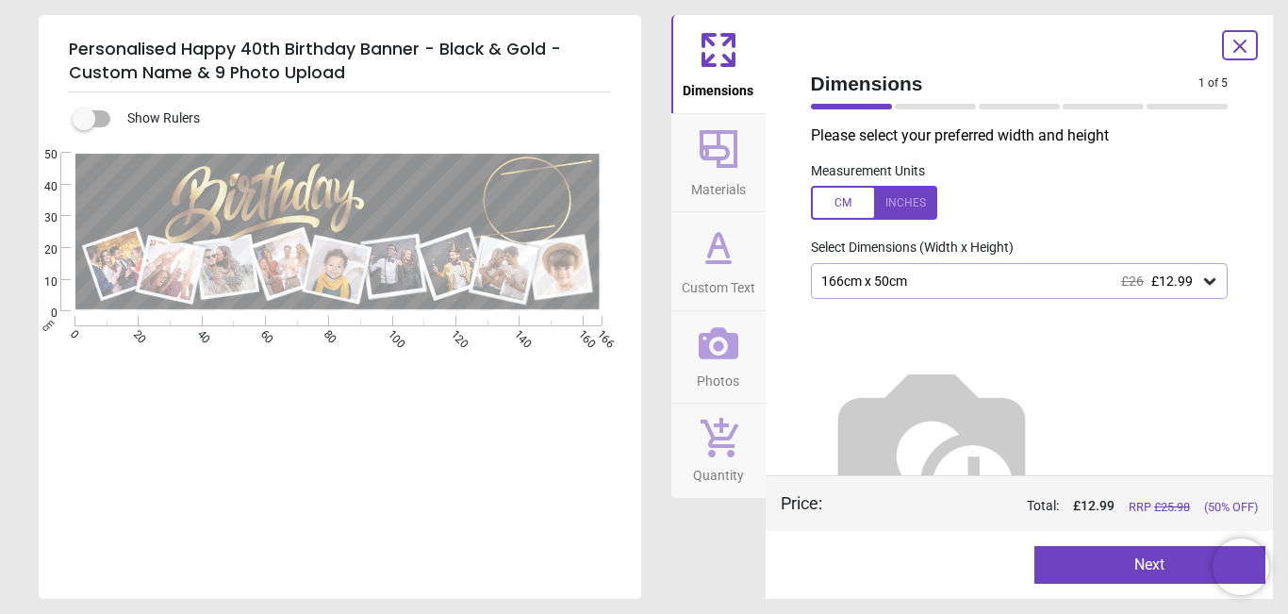
click at [1129, 566] on button "Next" at bounding box center [1150, 565] width 231 height 38
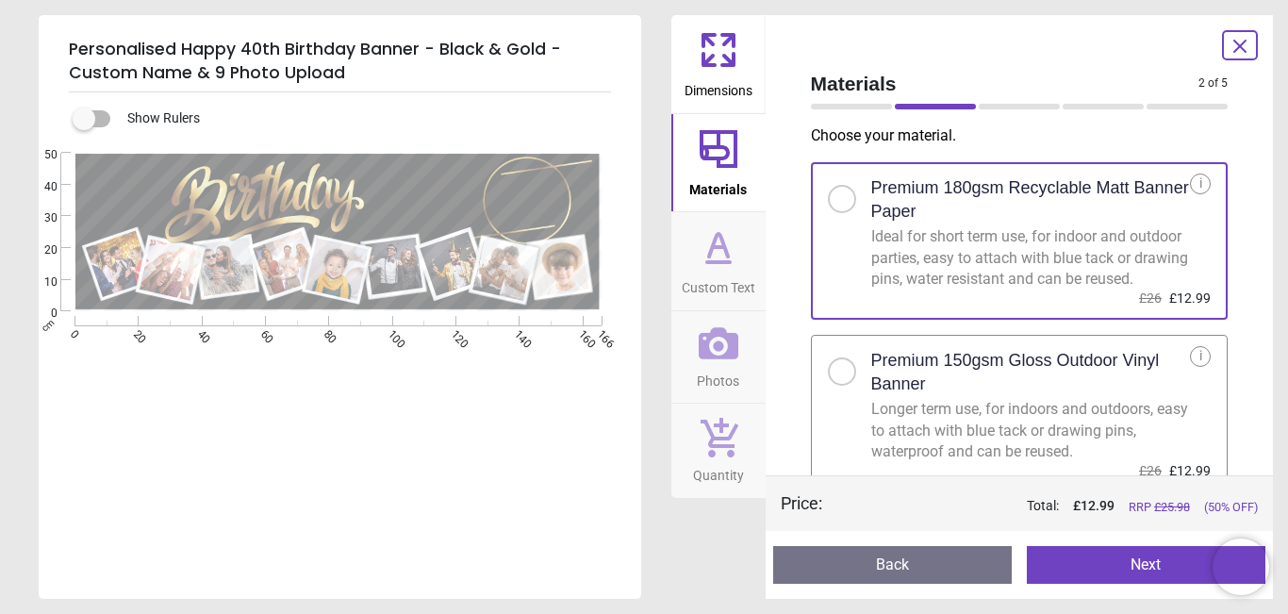
drag, startPoint x: 855, startPoint y: 394, endPoint x: 861, endPoint y: 405, distance: 11.8
click at [855, 386] on div at bounding box center [849, 366] width 43 height 40
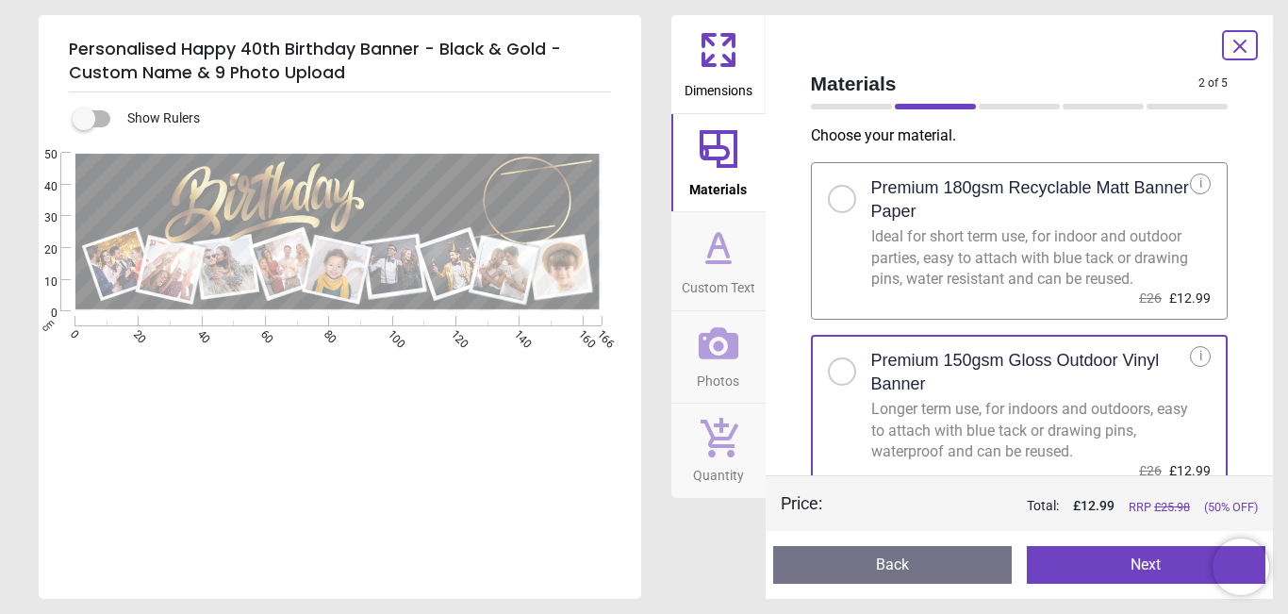
click at [1153, 572] on button "Next" at bounding box center [1146, 565] width 239 height 38
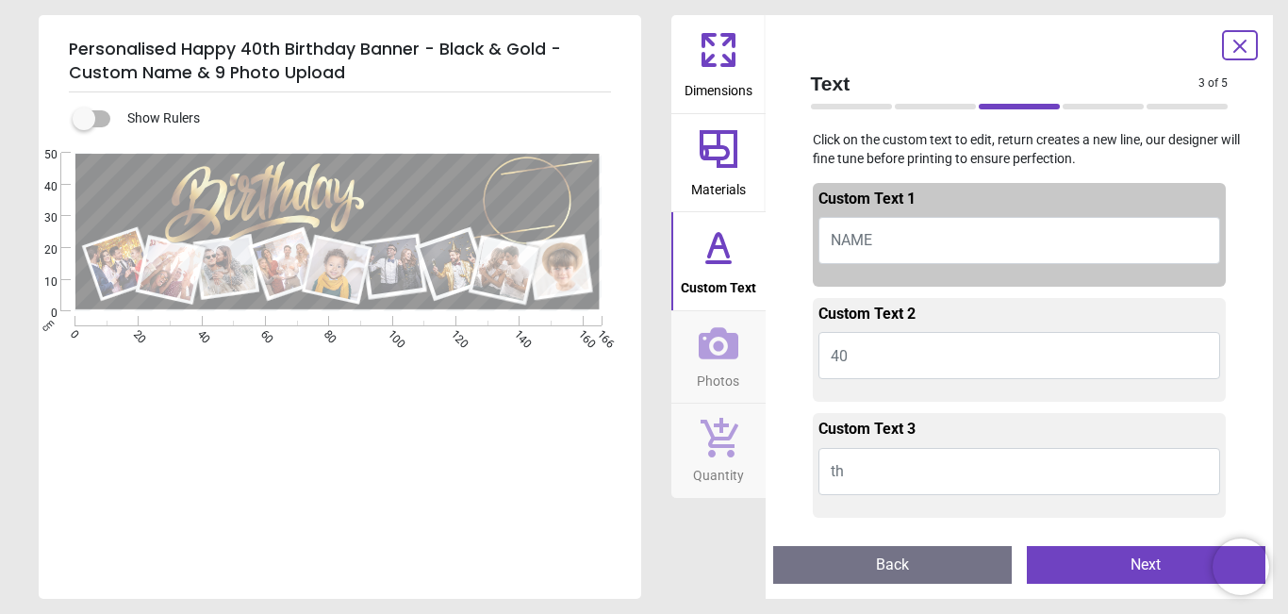
click at [886, 248] on button "NAME" at bounding box center [1020, 240] width 403 height 47
type textarea "******"
click at [871, 356] on button "40" at bounding box center [1020, 355] width 403 height 47
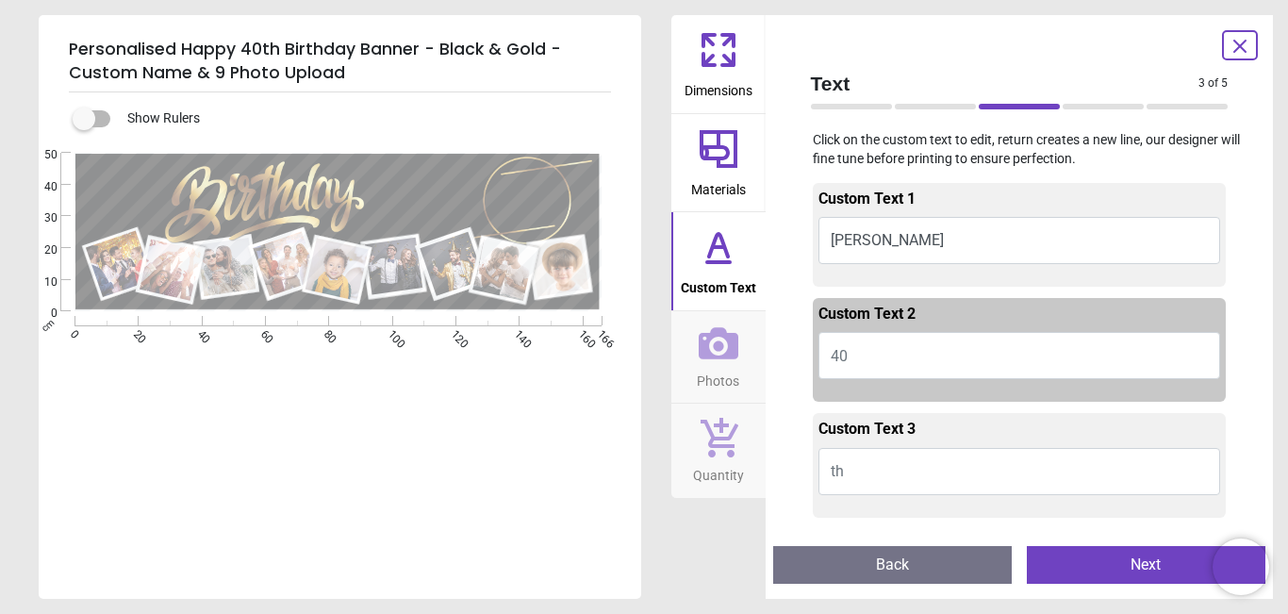
click at [873, 469] on button "th" at bounding box center [1020, 471] width 403 height 47
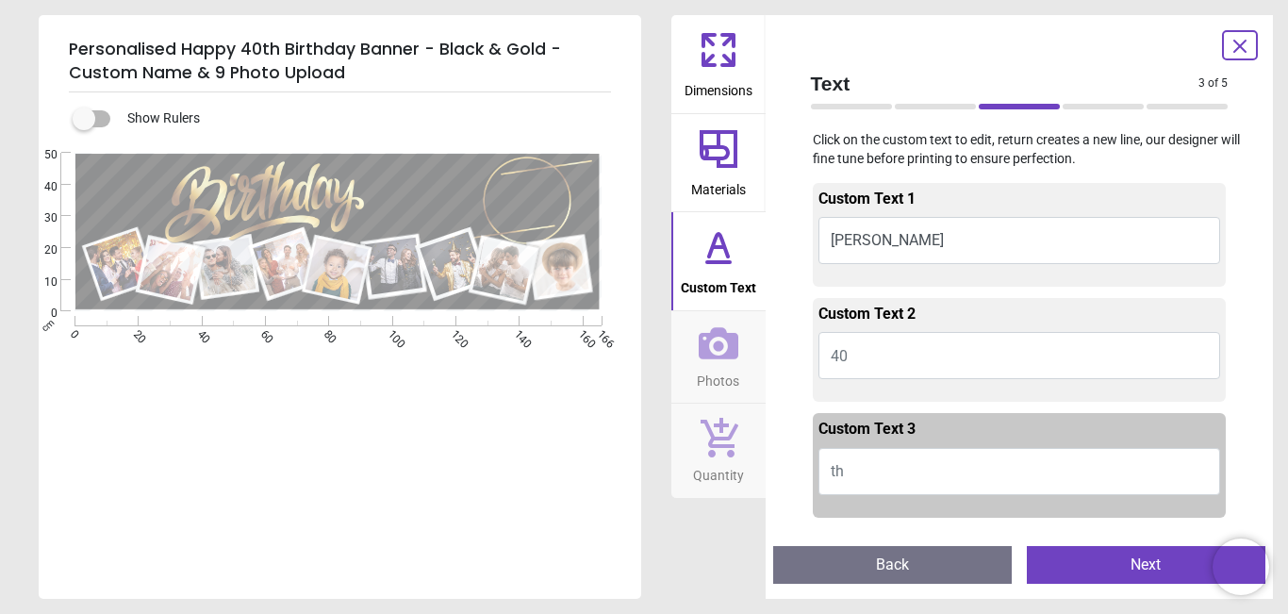
click at [1106, 562] on button "Next" at bounding box center [1146, 565] width 239 height 38
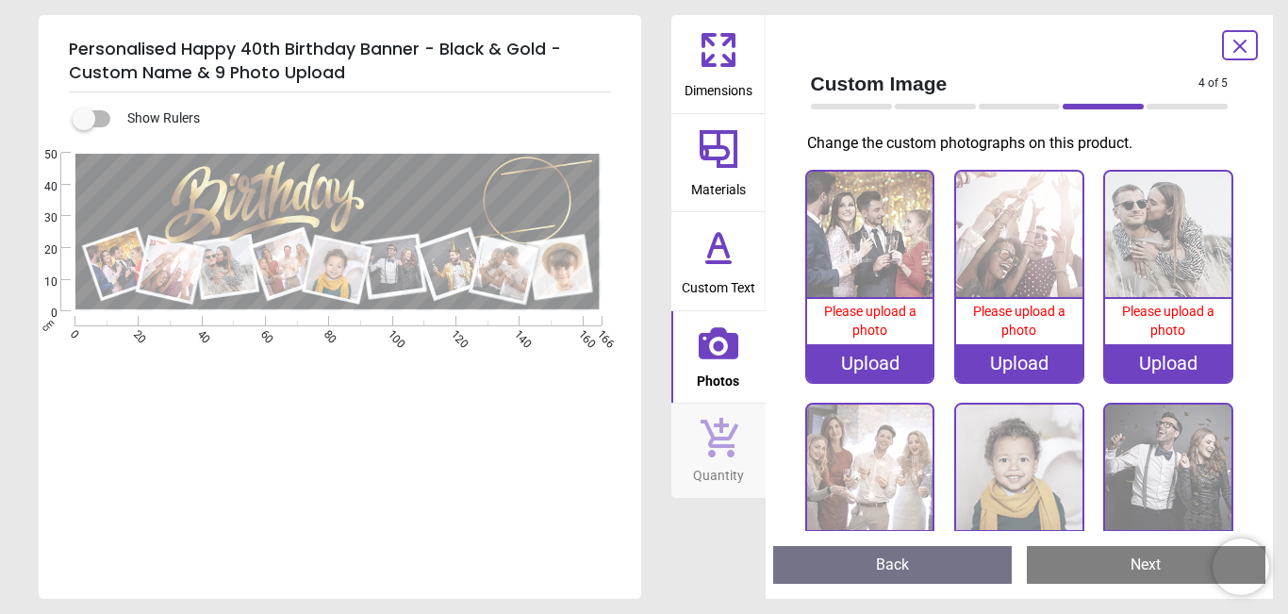
click at [861, 360] on div "Upload" at bounding box center [870, 363] width 126 height 38
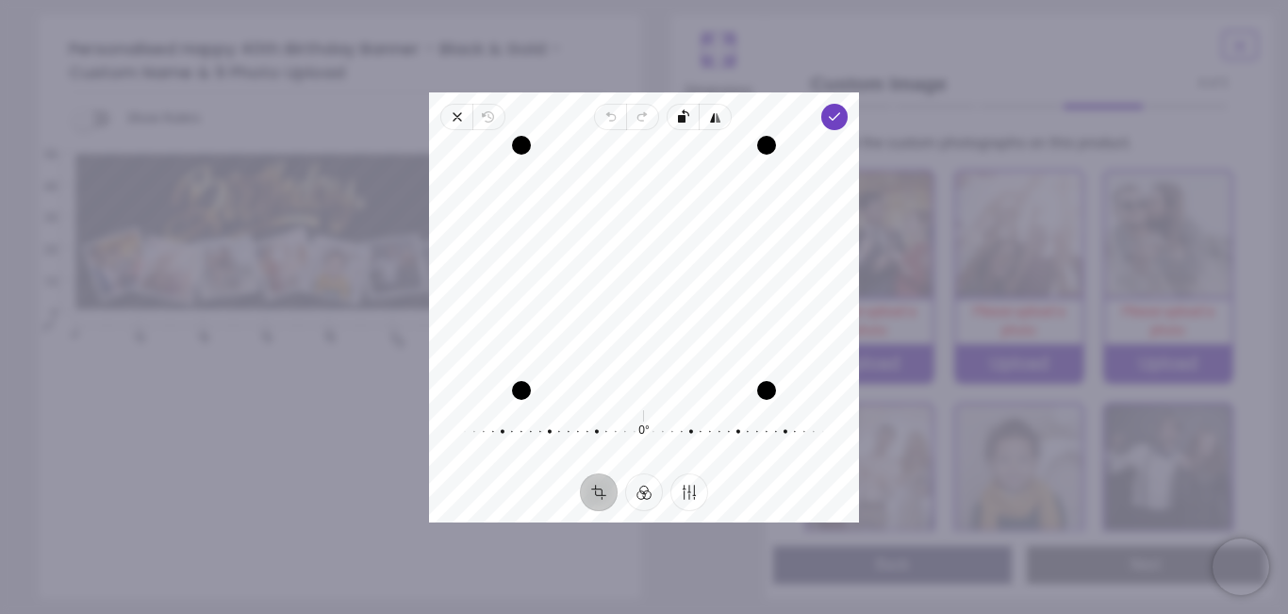
drag, startPoint x: 682, startPoint y: 255, endPoint x: 679, endPoint y: 312, distance: 57.6
click at [679, 312] on div "Recenter" at bounding box center [644, 267] width 400 height 245
click at [806, 311] on div "Recenter" at bounding box center [644, 267] width 400 height 245
click at [453, 119] on icon "button" at bounding box center [457, 116] width 15 height 15
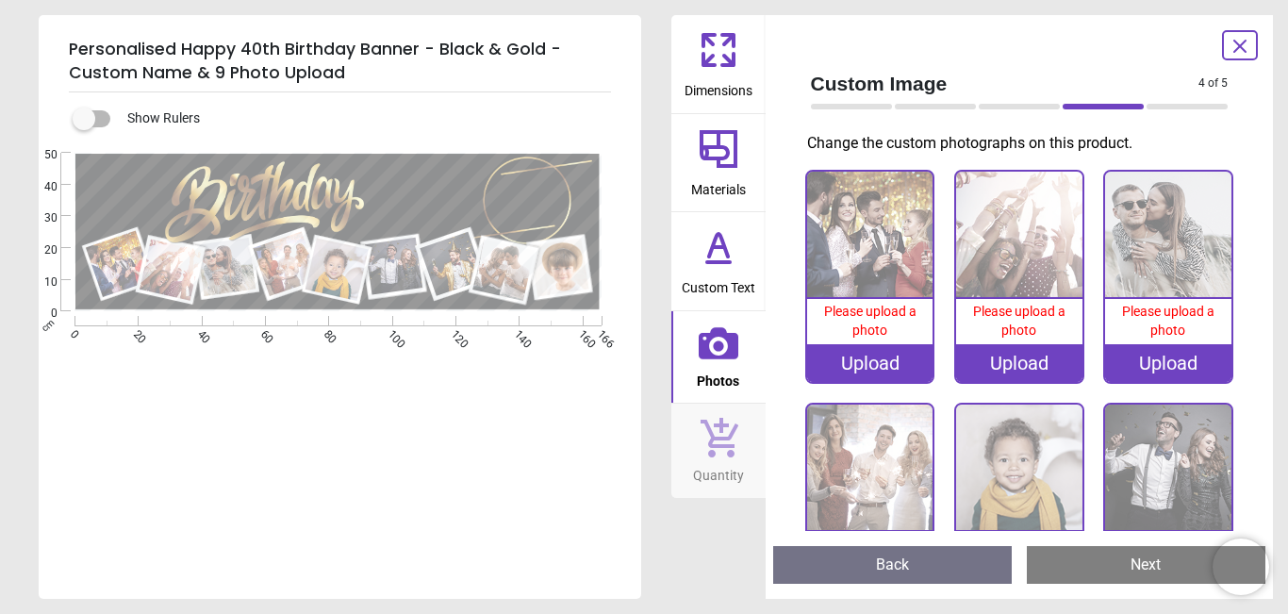
click at [863, 369] on div "Upload" at bounding box center [870, 363] width 126 height 38
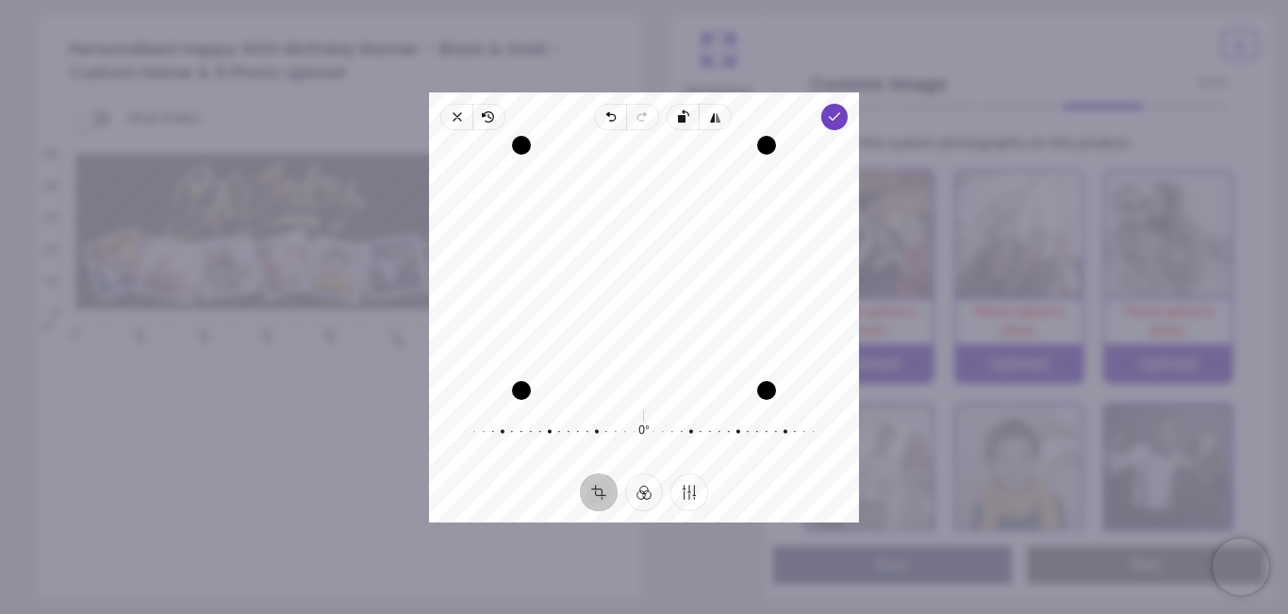
drag, startPoint x: 697, startPoint y: 299, endPoint x: 680, endPoint y: 394, distance: 96.7
click at [680, 390] on div "Recenter" at bounding box center [644, 267] width 400 height 245
click at [833, 120] on polyline "button" at bounding box center [835, 116] width 10 height 7
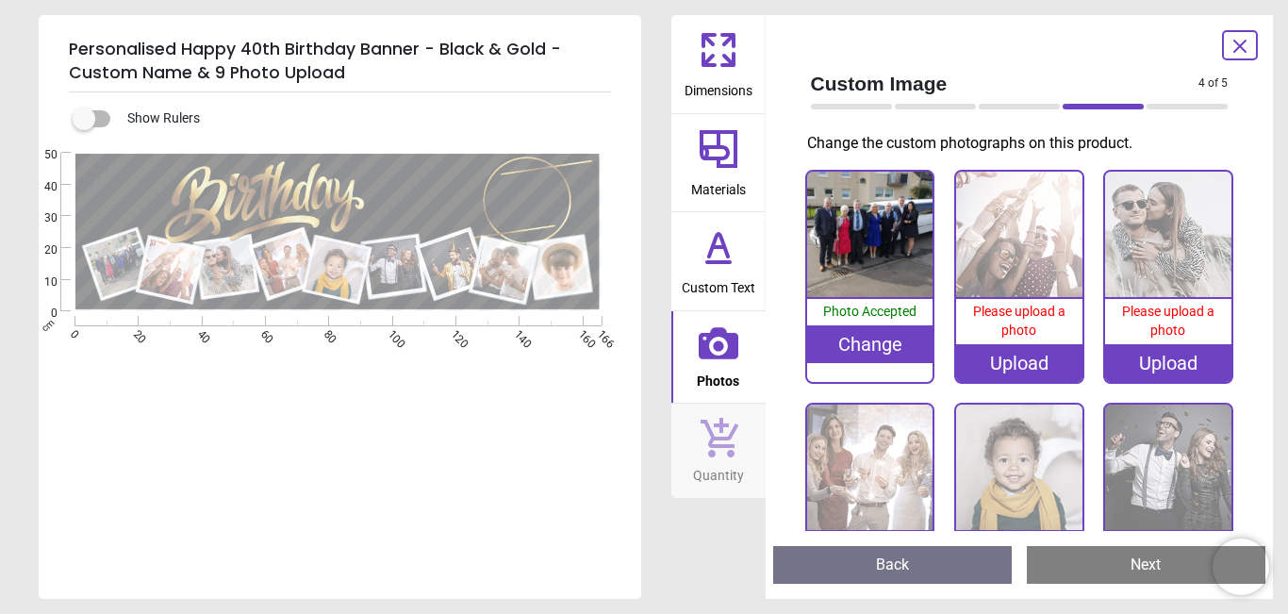
click at [1015, 364] on div "Upload" at bounding box center [1019, 363] width 126 height 38
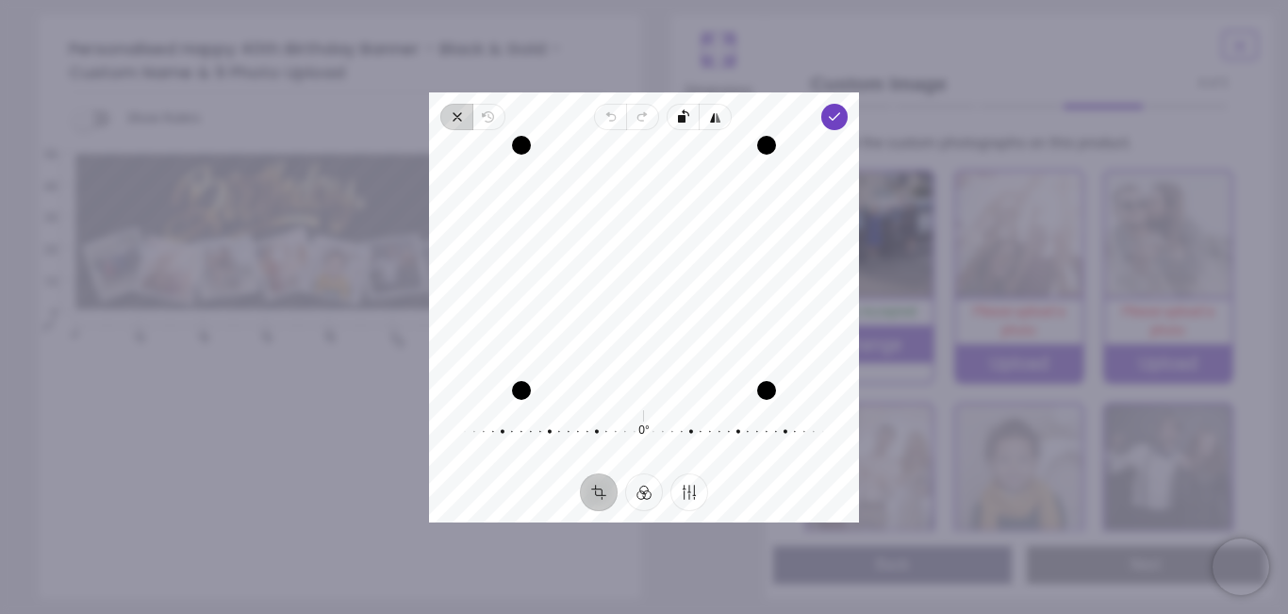
click at [454, 122] on icon "button" at bounding box center [457, 116] width 15 height 15
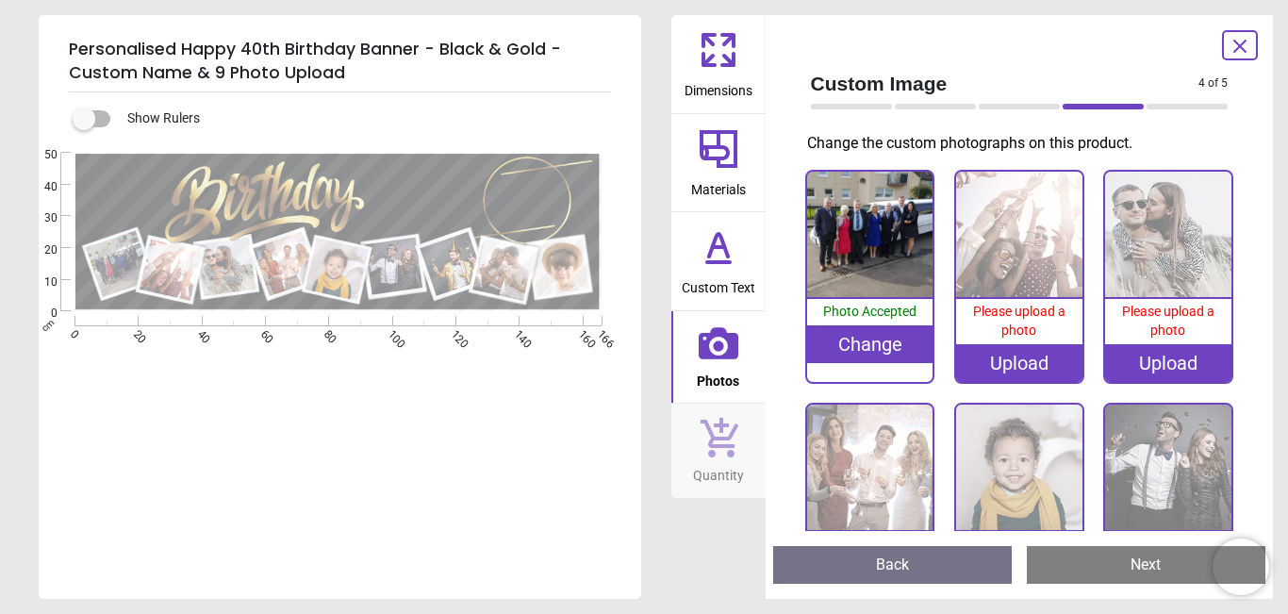
click at [1002, 359] on div "Upload" at bounding box center [1019, 363] width 126 height 38
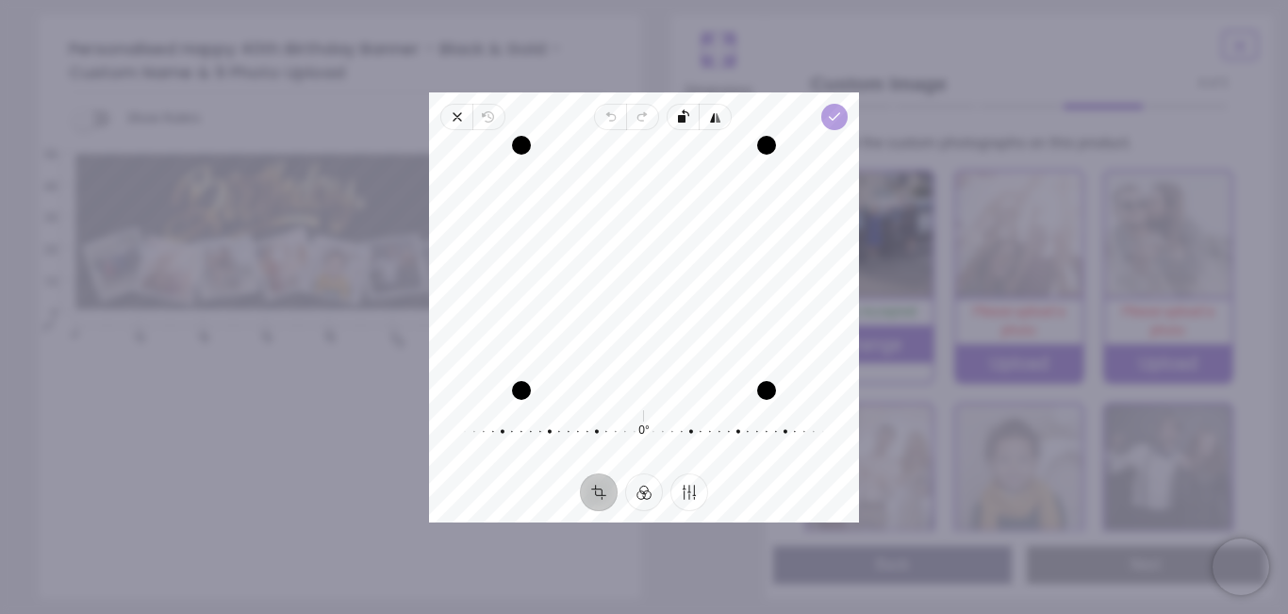
click at [839, 116] on icon "button" at bounding box center [834, 116] width 15 height 15
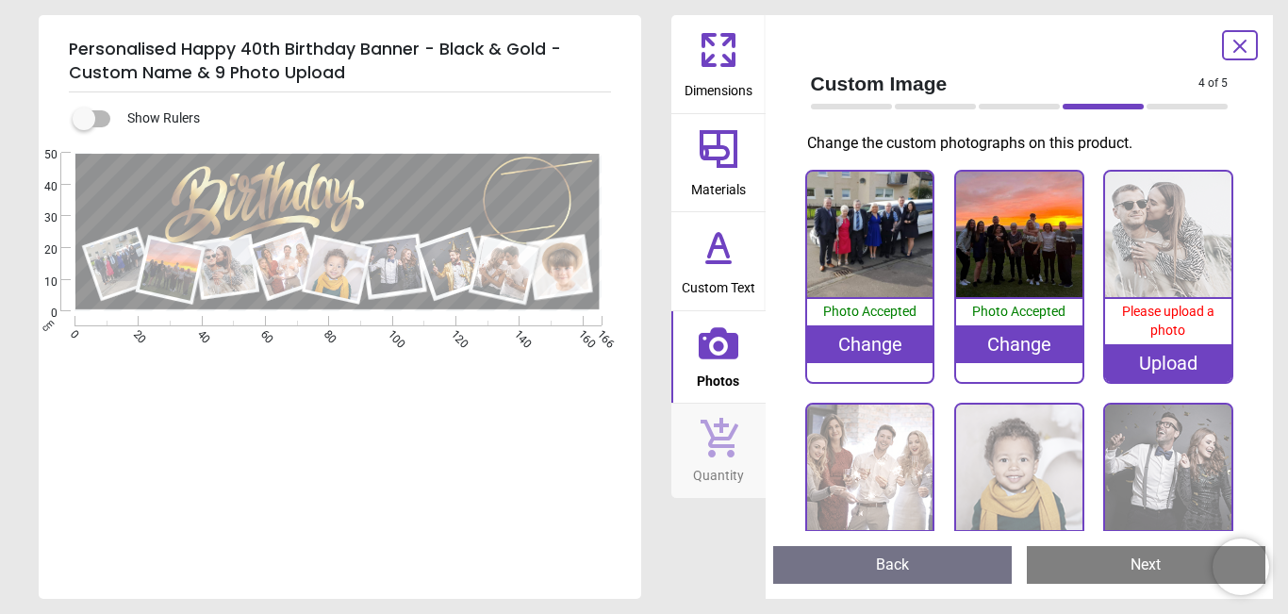
click at [1179, 369] on div "Upload" at bounding box center [1168, 363] width 126 height 38
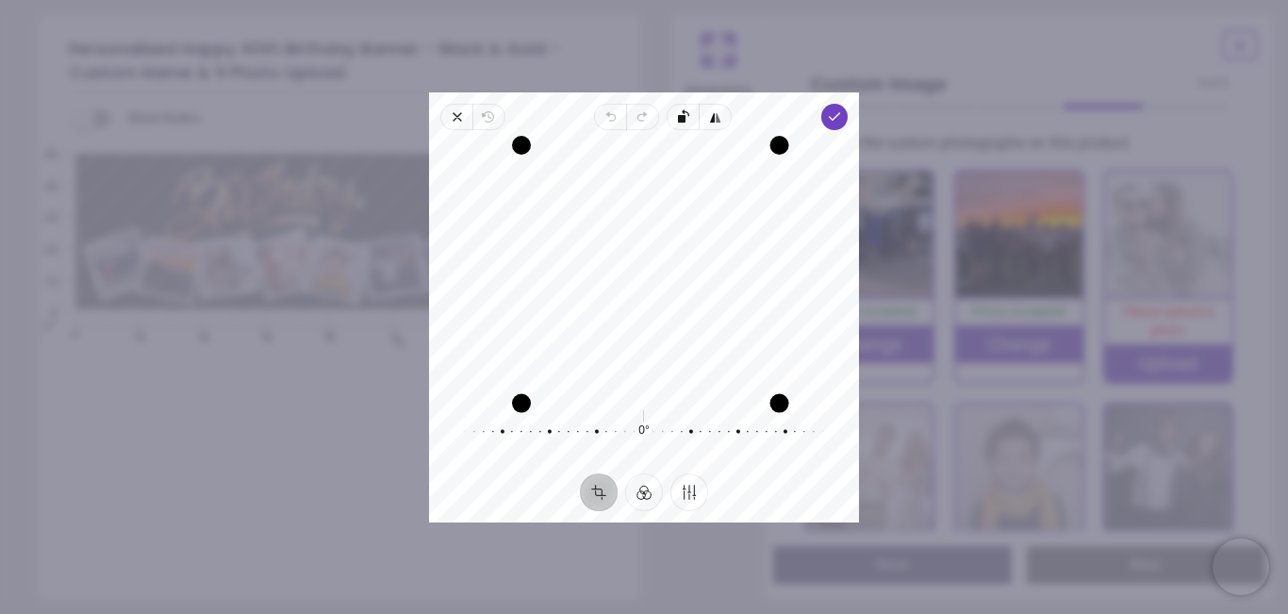
drag, startPoint x: 769, startPoint y: 398, endPoint x: 1000, endPoint y: 578, distance: 293.0
click at [1000, 578] on div "× Trustpilot Product Reviews 4.9 /5 ( 65 reviews) Liz Excellent product. 7/3/20…" at bounding box center [929, 536] width 542 height 136
drag, startPoint x: 517, startPoint y: 284, endPoint x: 429, endPoint y: 268, distance: 89.2
click at [429, 268] on div "Recenter" at bounding box center [644, 268] width 430 height 260
drag, startPoint x: 717, startPoint y: 269, endPoint x: 572, endPoint y: 258, distance: 144.7
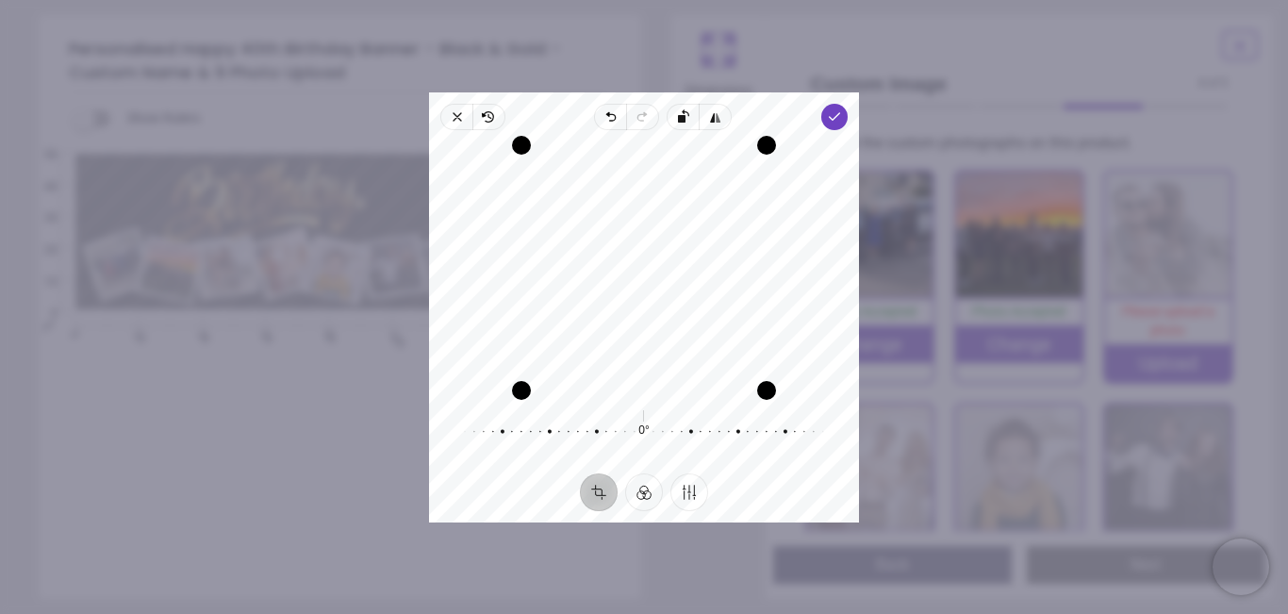
click at [572, 258] on div "Recenter" at bounding box center [644, 267] width 400 height 245
drag, startPoint x: 576, startPoint y: 272, endPoint x: 836, endPoint y: 289, distance: 259.9
click at [836, 289] on div "Recenter" at bounding box center [644, 267] width 400 height 245
drag, startPoint x: 702, startPoint y: 308, endPoint x: 701, endPoint y: 294, distance: 14.2
click at [701, 294] on div "Recenter" at bounding box center [644, 267] width 400 height 245
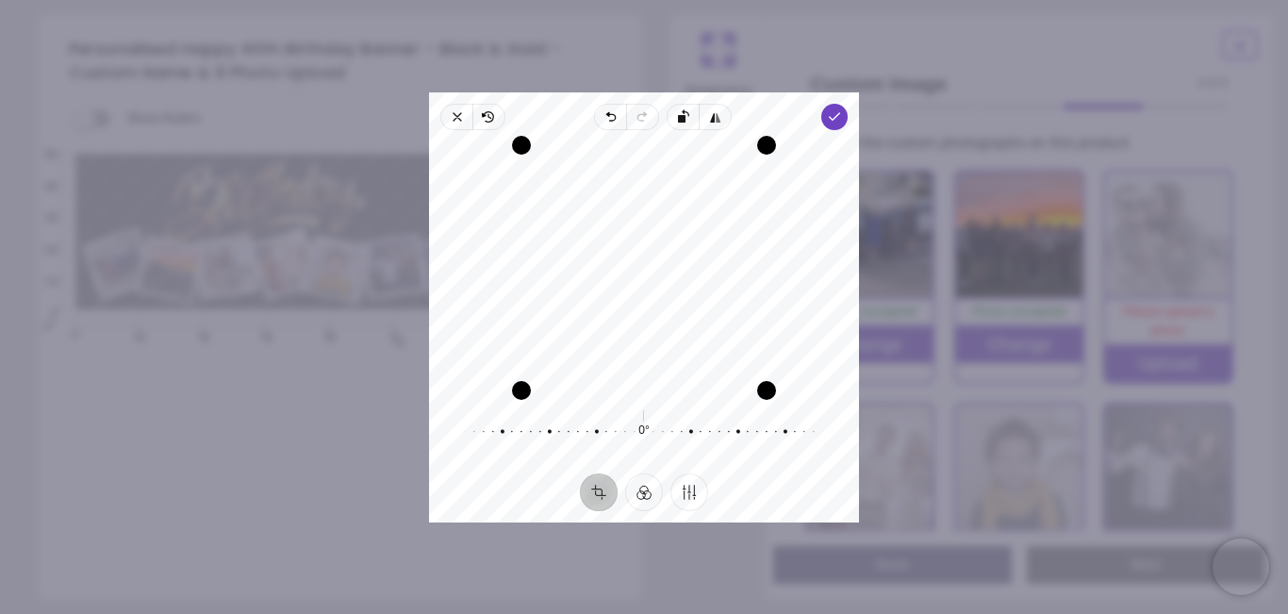
drag, startPoint x: 687, startPoint y: 324, endPoint x: 626, endPoint y: 324, distance: 61.3
click at [626, 324] on div "Recenter" at bounding box center [644, 267] width 400 height 245
click at [456, 112] on icon "button" at bounding box center [457, 116] width 15 height 15
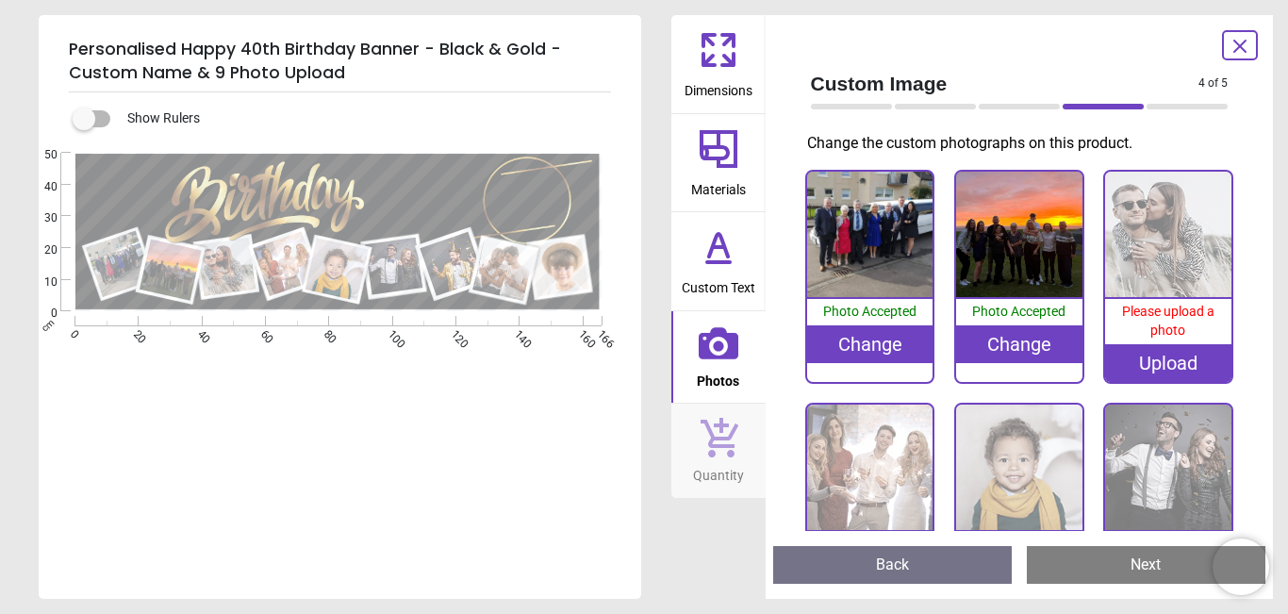
click at [1181, 366] on div "Upload" at bounding box center [1168, 363] width 126 height 38
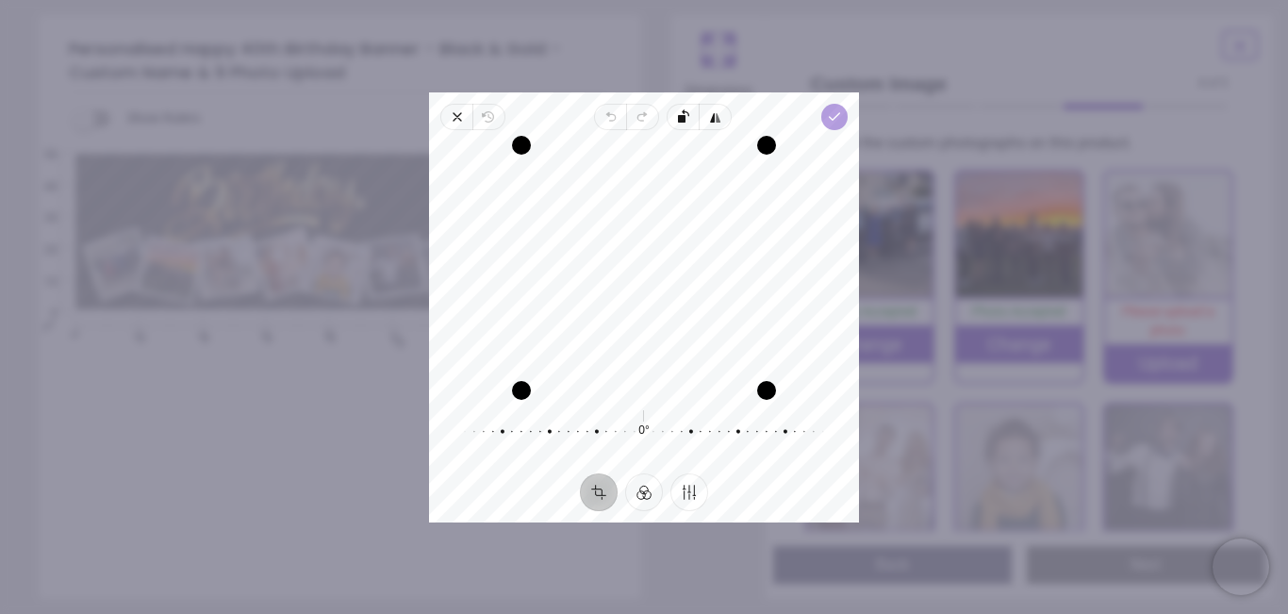
click at [837, 116] on icon "button" at bounding box center [834, 116] width 15 height 15
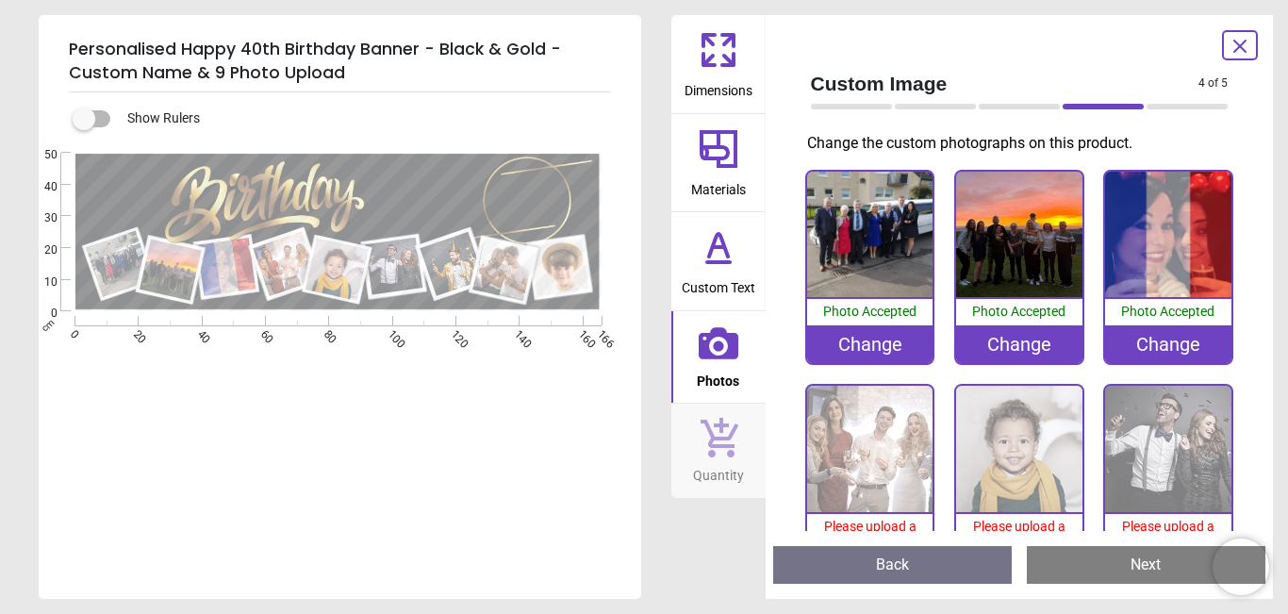
scroll to position [189, 0]
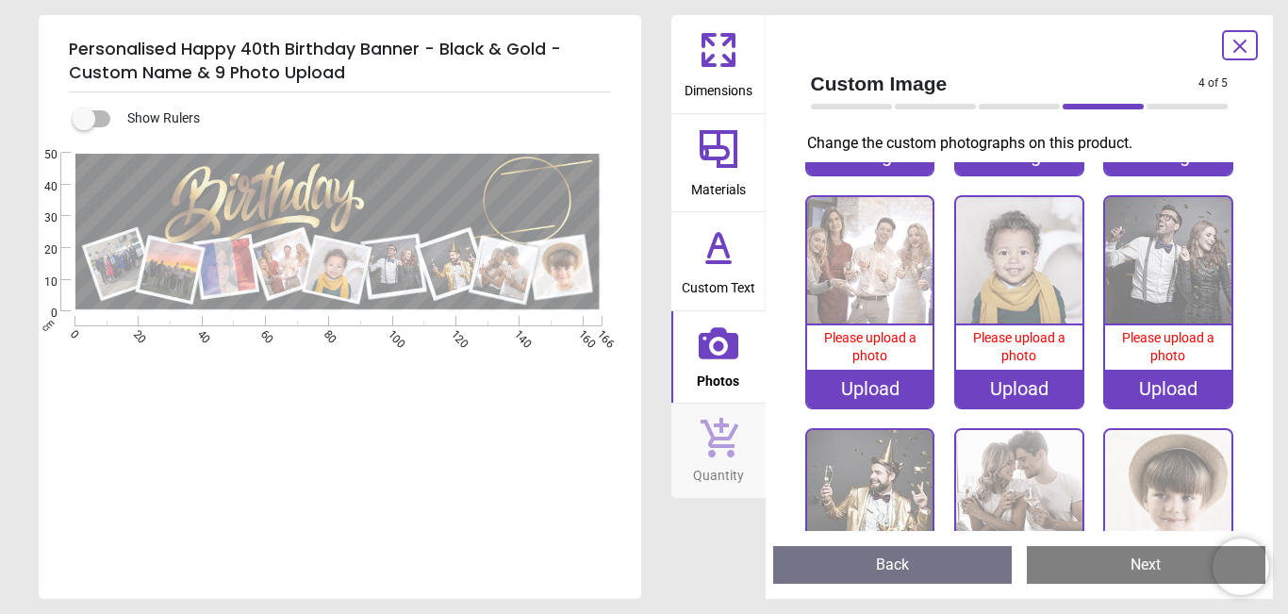
click at [888, 373] on div "Upload" at bounding box center [870, 389] width 126 height 38
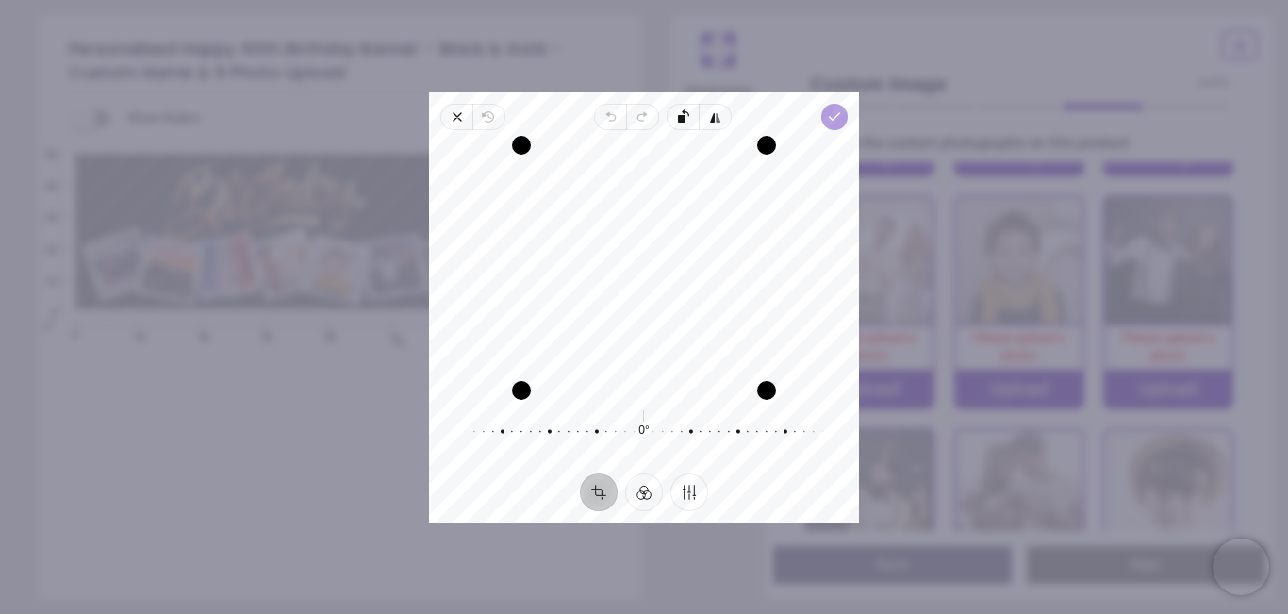
click at [835, 112] on icon "button" at bounding box center [834, 116] width 15 height 15
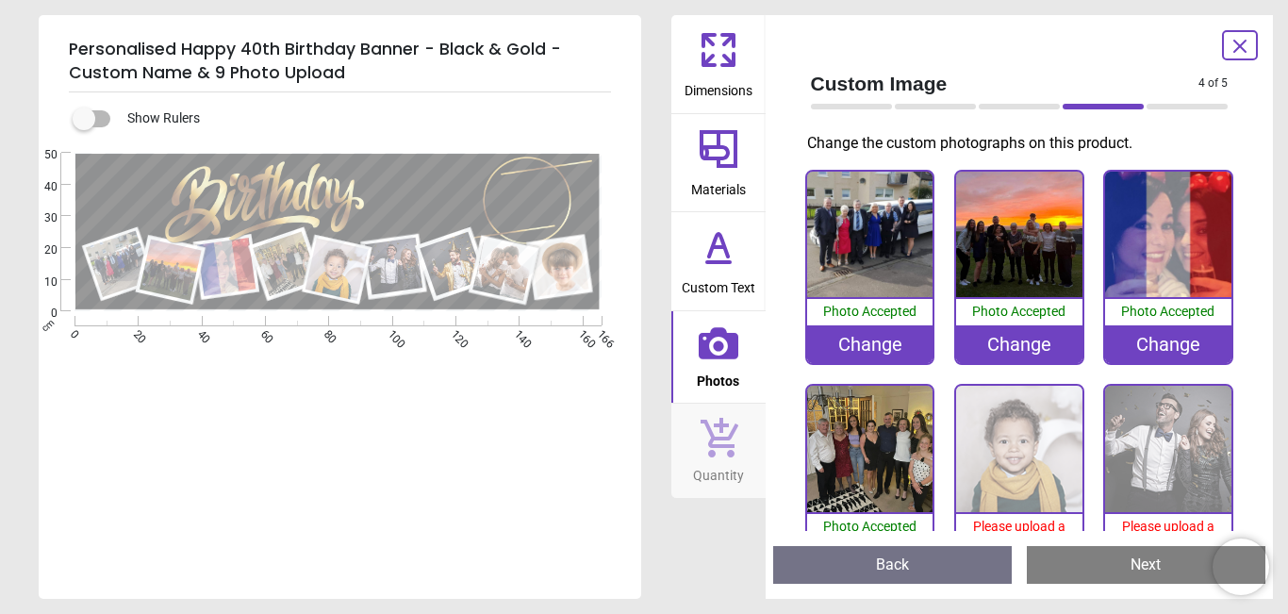
scroll to position [189, 0]
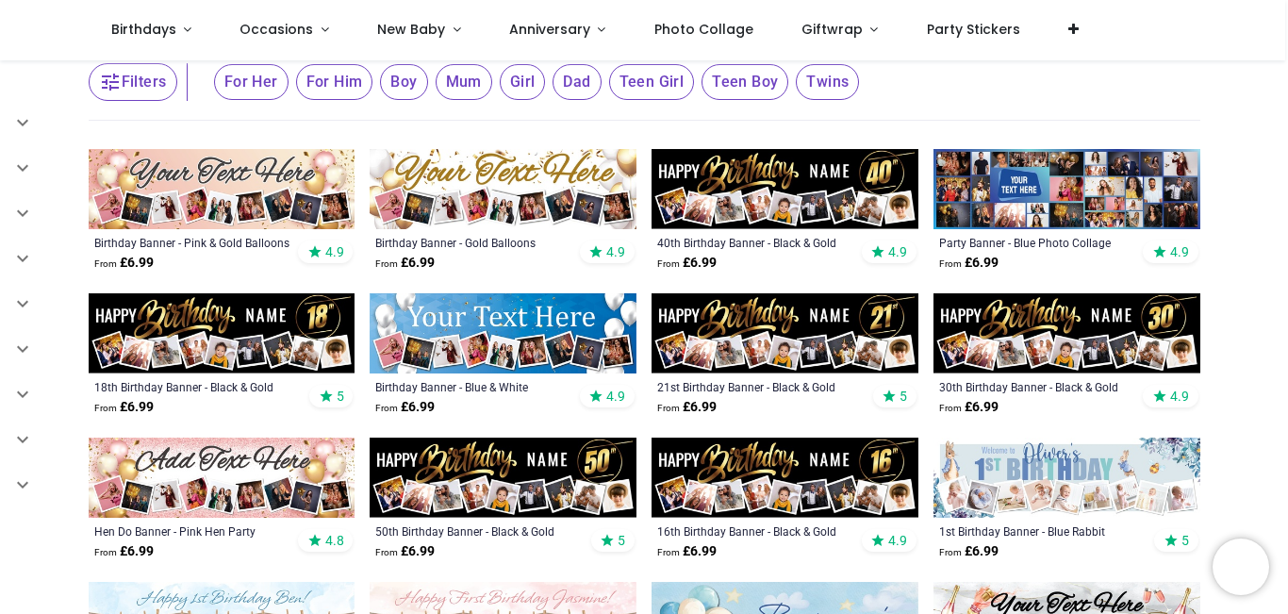
type input "**********"
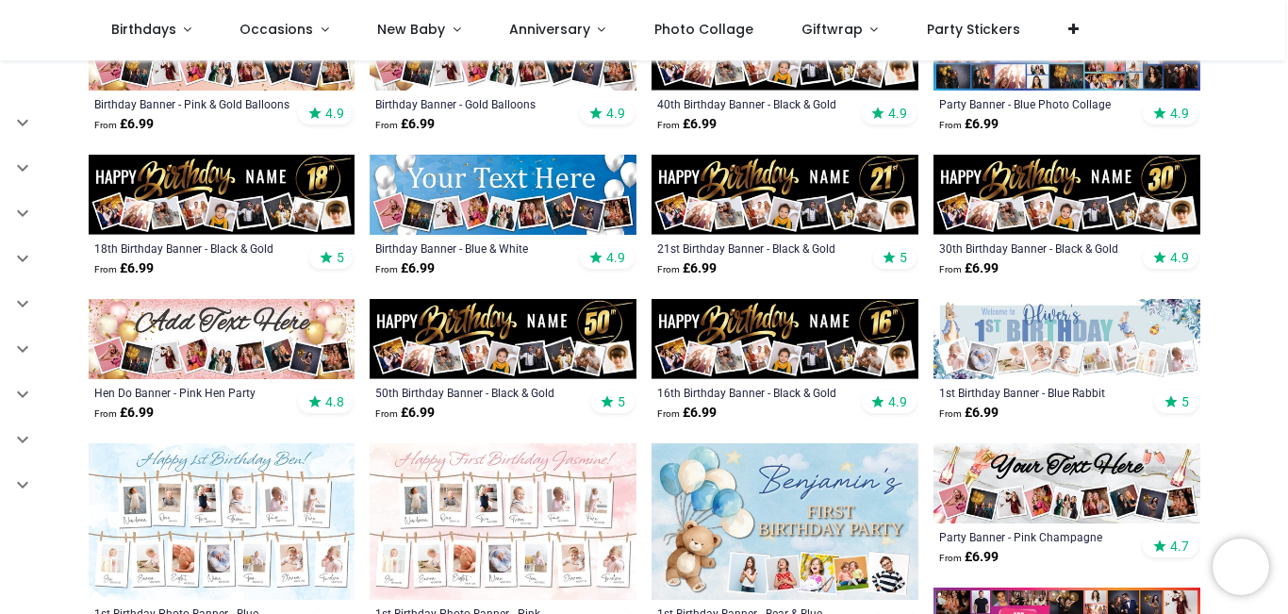
scroll to position [472, 0]
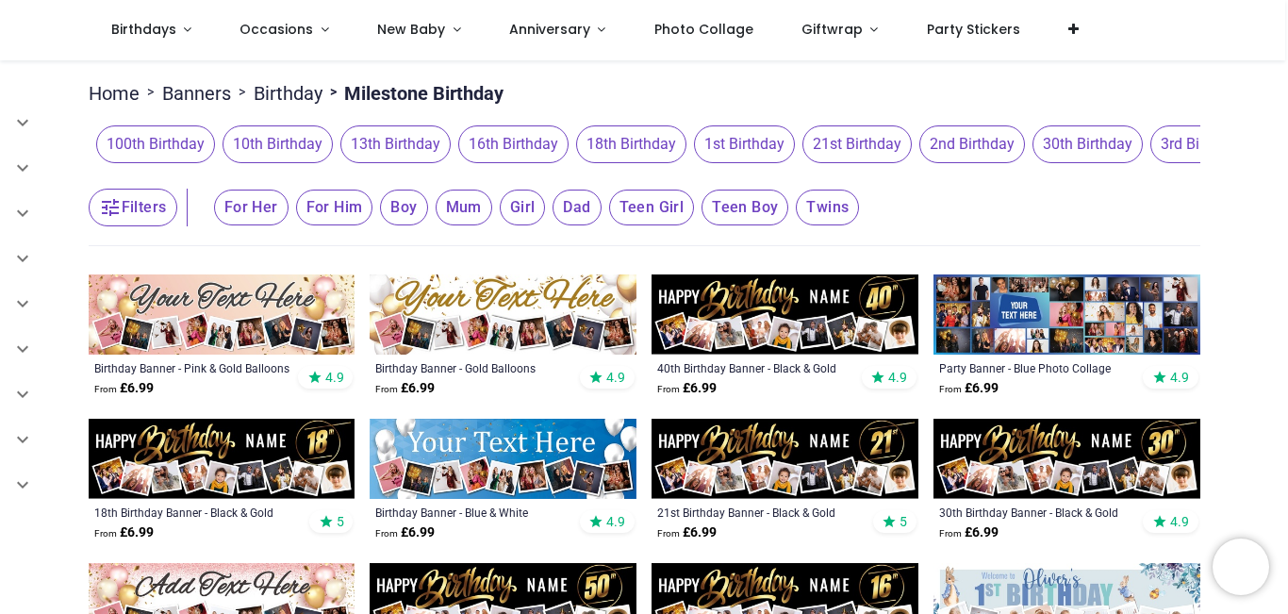
scroll to position [94, 0]
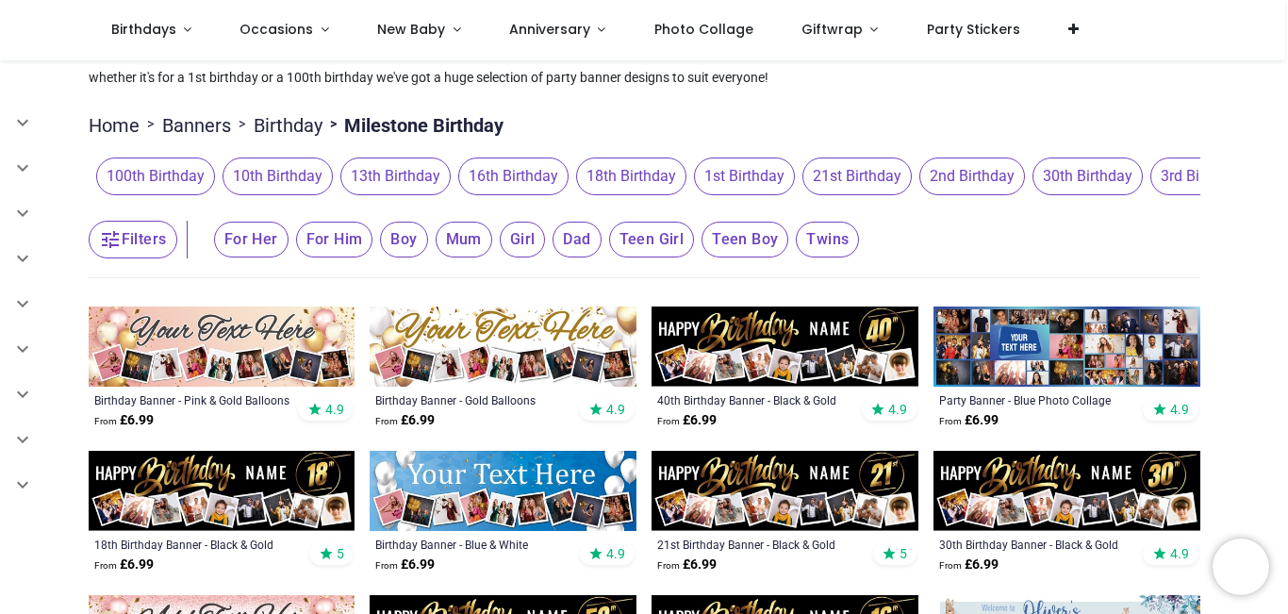
click at [1081, 353] on img at bounding box center [1067, 346] width 267 height 80
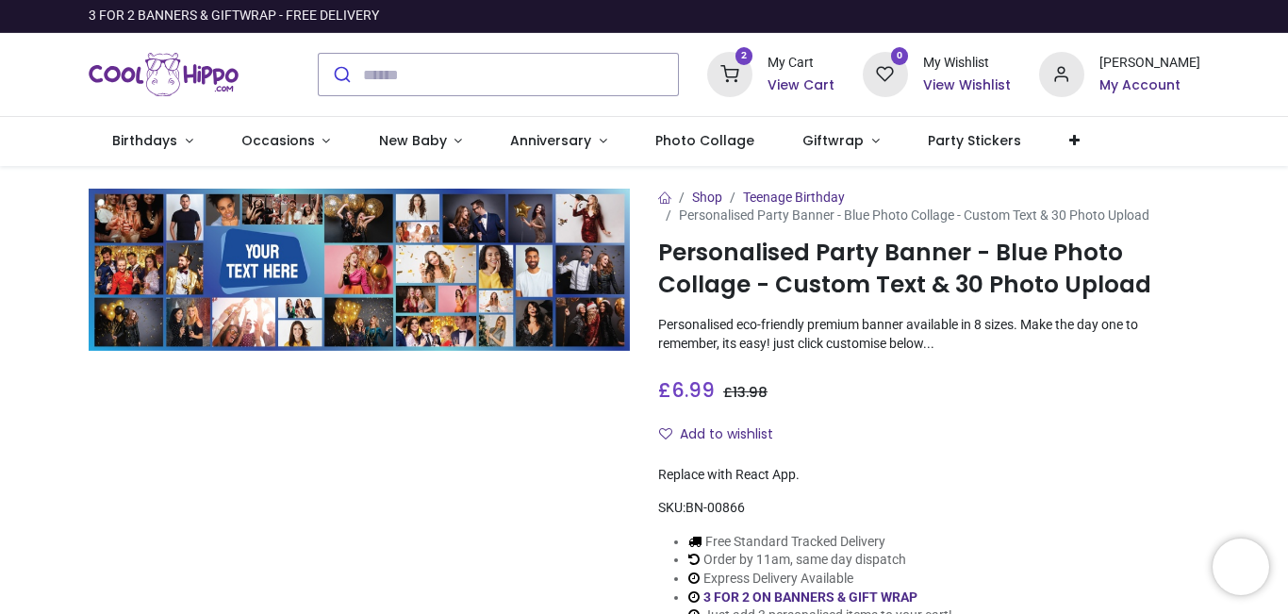
type input "**********"
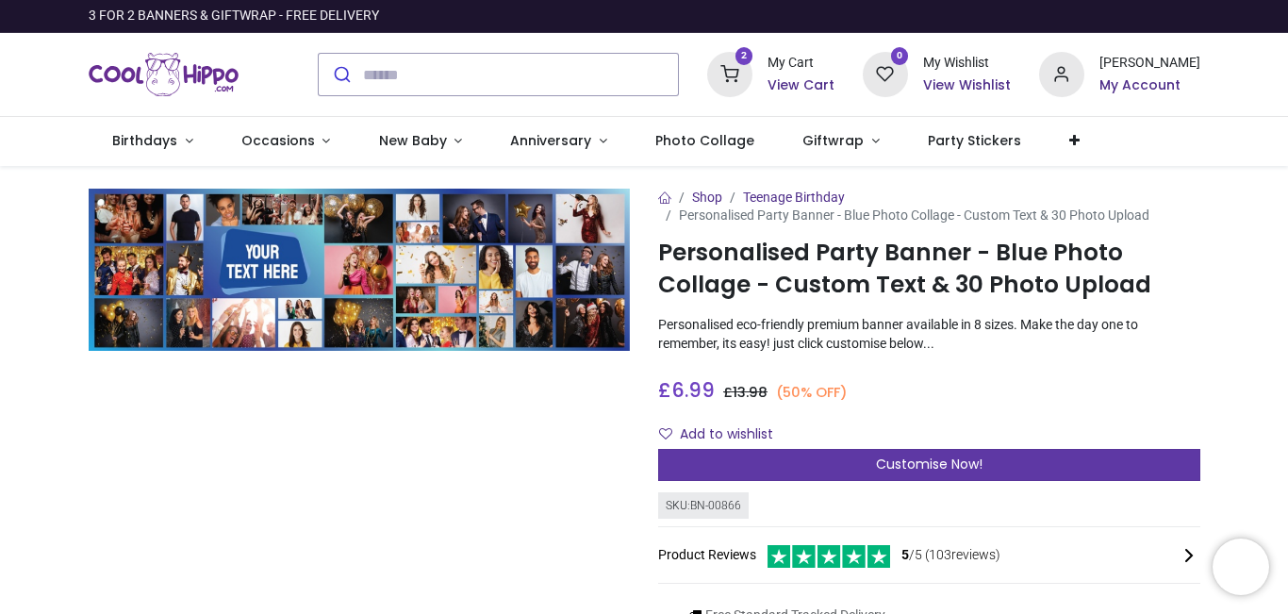
click at [902, 455] on span "Customise Now!" at bounding box center [929, 464] width 107 height 19
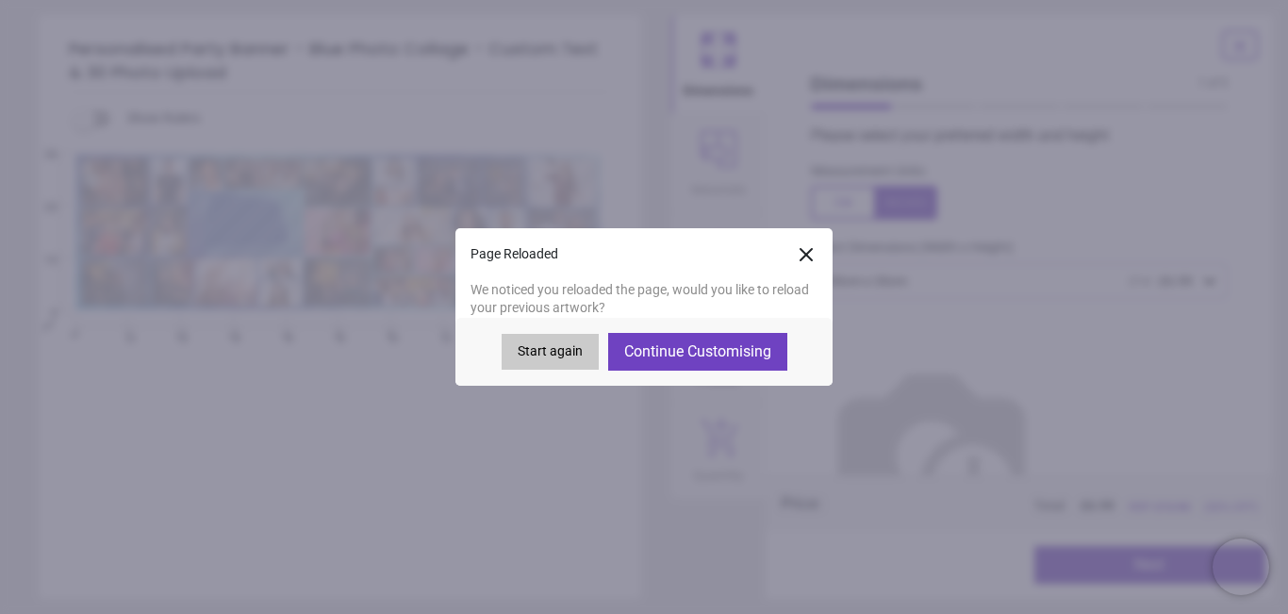
click at [547, 345] on button "Start again" at bounding box center [550, 352] width 97 height 36
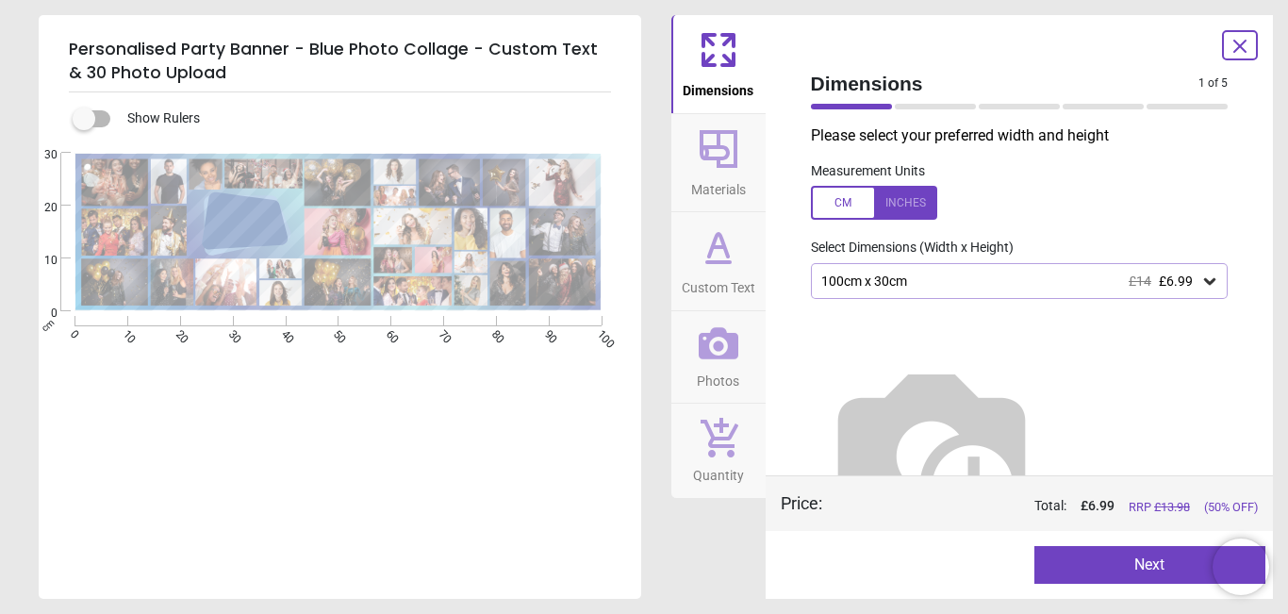
click at [929, 285] on div "100cm x 30cm £14 £6.99" at bounding box center [1010, 281] width 382 height 16
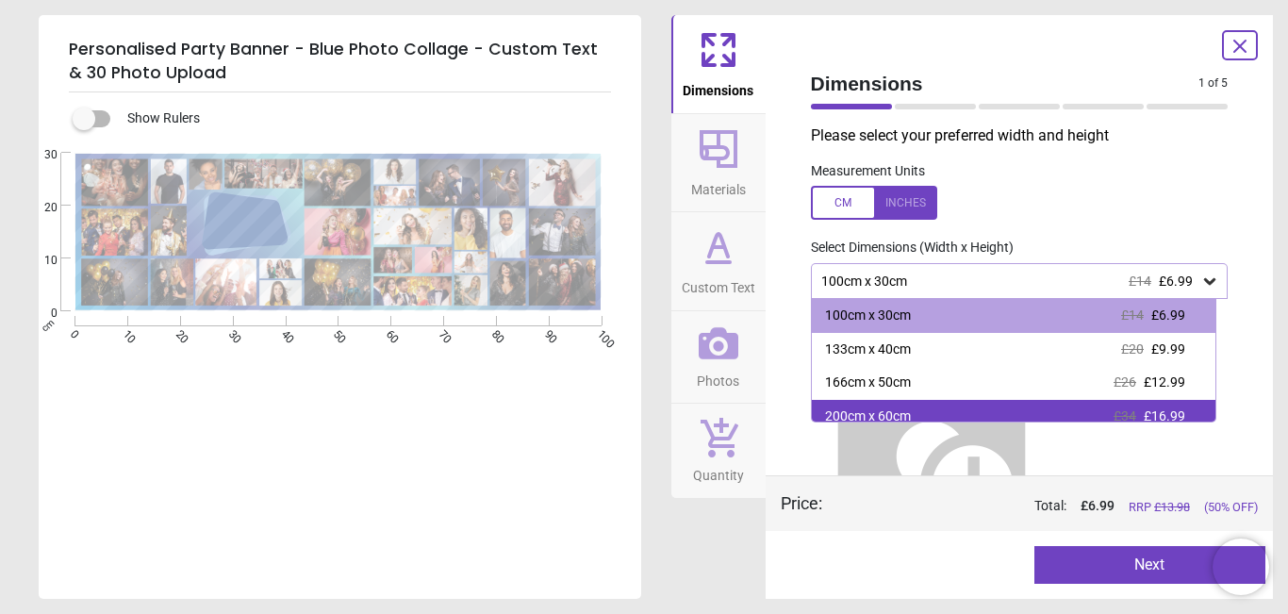
click at [898, 406] on div "200cm x 60cm £34 £16.99" at bounding box center [1014, 417] width 405 height 34
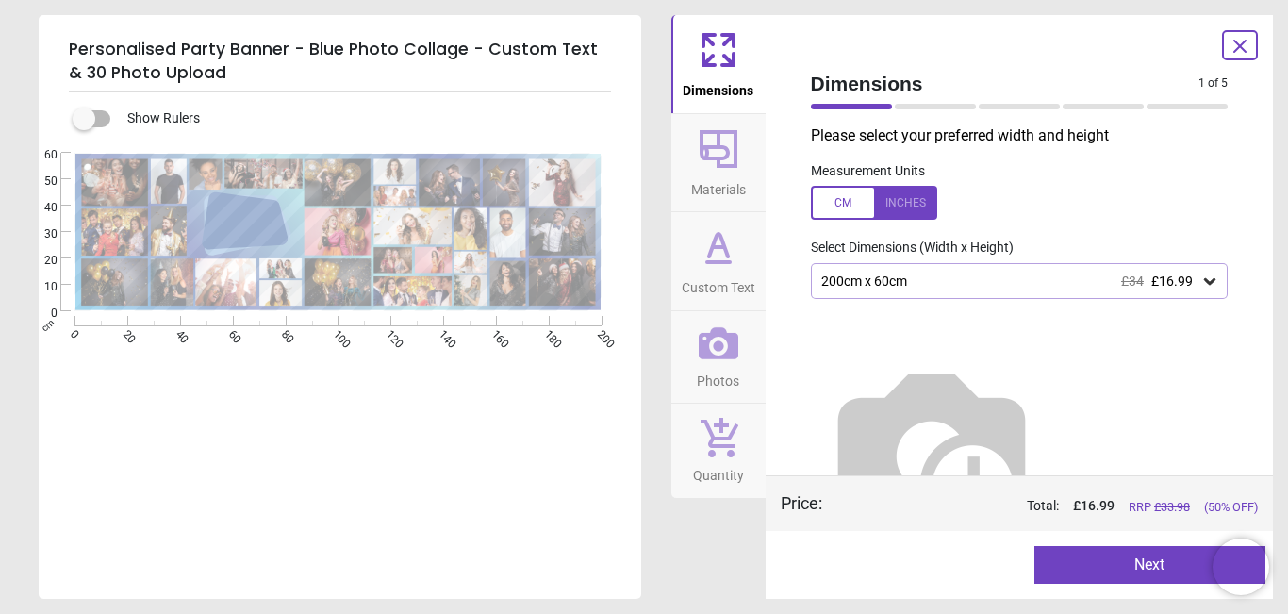
click at [1146, 569] on button "Next" at bounding box center [1150, 565] width 231 height 38
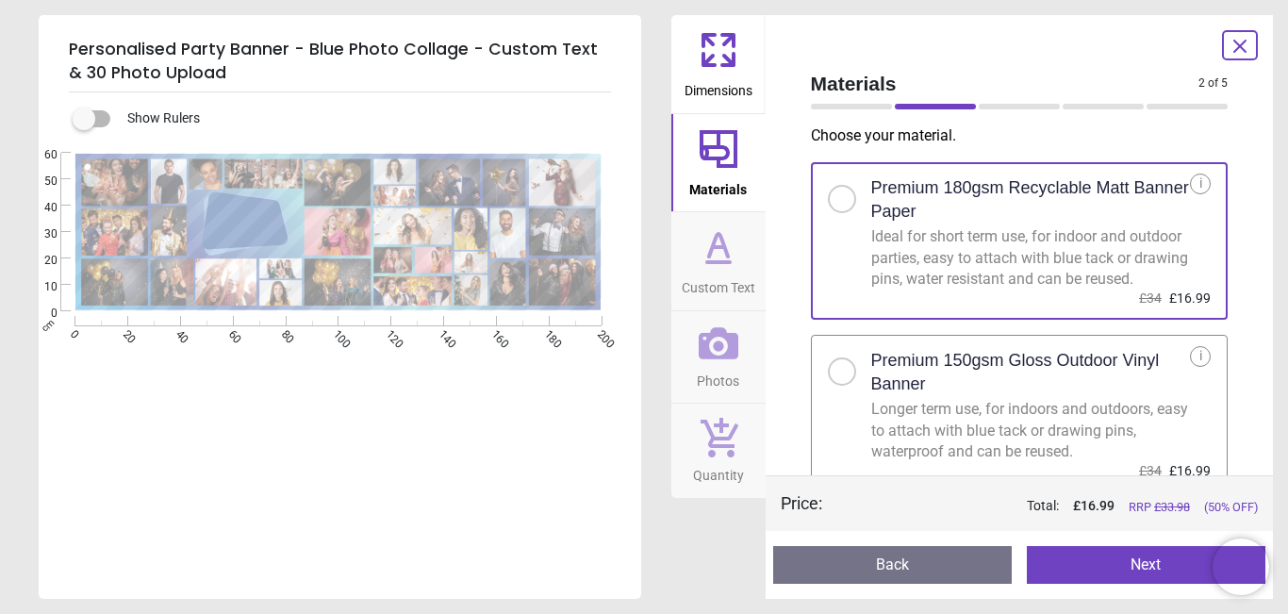
click at [854, 386] on div at bounding box center [842, 371] width 28 height 28
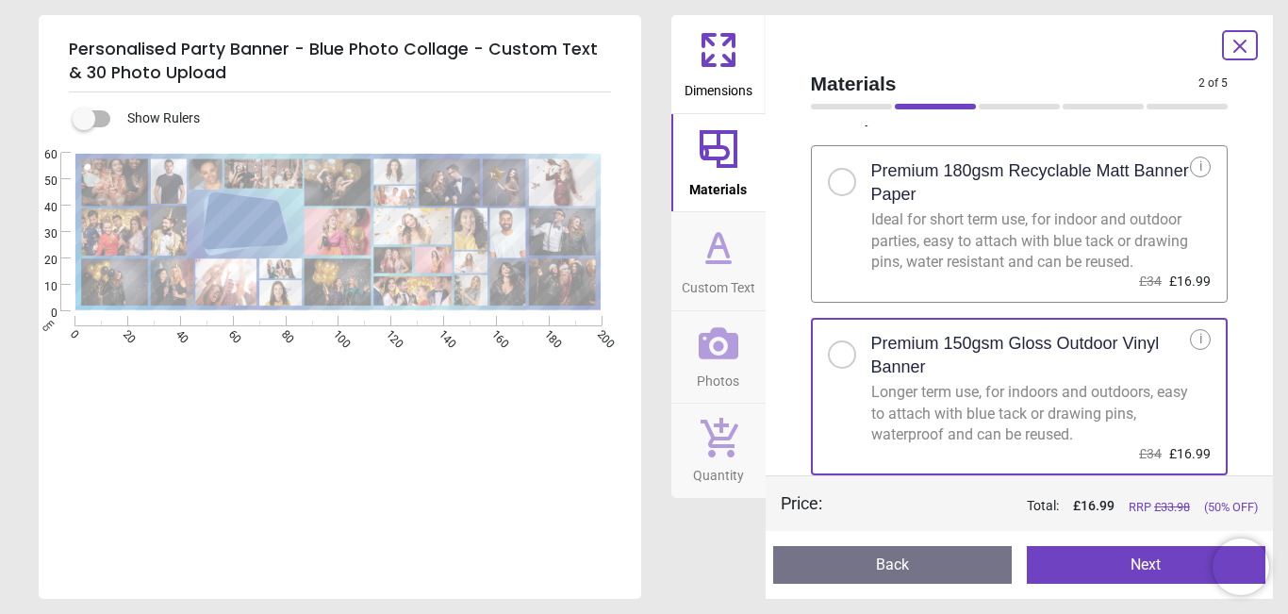
scroll to position [38, 0]
click at [1160, 556] on button "Next" at bounding box center [1146, 565] width 239 height 38
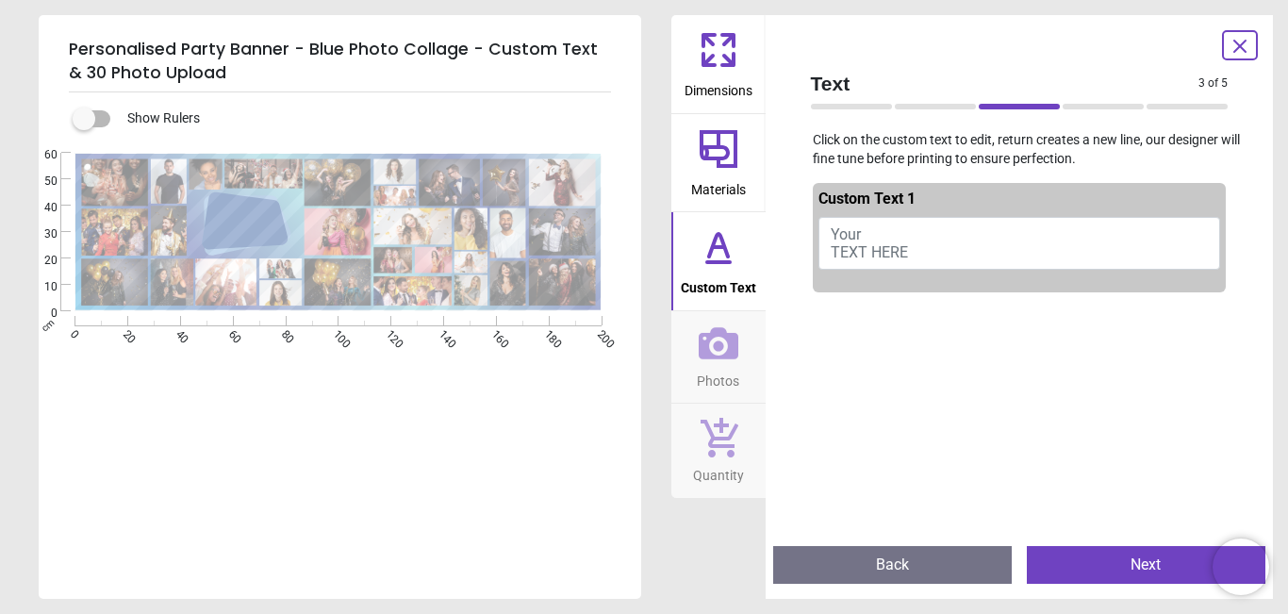
click at [884, 250] on span "Your TEXT HERE" at bounding box center [869, 243] width 77 height 36
click at [879, 235] on button "Happy Birthday Leanne" at bounding box center [1020, 243] width 403 height 53
drag, startPoint x: 875, startPoint y: 233, endPoint x: 891, endPoint y: 238, distance: 16.7
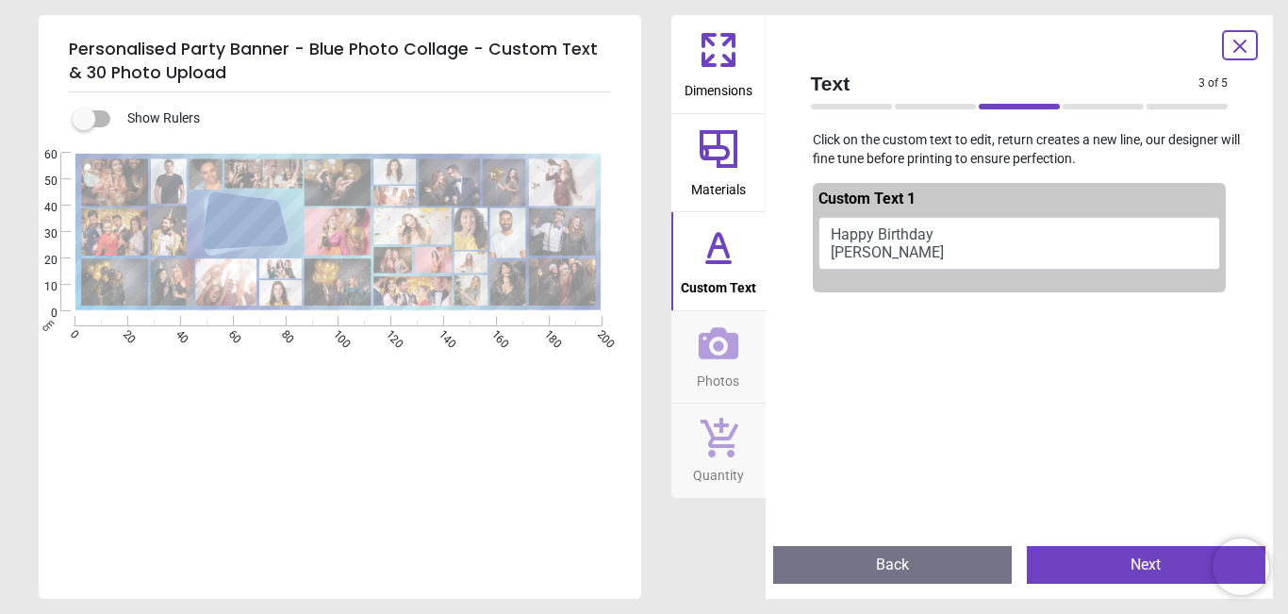
click at [876, 233] on button "Happy Birthday Leanne" at bounding box center [1020, 243] width 403 height 53
type textarea "**********"
click at [1123, 582] on button "Next" at bounding box center [1146, 565] width 239 height 38
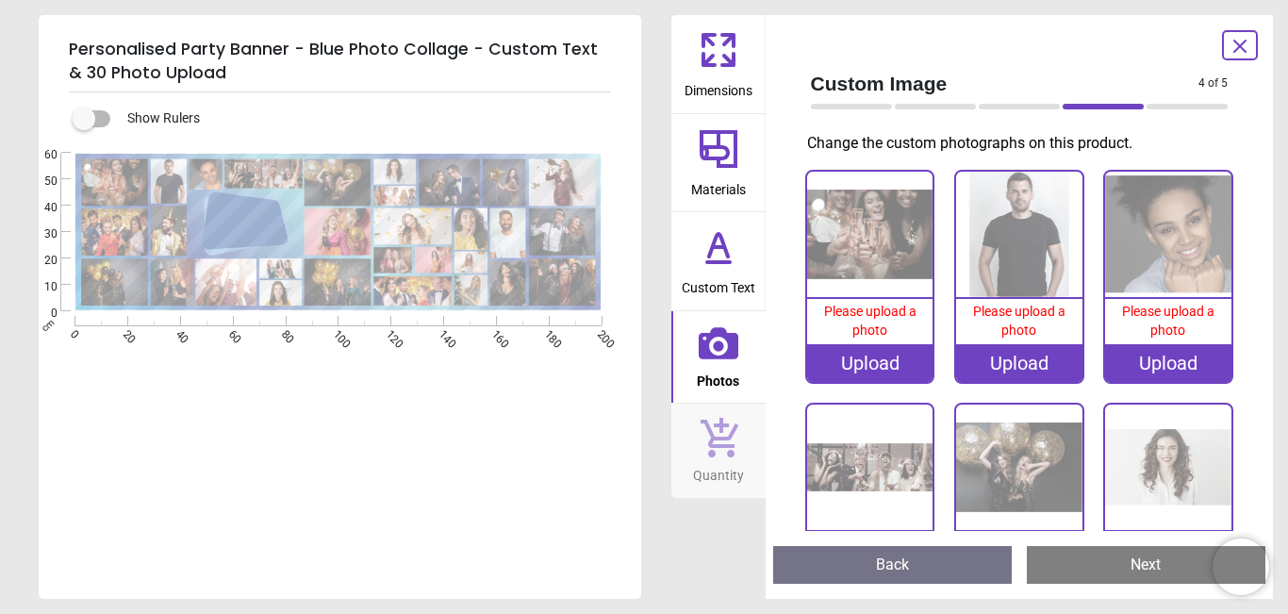
scroll to position [3, 0]
click at [1027, 362] on div "Upload" at bounding box center [1019, 363] width 126 height 38
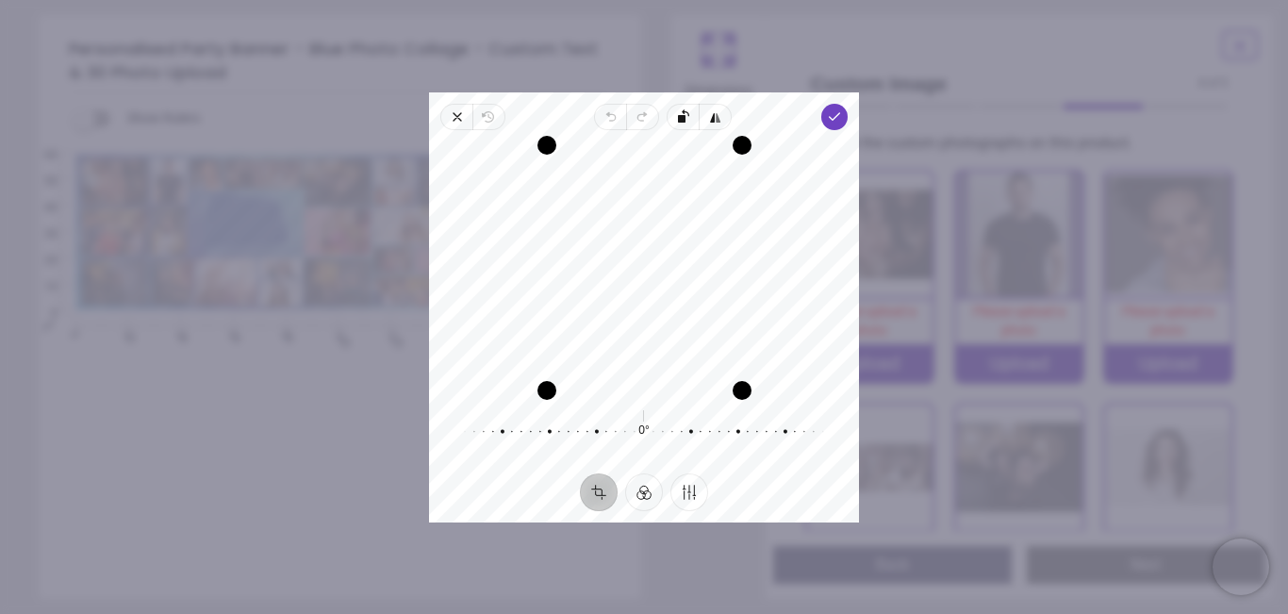
drag, startPoint x: 703, startPoint y: 305, endPoint x: 703, endPoint y: 290, distance: 14.1
click at [703, 290] on div "Recenter" at bounding box center [644, 267] width 400 height 245
click at [833, 115] on icon "button" at bounding box center [834, 116] width 15 height 15
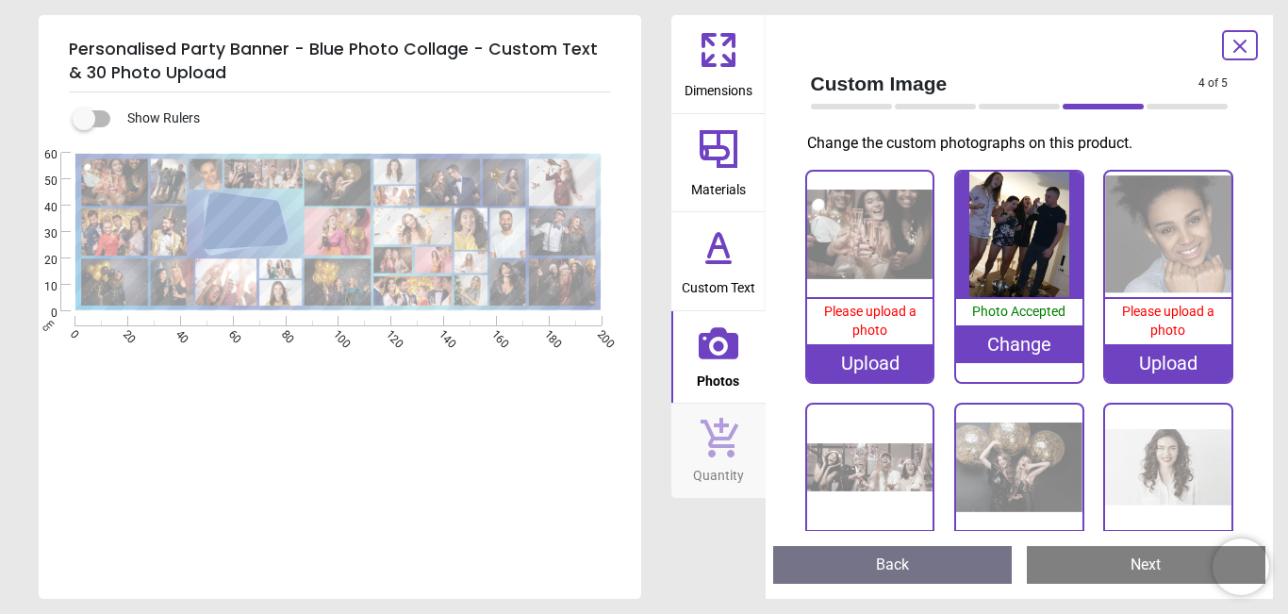
click at [871, 358] on div "Upload" at bounding box center [870, 363] width 126 height 38
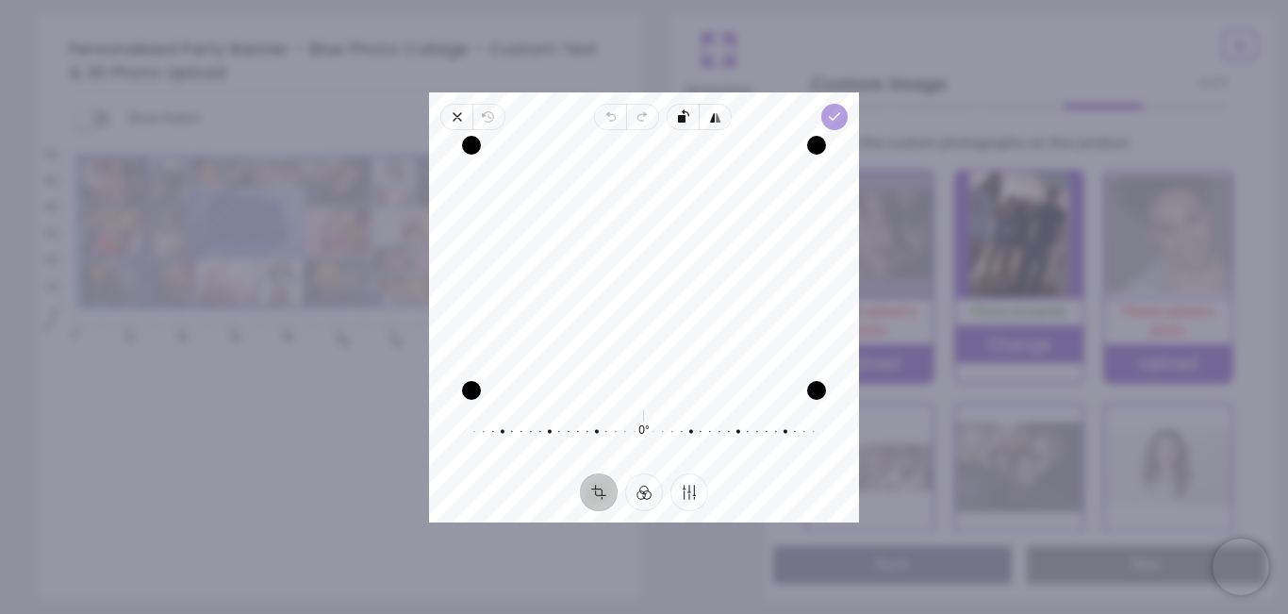
click at [839, 120] on icon "button" at bounding box center [834, 116] width 15 height 15
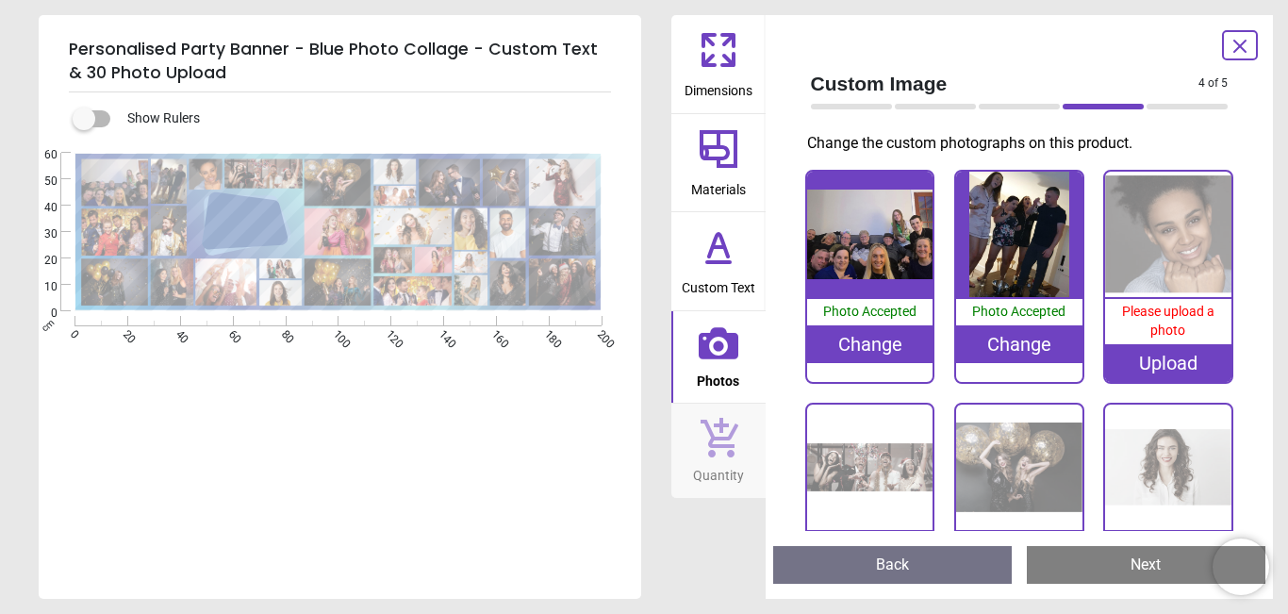
click at [1189, 364] on div "Upload" at bounding box center [1168, 363] width 126 height 38
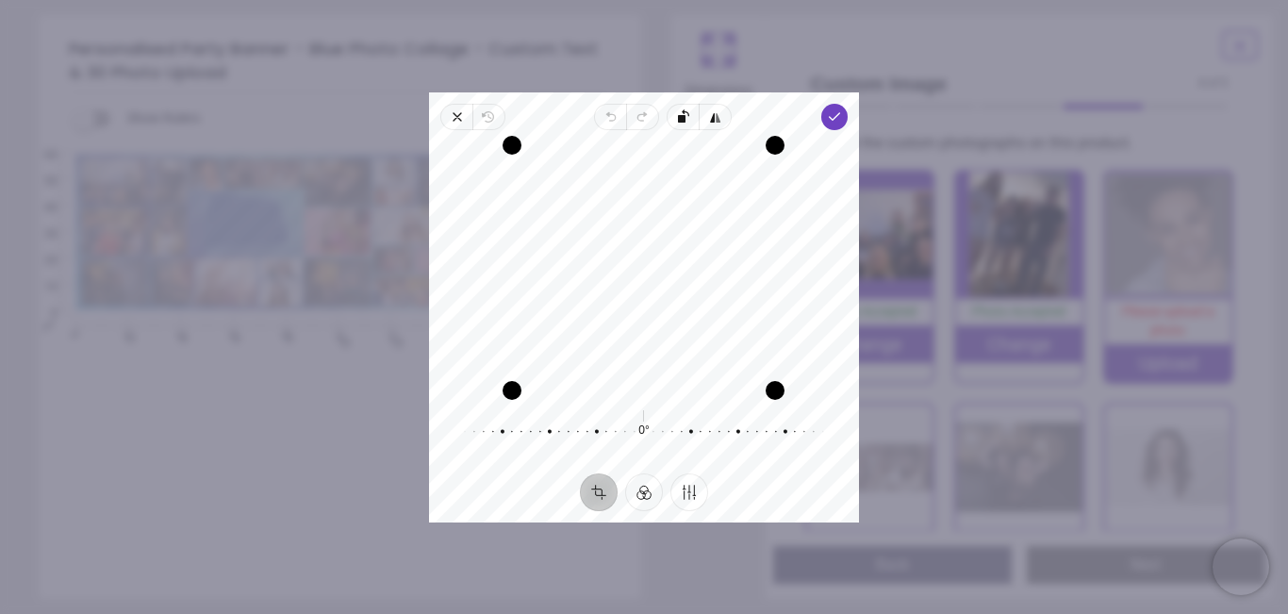
drag, startPoint x: 744, startPoint y: 339, endPoint x: 744, endPoint y: 304, distance: 35.8
click at [744, 304] on div "Recenter" at bounding box center [644, 267] width 400 height 245
drag, startPoint x: 655, startPoint y: 280, endPoint x: 622, endPoint y: 283, distance: 33.1
click at [622, 283] on div "Recenter" at bounding box center [644, 267] width 400 height 245
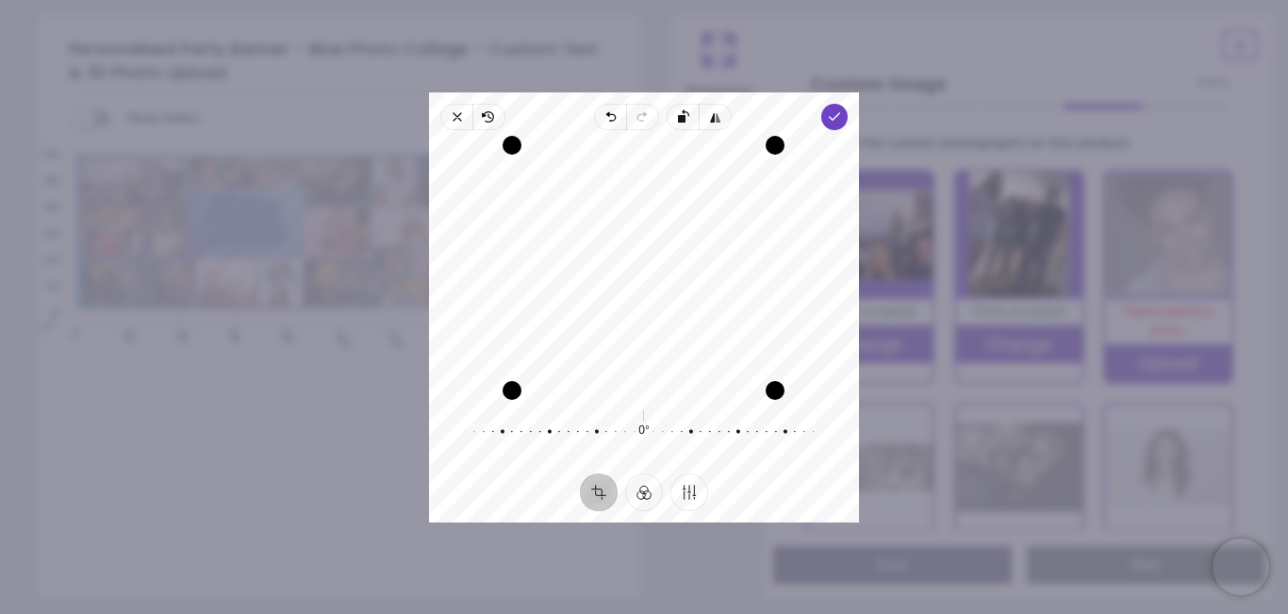
click at [705, 327] on div "Recenter" at bounding box center [644, 267] width 400 height 245
click at [841, 110] on icon "button" at bounding box center [834, 116] width 15 height 15
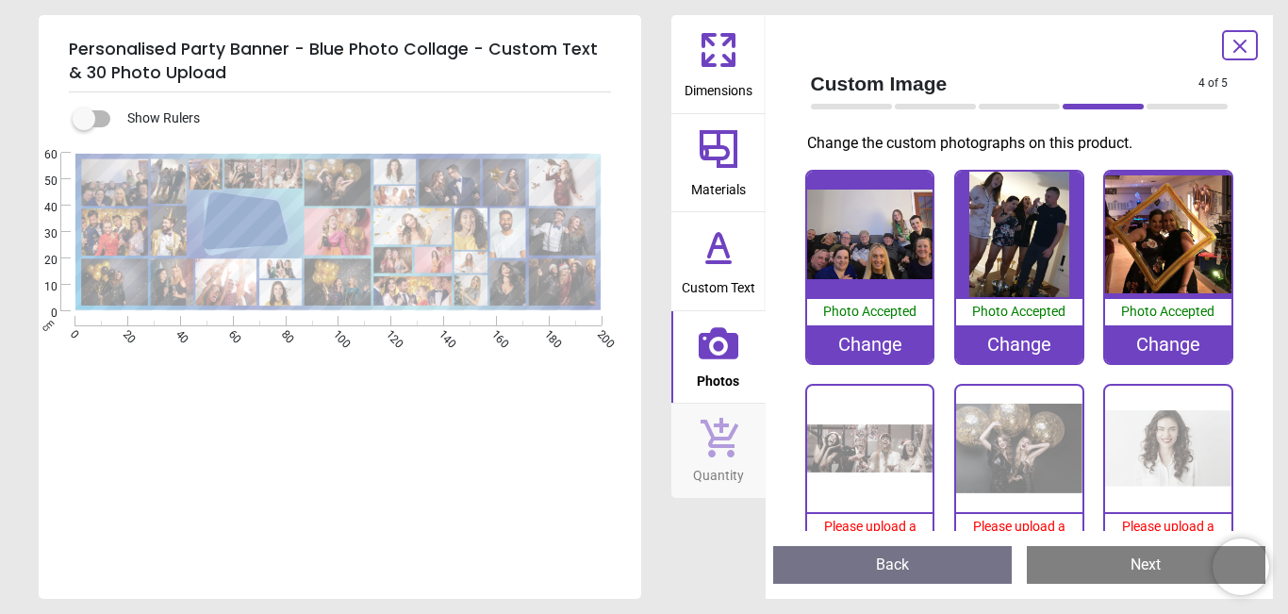
scroll to position [94, 0]
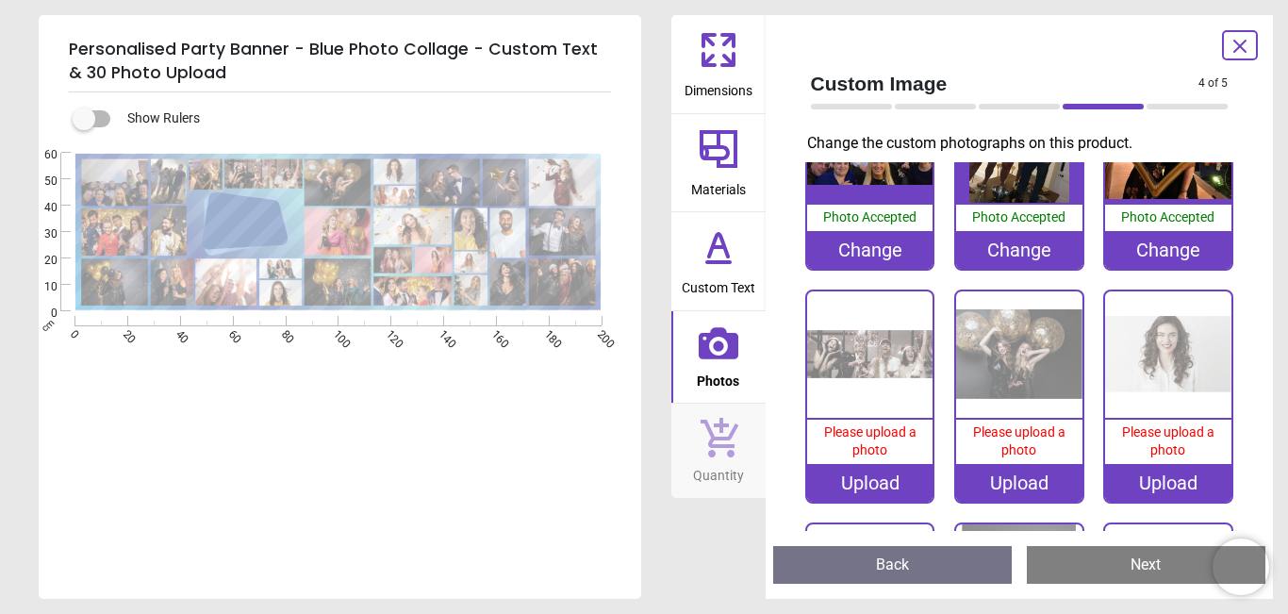
click at [864, 483] on div "Upload" at bounding box center [870, 483] width 126 height 38
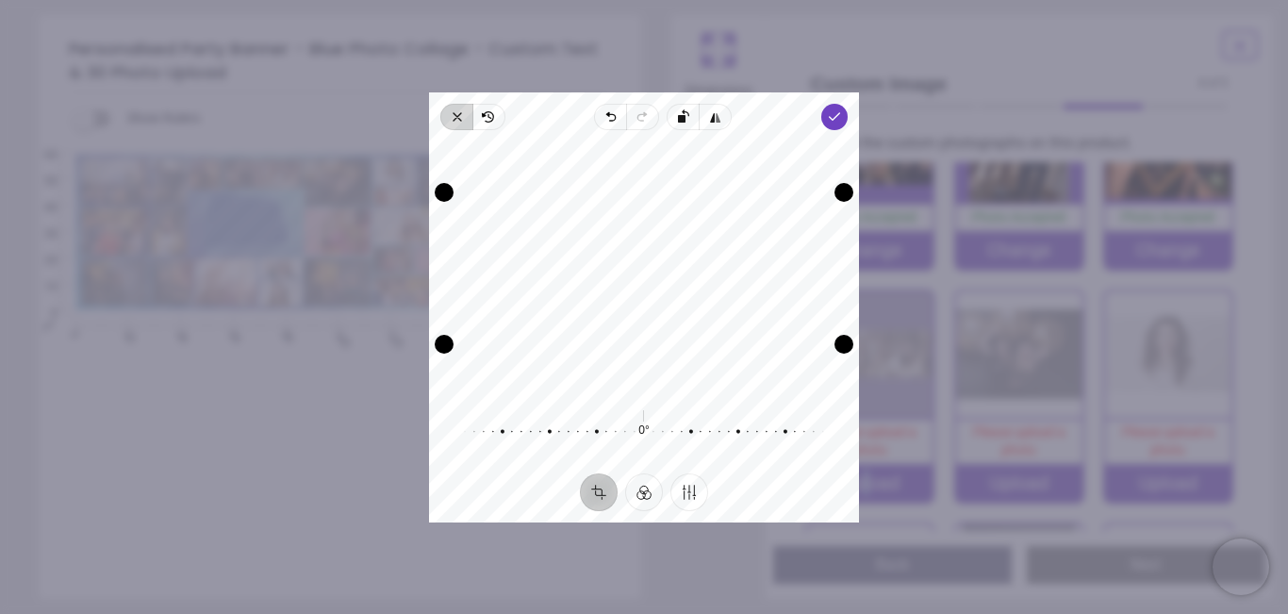
click at [451, 117] on icon "button" at bounding box center [457, 116] width 15 height 15
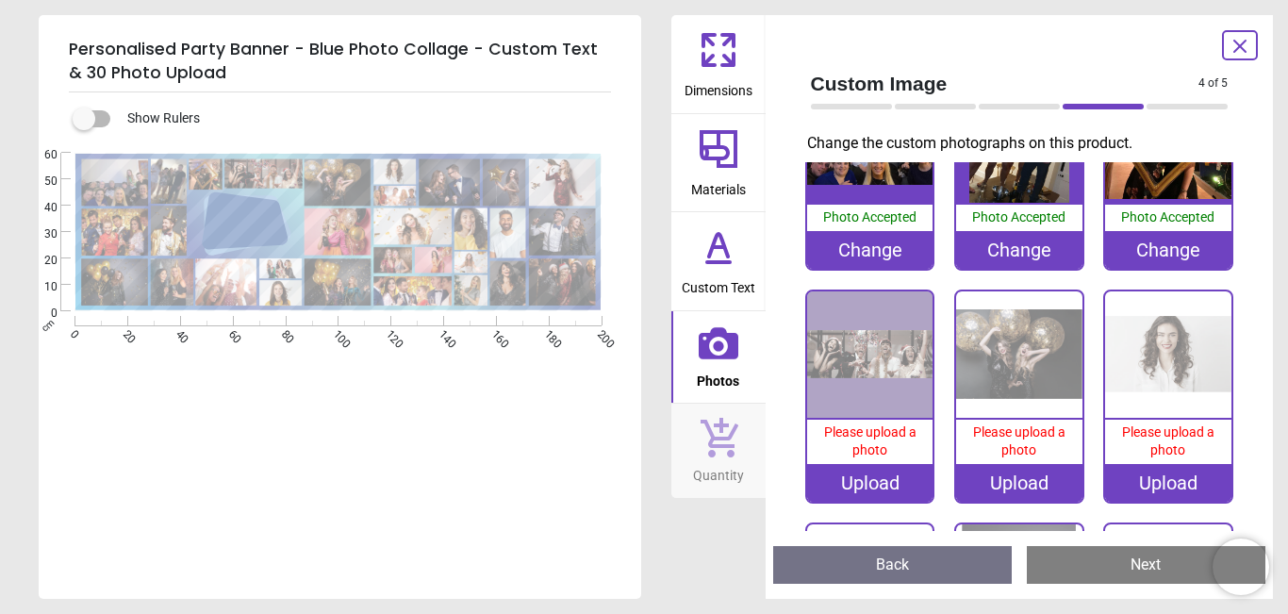
click at [851, 479] on div "Upload" at bounding box center [870, 483] width 126 height 38
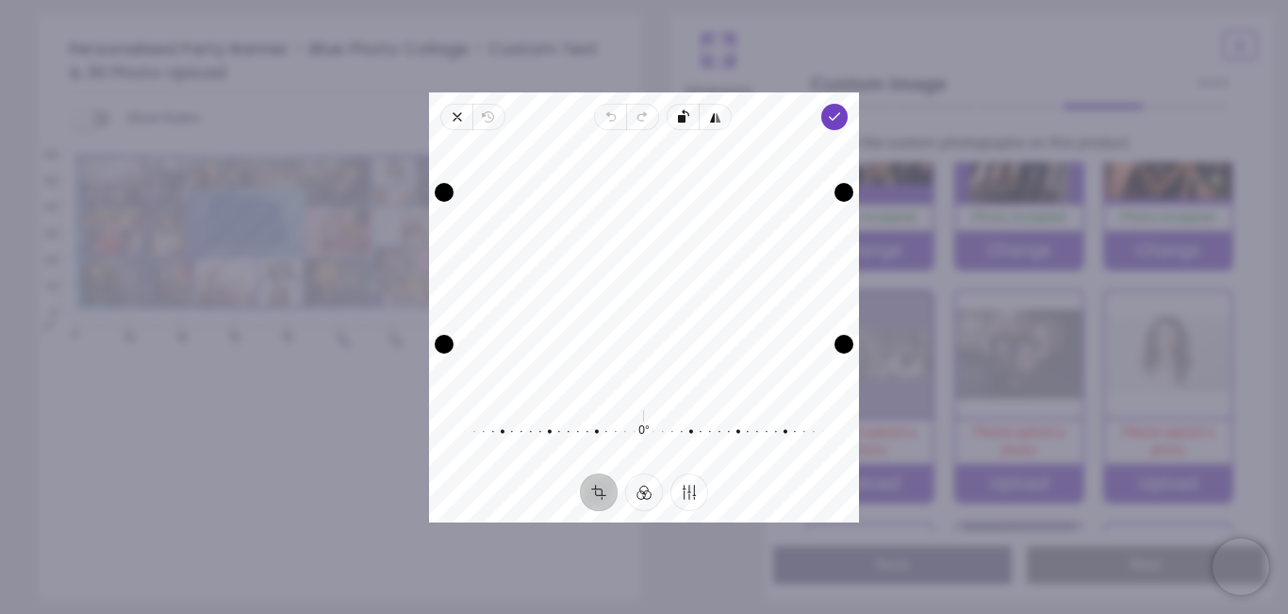
drag, startPoint x: 701, startPoint y: 294, endPoint x: 702, endPoint y: 278, distance: 16.1
click at [702, 278] on div "Recenter" at bounding box center [644, 267] width 400 height 245
click at [829, 118] on icon "button" at bounding box center [834, 116] width 15 height 15
